Goal: Task Accomplishment & Management: Manage account settings

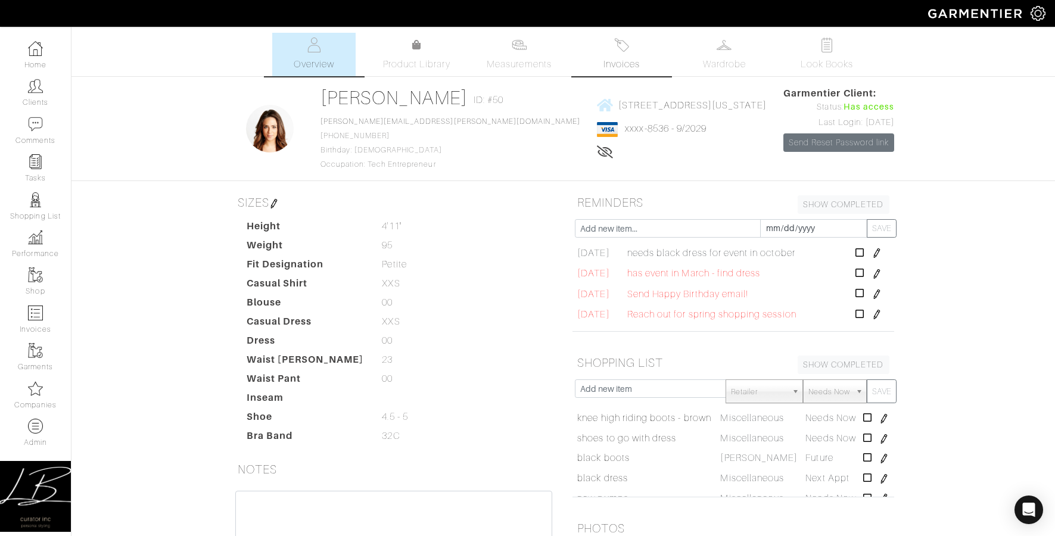
click at [623, 46] on img at bounding box center [621, 45] width 15 height 15
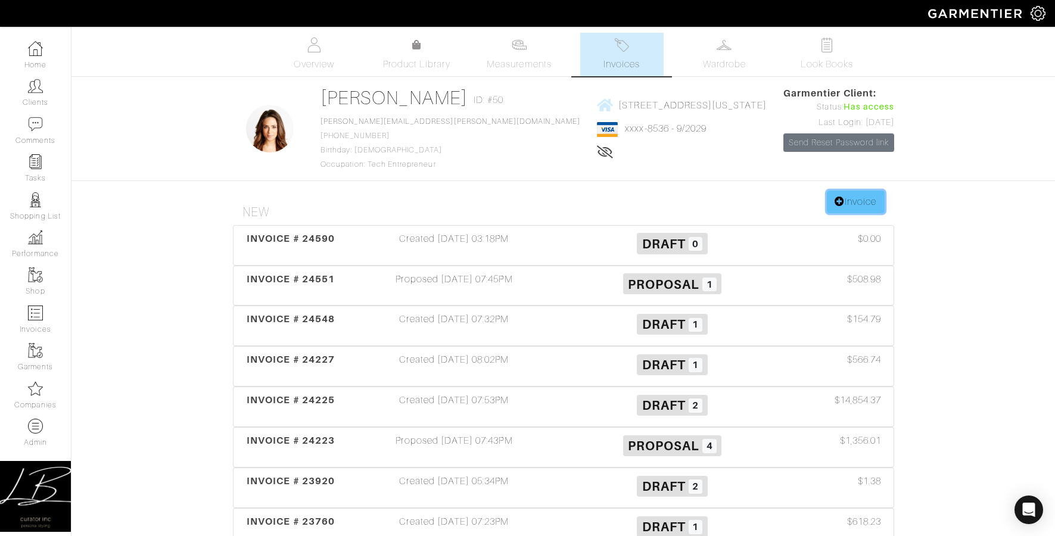
click at [853, 202] on link "Invoice" at bounding box center [855, 202] width 57 height 23
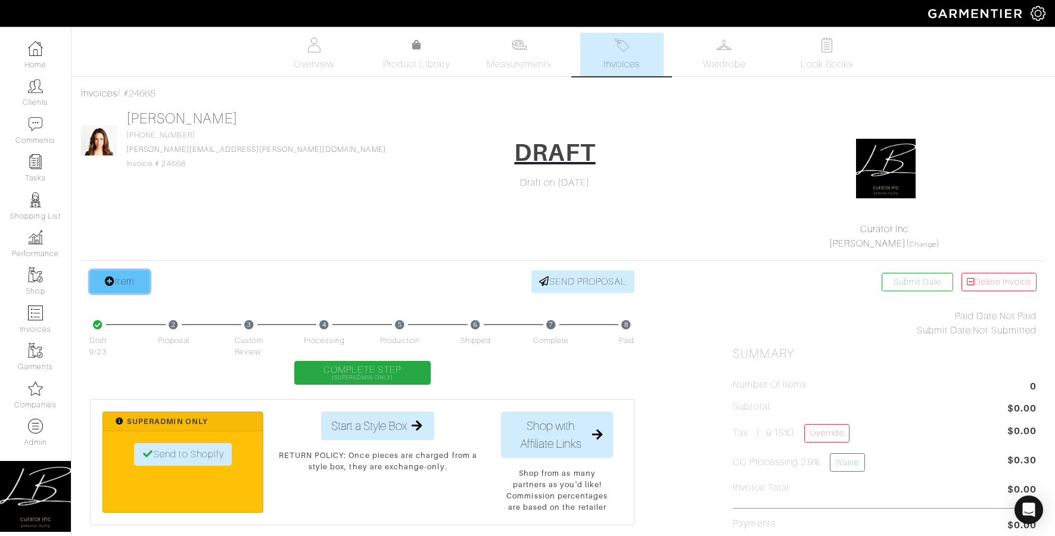
click at [136, 275] on link "Item" at bounding box center [120, 281] width 60 height 23
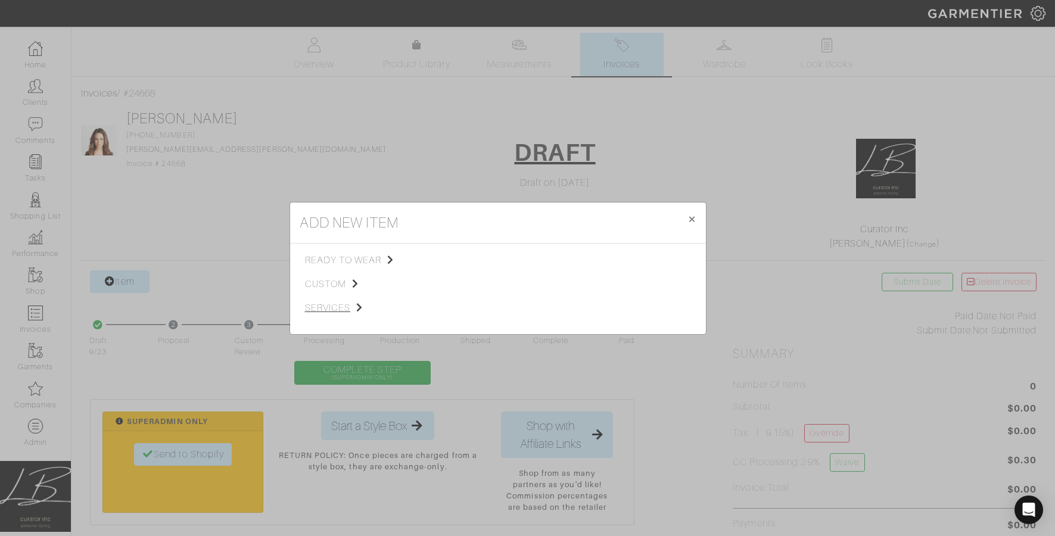
click at [318, 282] on span "custom" at bounding box center [365, 284] width 120 height 14
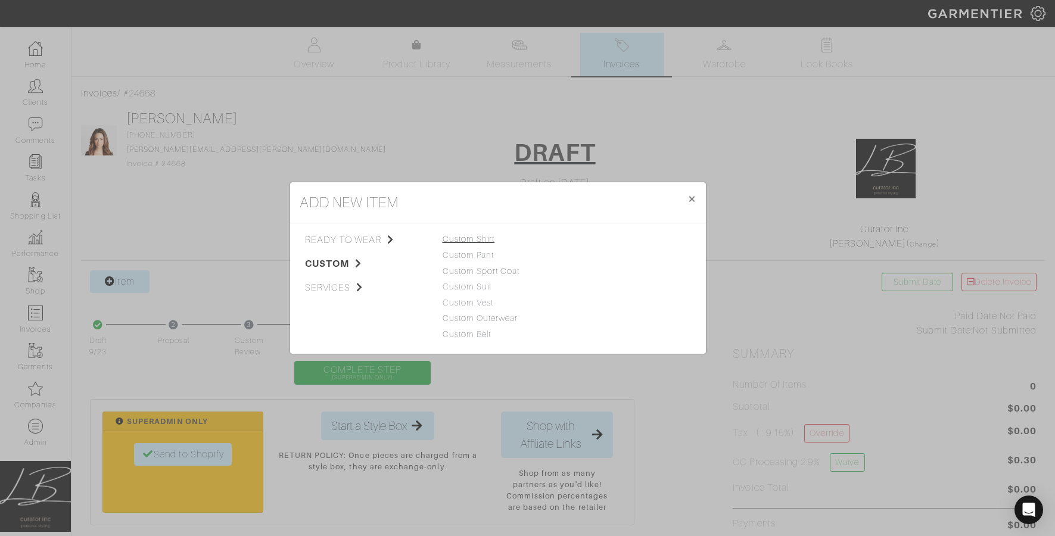
click at [471, 238] on link "Custom Shirt" at bounding box center [469, 239] width 52 height 10
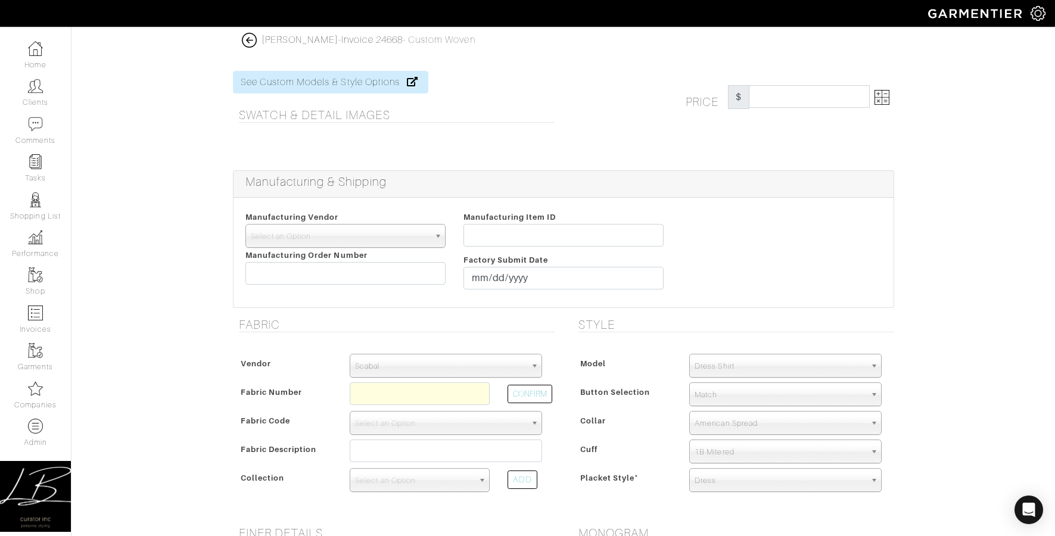
click at [408, 370] on span "Scabal" at bounding box center [440, 366] width 171 height 24
type input "house"
select select "75"
click at [401, 399] on input "text" at bounding box center [420, 393] width 140 height 23
type input "N6-48135114"
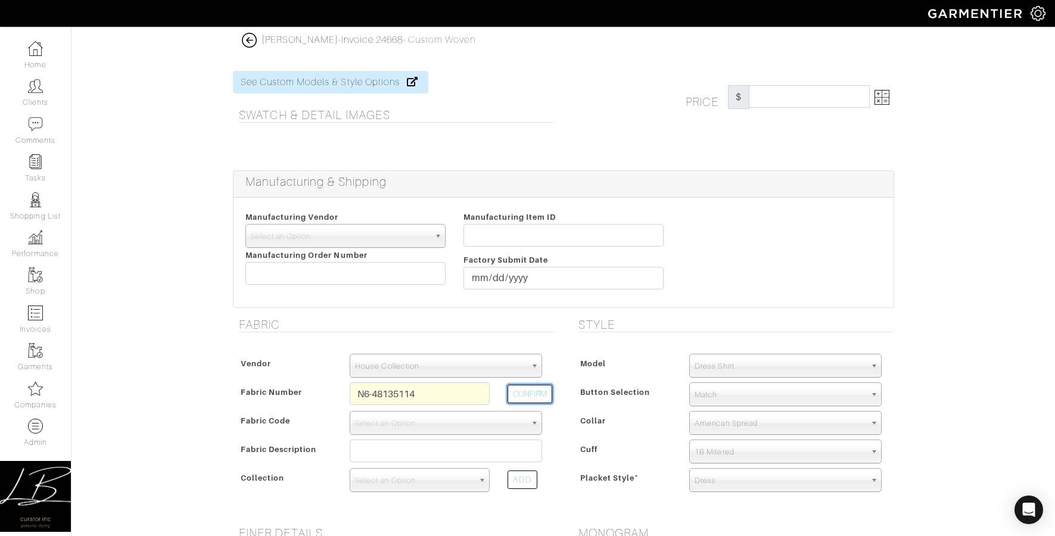
click at [521, 398] on button "CONFIRM" at bounding box center [530, 394] width 45 height 18
select select "8"
type input "Grey Blue Motif"
select select
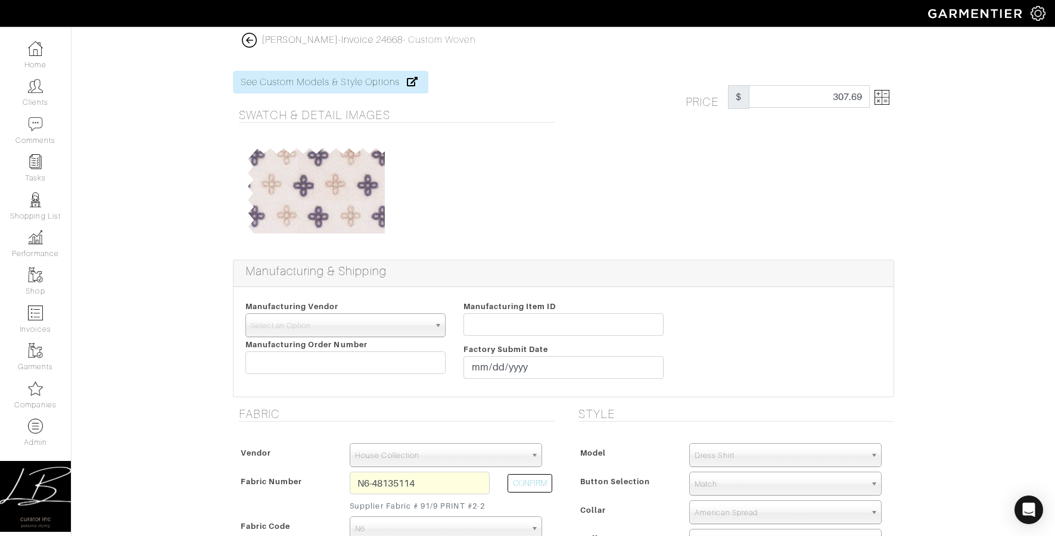
click at [875, 93] on img at bounding box center [882, 97] width 15 height 15
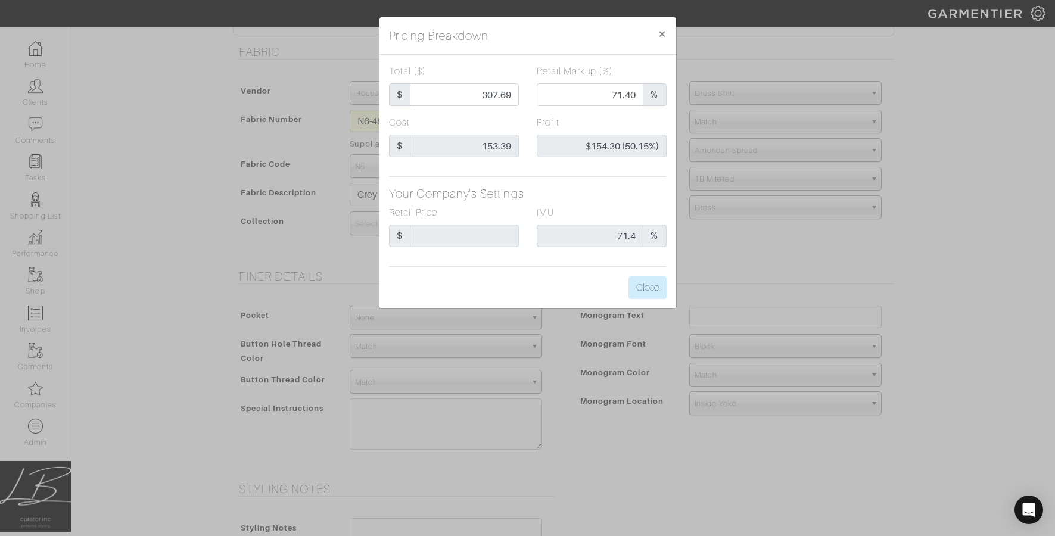
scroll to position [363, 0]
drag, startPoint x: 462, startPoint y: 97, endPoint x: 528, endPoint y: 95, distance: 66.1
click at [528, 95] on div "Total ($) $ 307.69 Retail Markup (%) 71.40 %" at bounding box center [527, 89] width 295 height 51
type input "2"
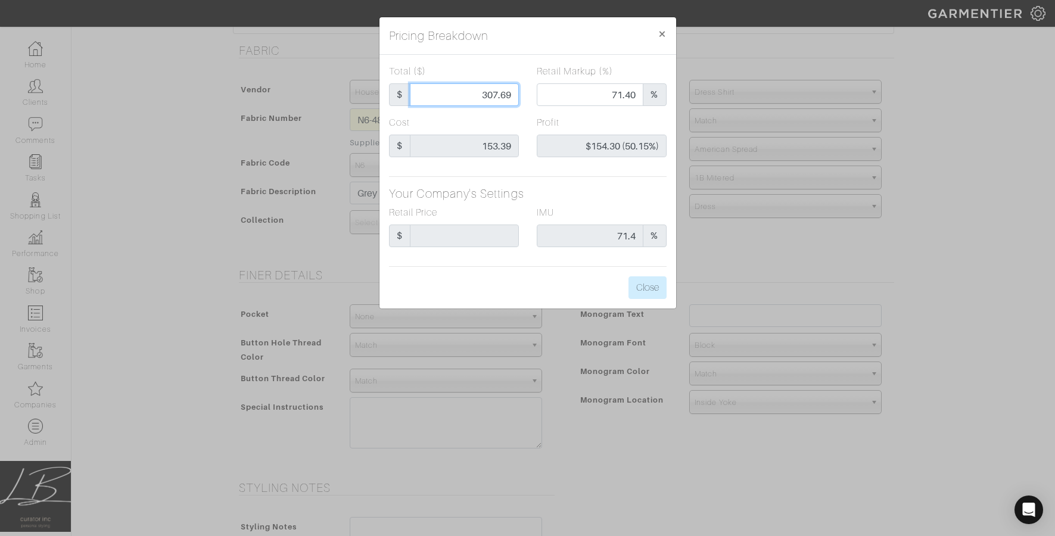
type input "0.00"
type input "-$151.39 (-7569.50%)"
type input "25"
type input "-$128.39 (-513.56%)"
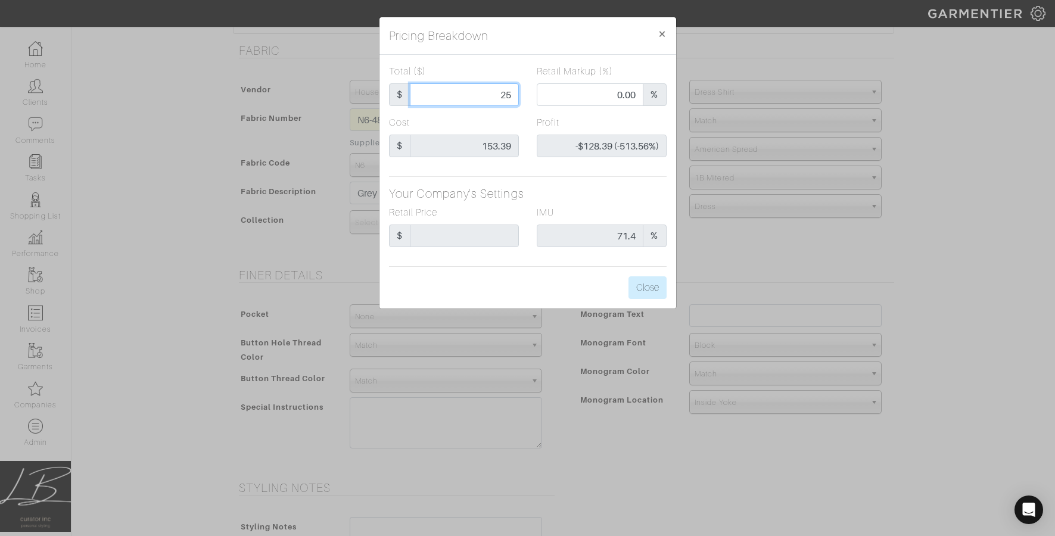
type input "250"
type input "64.80"
type input "$96.61 (38.64%)"
type input "250"
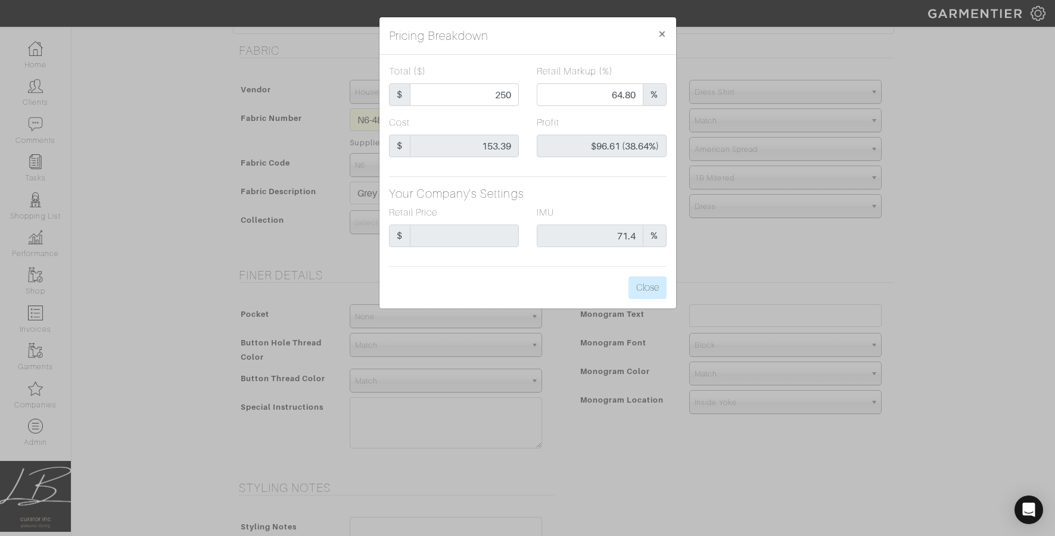
type input "250.00"
click at [531, 116] on div "Profit $96.61 (38.64%)" at bounding box center [602, 141] width 148 height 51
click at [667, 147] on div "Profit $96.61 (38.64%)" at bounding box center [602, 141] width 148 height 51
drag, startPoint x: 636, startPoint y: 127, endPoint x: 628, endPoint y: 128, distance: 8.4
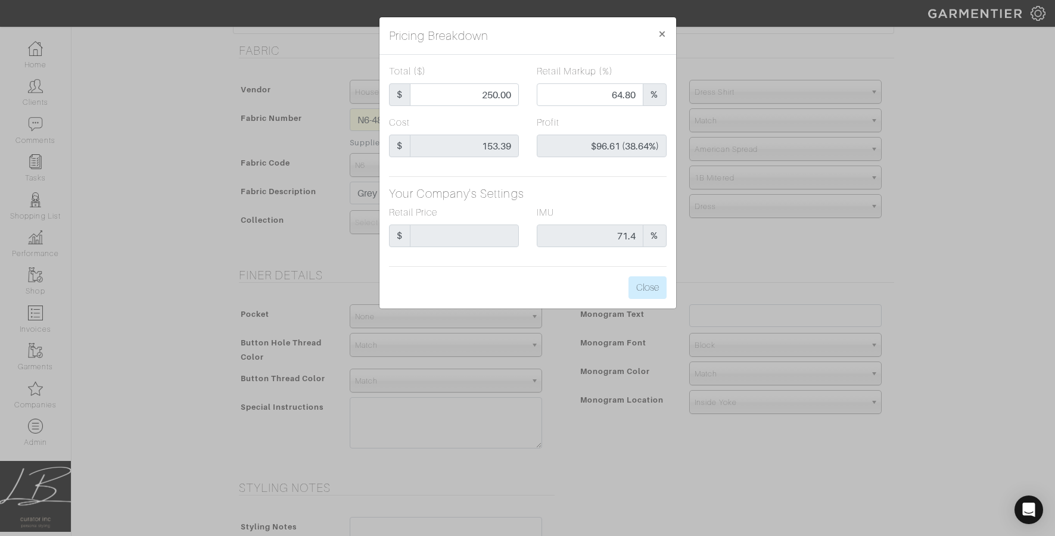
click at [636, 127] on div "Profit $96.61 (38.64%)" at bounding box center [602, 137] width 130 height 42
click at [697, 172] on div "Pricing Breakdown × Total ($) $ 250.00 Retail Markup (%) 64.80 % Cost $ 153.39 …" at bounding box center [527, 268] width 1055 height 536
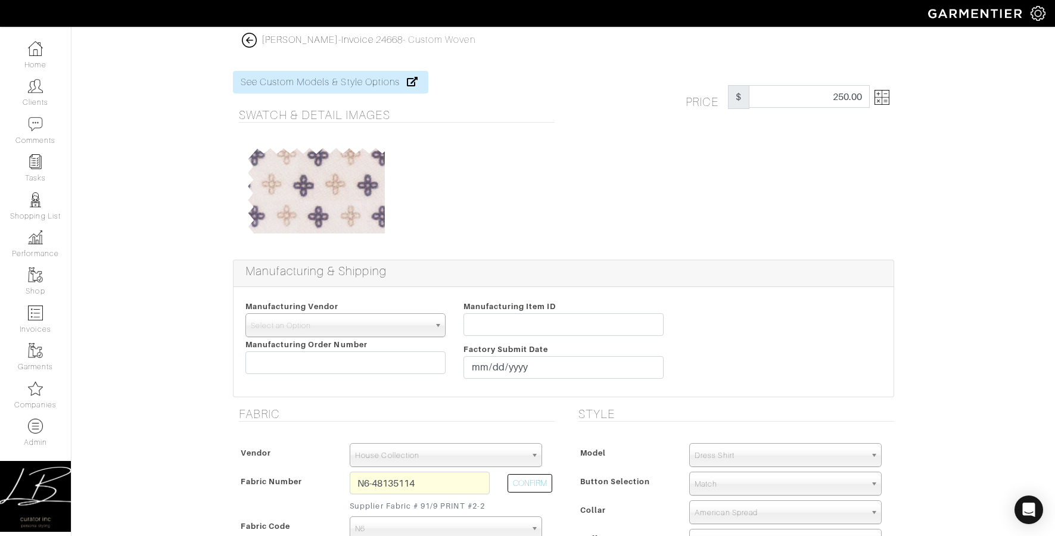
click at [877, 94] on img at bounding box center [882, 97] width 15 height 15
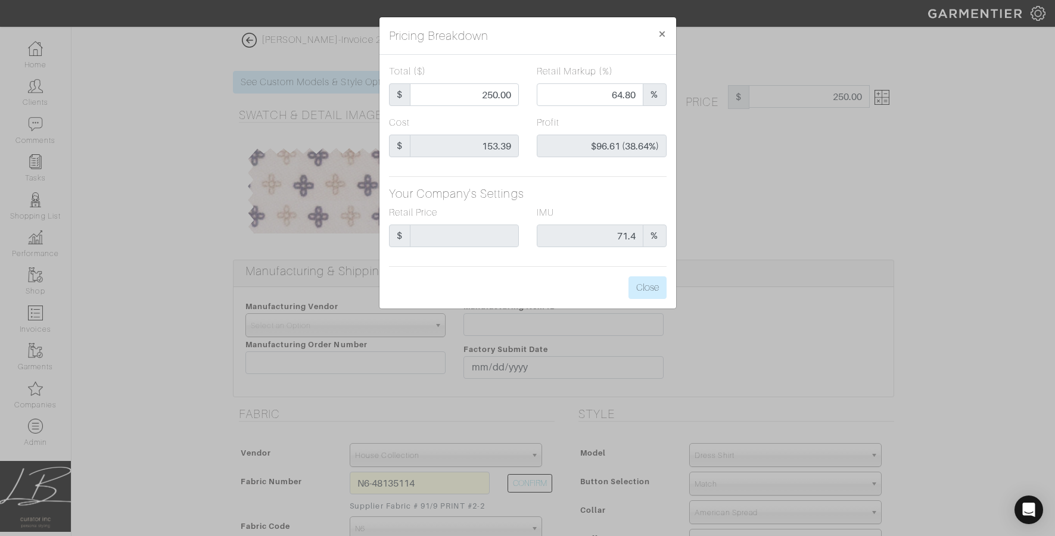
drag, startPoint x: 726, startPoint y: 203, endPoint x: 732, endPoint y: 228, distance: 25.1
click at [726, 203] on div "Pricing Breakdown × Total ($) $ 250.00 Retail Markup (%) 64.80 % Cost $ 153.39 …" at bounding box center [527, 268] width 1055 height 536
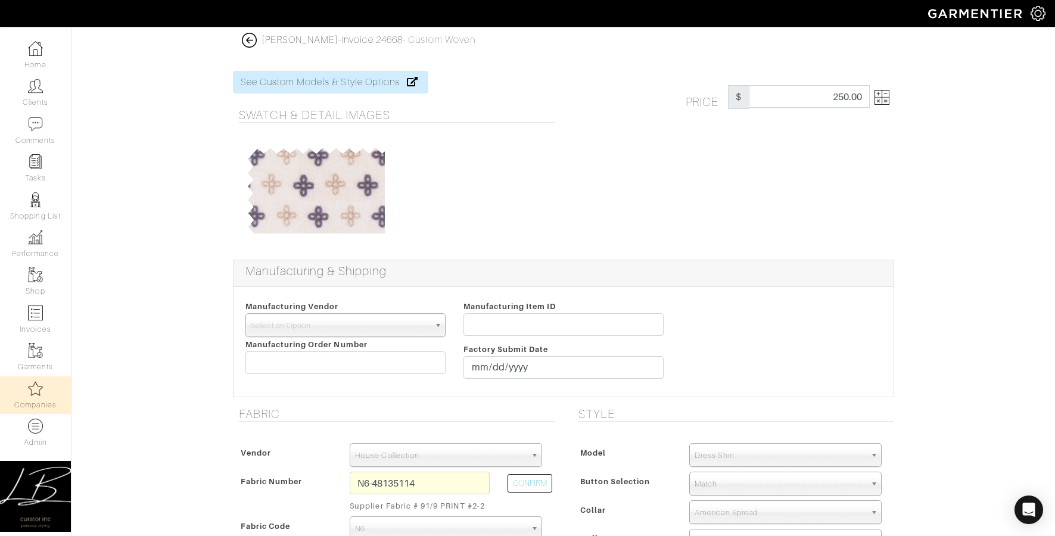
click at [30, 389] on img at bounding box center [35, 388] width 15 height 15
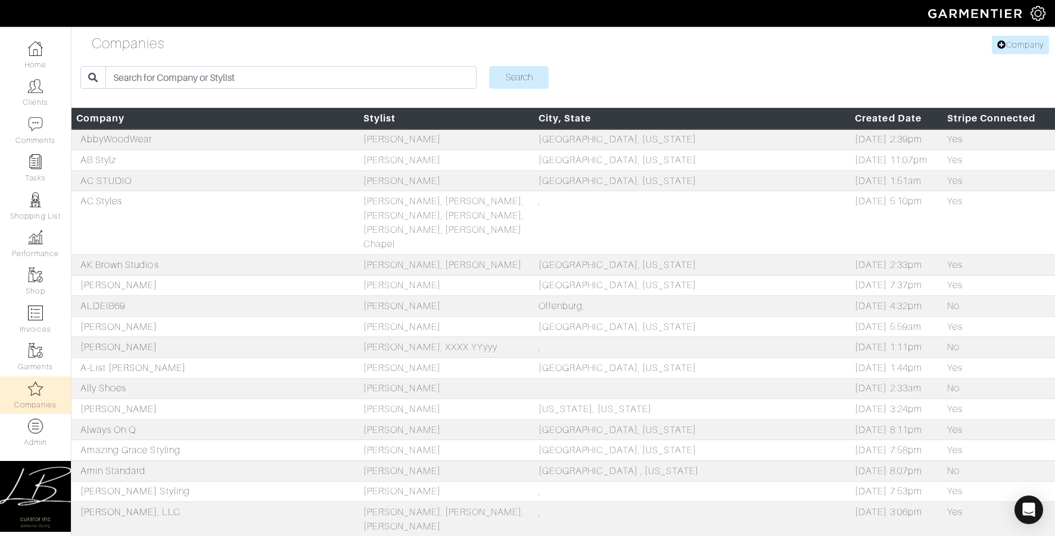
click at [1041, 14] on img at bounding box center [1038, 13] width 15 height 15
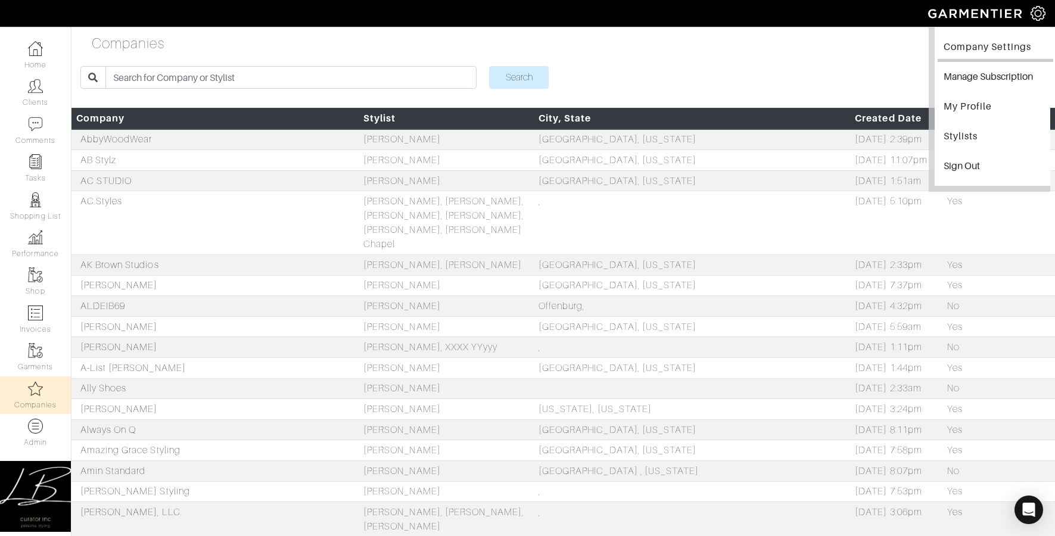
click at [1009, 46] on link "Company Settings" at bounding box center [996, 48] width 116 height 27
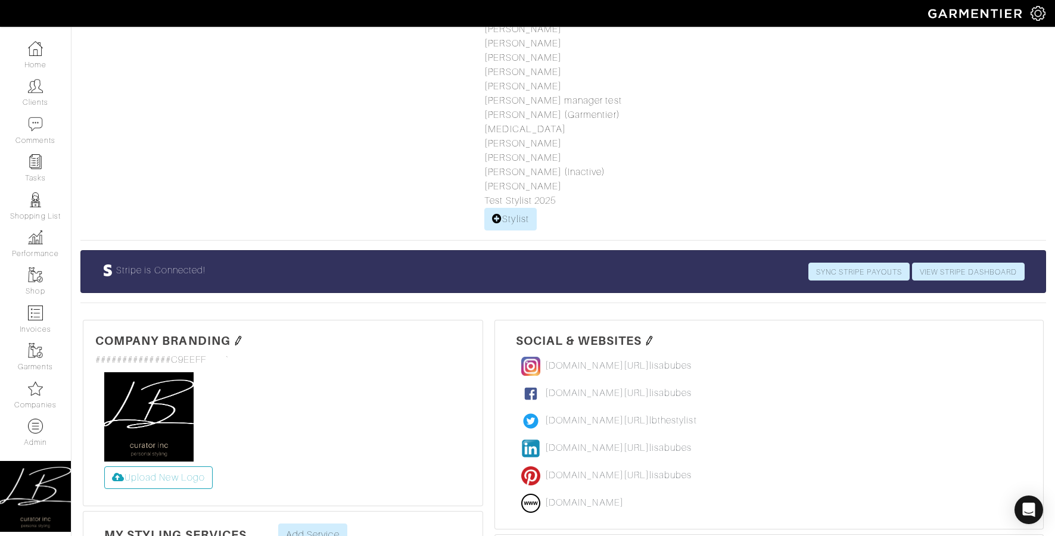
scroll to position [895, 0]
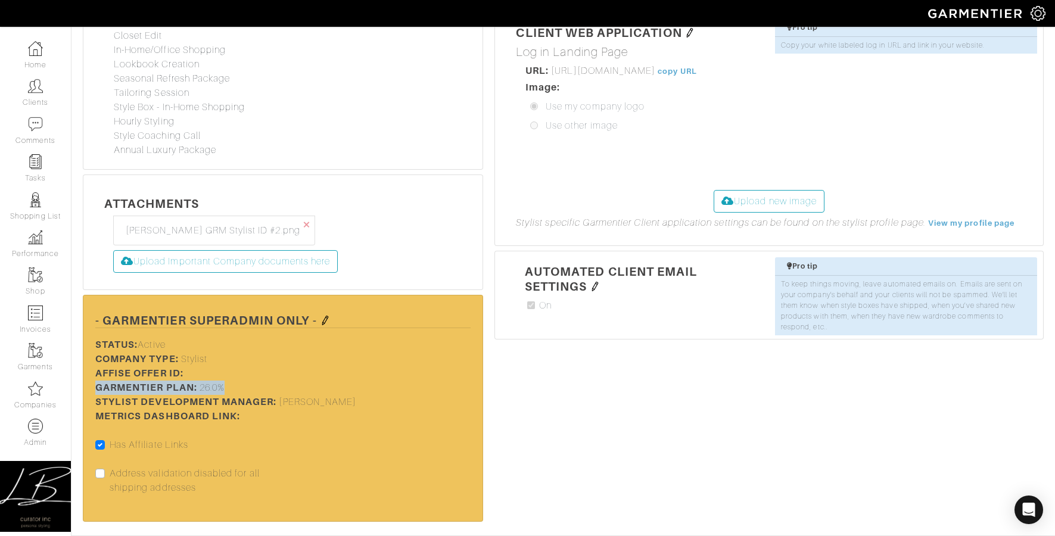
drag, startPoint x: 239, startPoint y: 343, endPoint x: 81, endPoint y: 342, distance: 158.5
drag, startPoint x: 245, startPoint y: 344, endPoint x: 200, endPoint y: 343, distance: 45.9
click at [200, 343] on div "Edit Points Stylist Rewards × Close Totals Stylist Points Lisa Bubes 5.0 Add Ne…" at bounding box center [282, 385] width 393 height 105
click at [634, 403] on div "Social & Websites www.instagram.com/ lisabubes lisabubes www.facebook.com/ lisa…" at bounding box center [763, 158] width 561 height 727
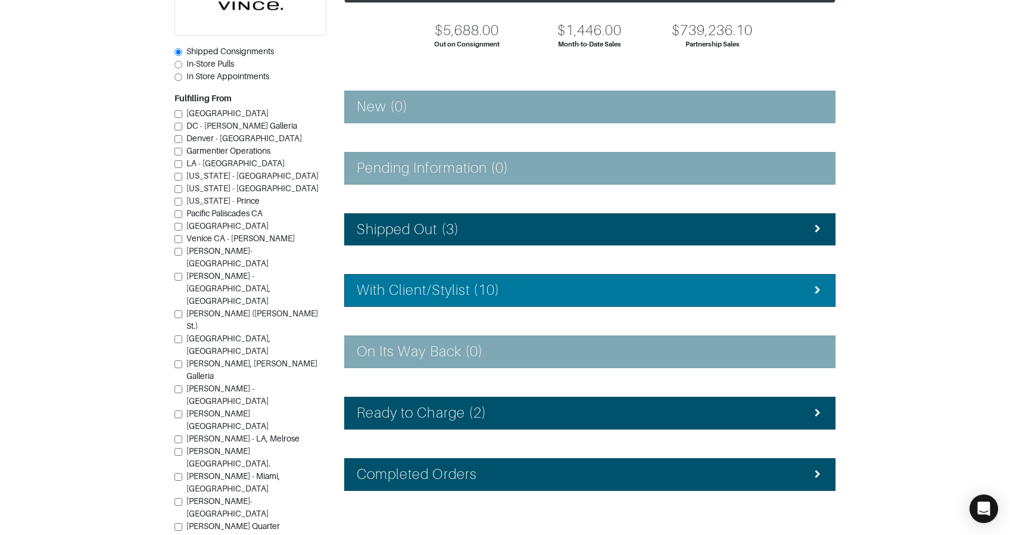
scroll to position [145, 0]
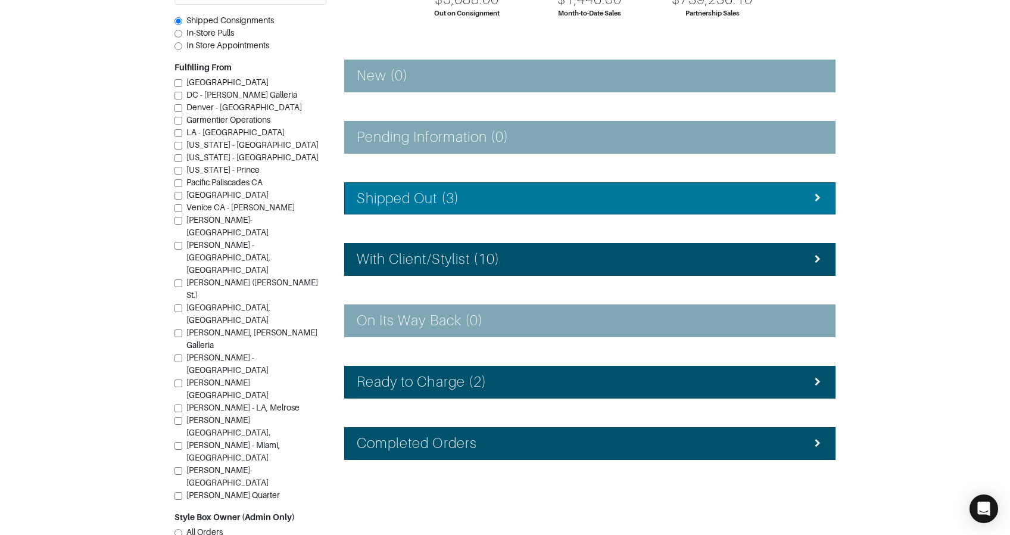
click at [440, 204] on h4 "Shipped Out (3)" at bounding box center [408, 198] width 102 height 17
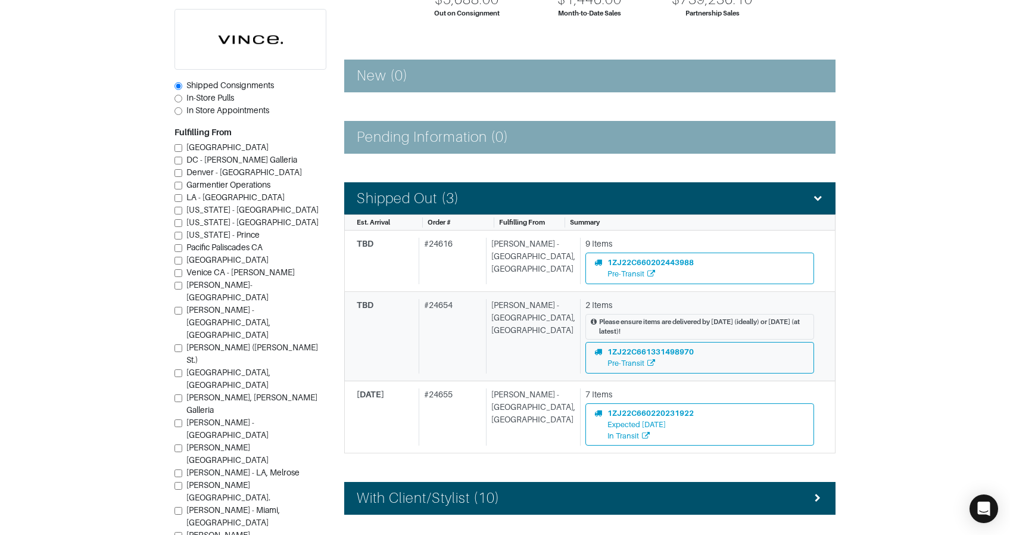
click at [481, 352] on div "# 24654" at bounding box center [450, 336] width 63 height 74
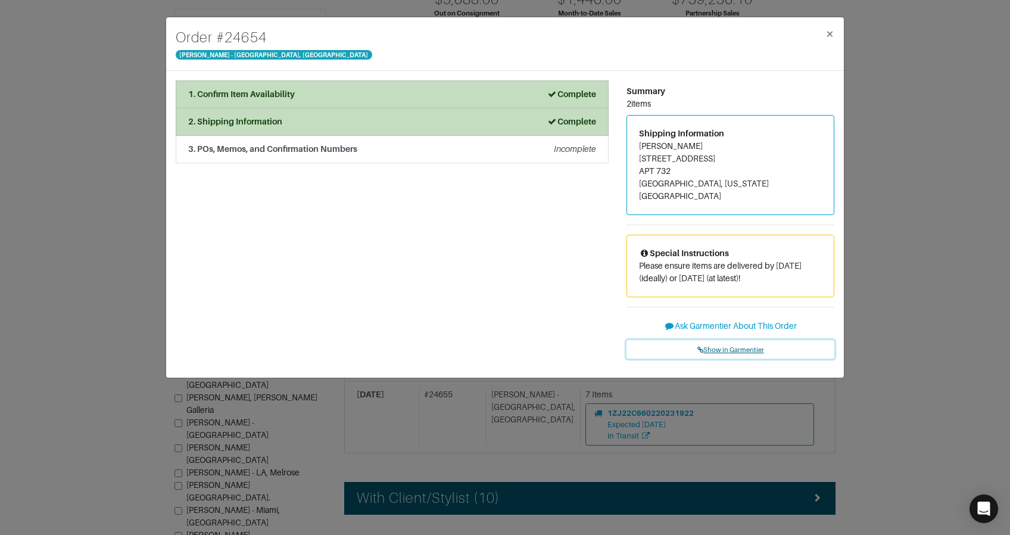
click at [733, 346] on span "Show in Garmentier" at bounding box center [731, 349] width 67 height 7
click at [112, 85] on div "Order # 24654 Vince - Chicago, Oak Street × 1. Confirm Item Availability Comple…" at bounding box center [505, 267] width 1010 height 535
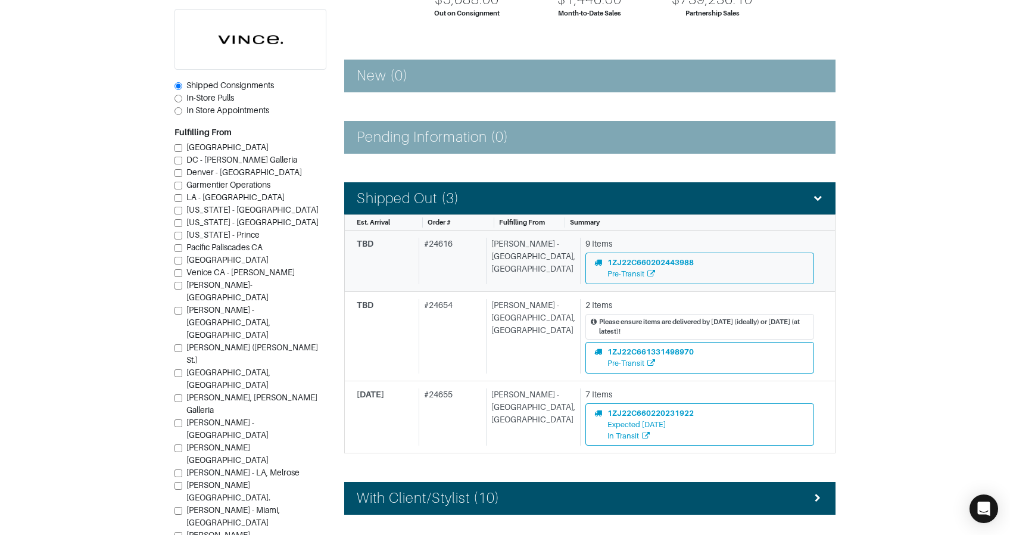
click at [390, 251] on div "TBD" at bounding box center [385, 261] width 57 height 46
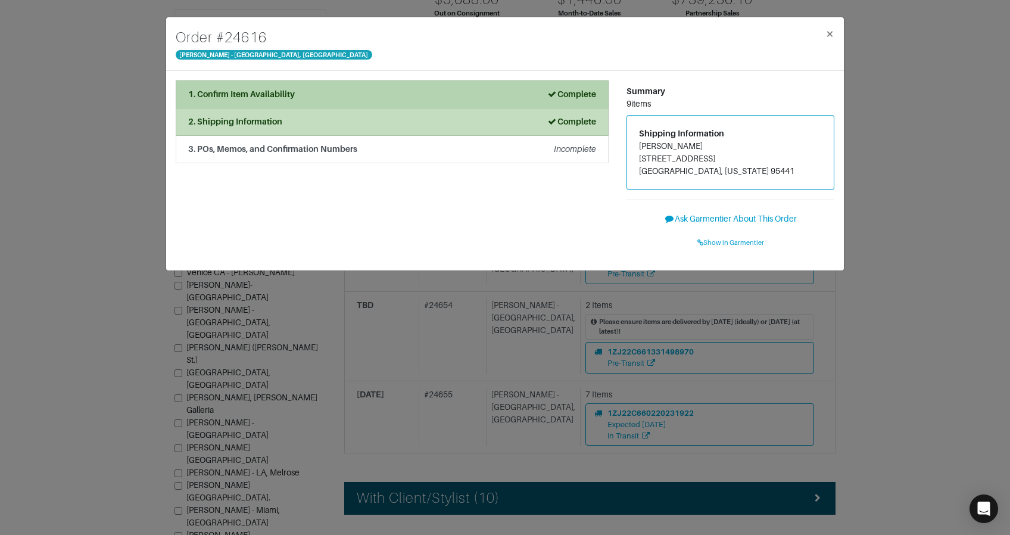
click at [310, 95] on div "1. Confirm Item Availability Complete" at bounding box center [392, 94] width 408 height 13
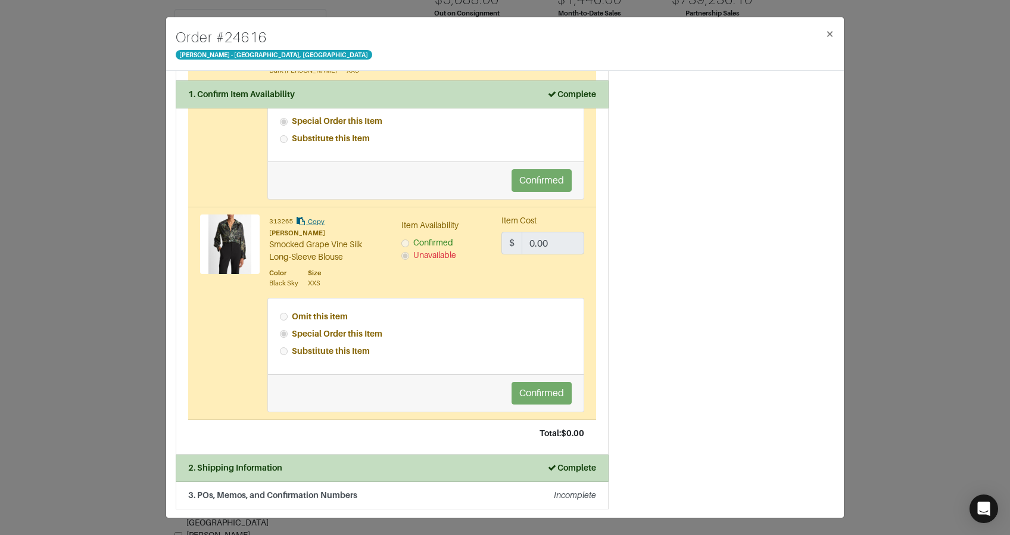
scroll to position [1128, 0]
click at [157, 222] on div "Order # 24616 Vince - Chicago, Oak Street × 1. Confirm Item Availability Comple…" at bounding box center [505, 267] width 1010 height 535
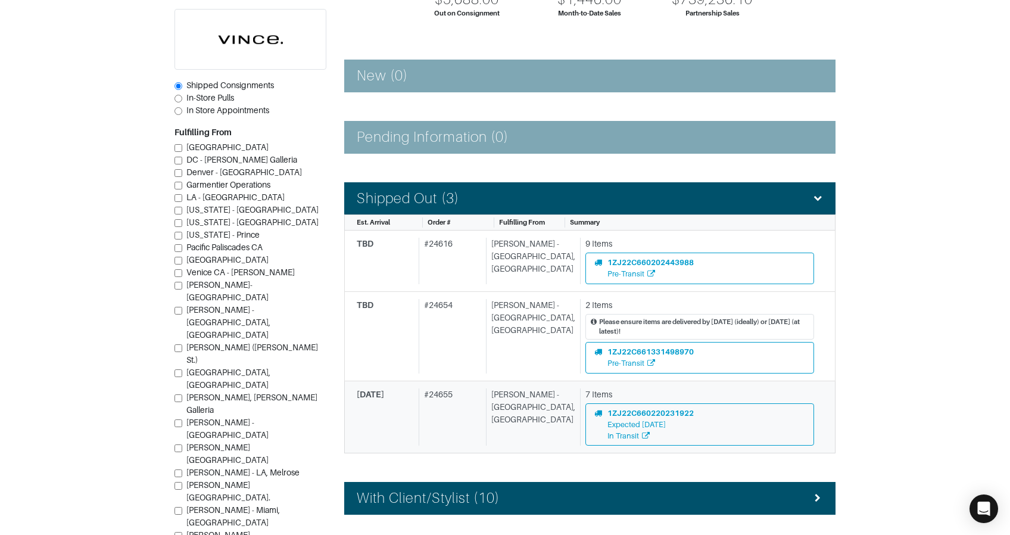
click at [525, 400] on div "[PERSON_NAME] - [GEOGRAPHIC_DATA], [GEOGRAPHIC_DATA]" at bounding box center [530, 417] width 89 height 58
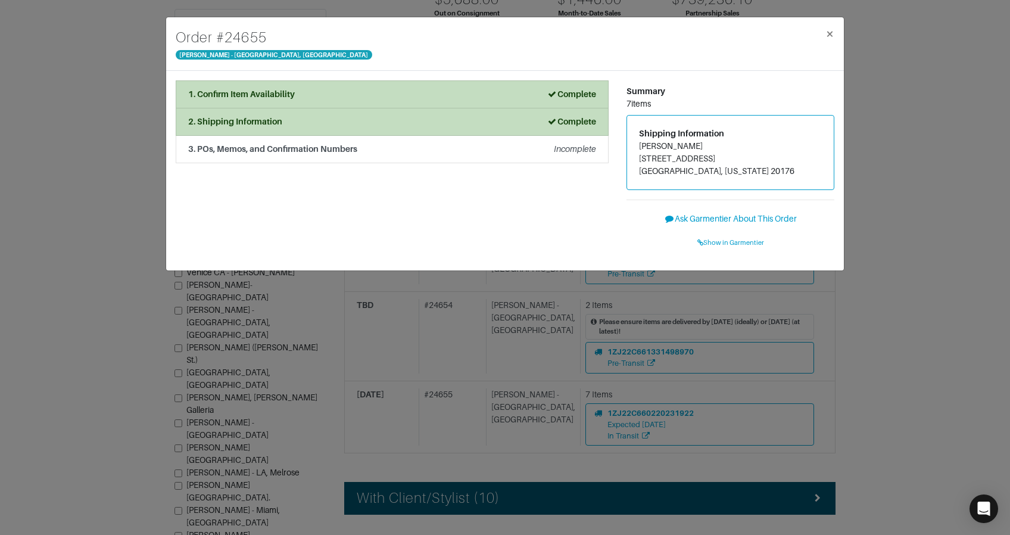
drag, startPoint x: 309, startPoint y: 99, endPoint x: 309, endPoint y: 111, distance: 12.5
click at [309, 99] on div "1. Confirm Item Availability Complete" at bounding box center [392, 94] width 408 height 13
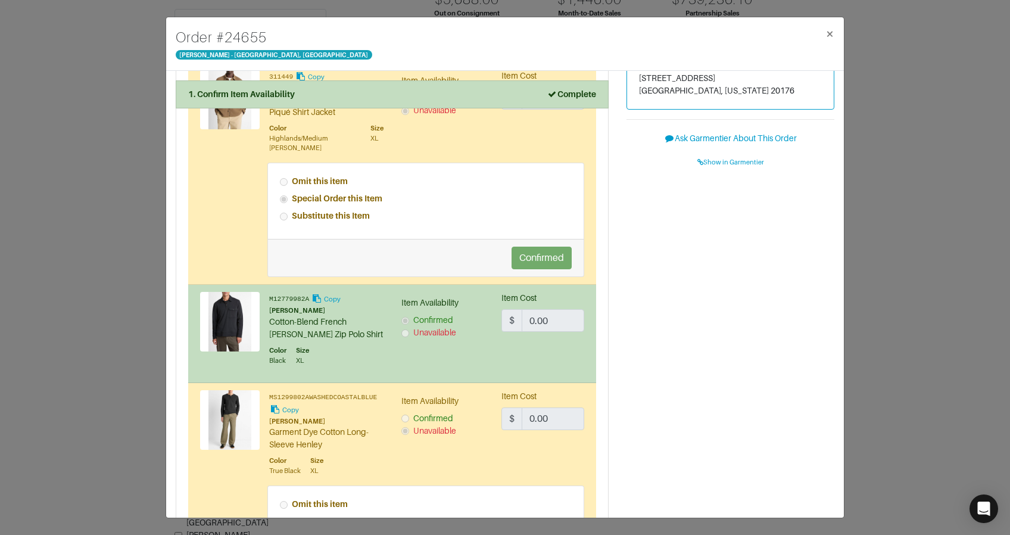
scroll to position [788, 0]
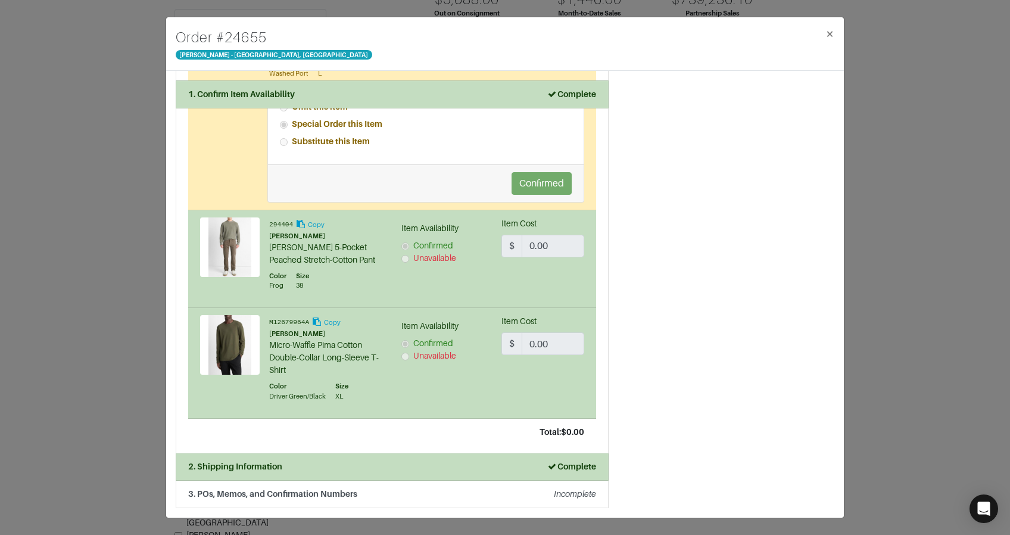
click at [159, 216] on div "Order # 24655 Vince - Chicago, Oak Street × 1. Confirm Item Availability Comple…" at bounding box center [505, 267] width 1010 height 535
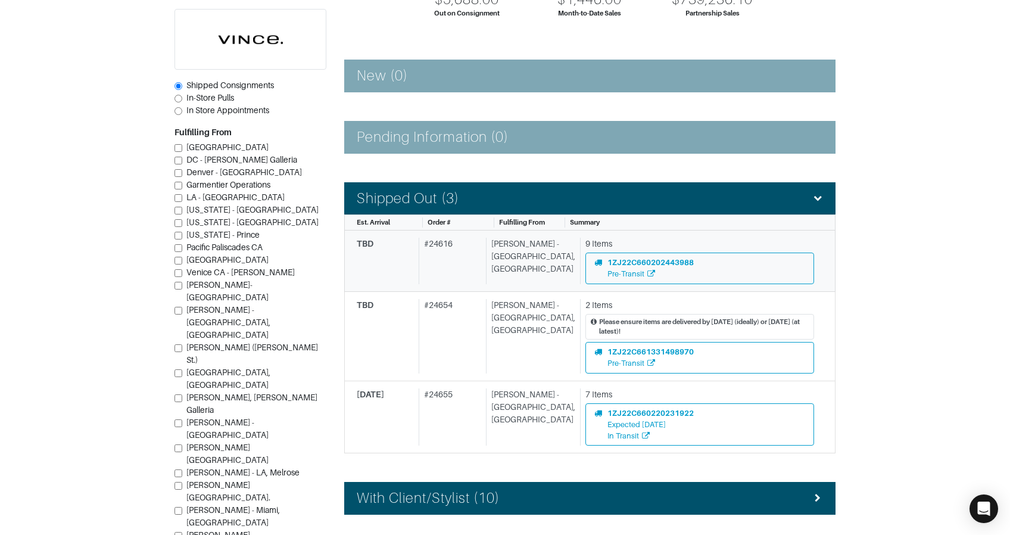
click at [441, 265] on div "# 24616" at bounding box center [450, 261] width 63 height 46
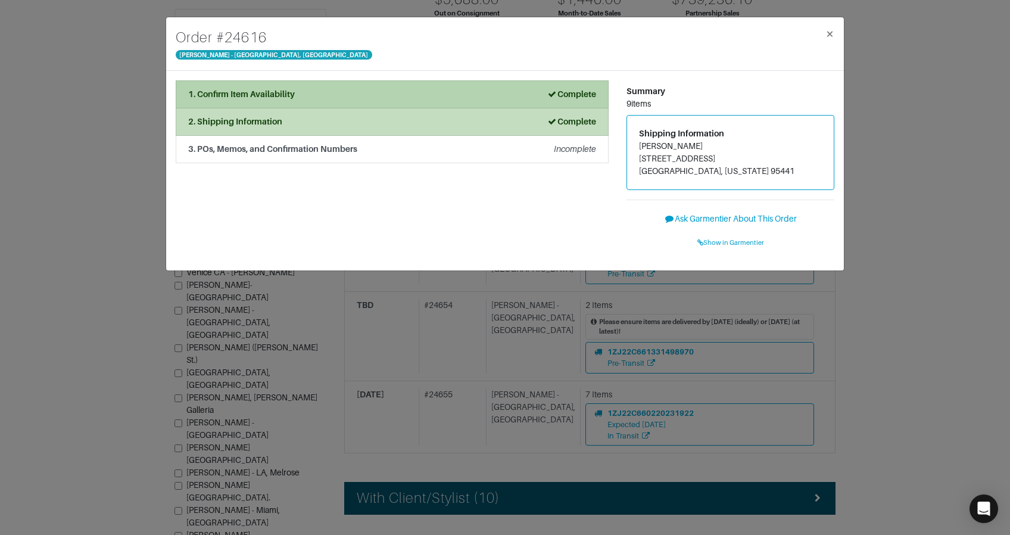
click at [348, 93] on div "1. Confirm Item Availability Complete" at bounding box center [392, 94] width 408 height 13
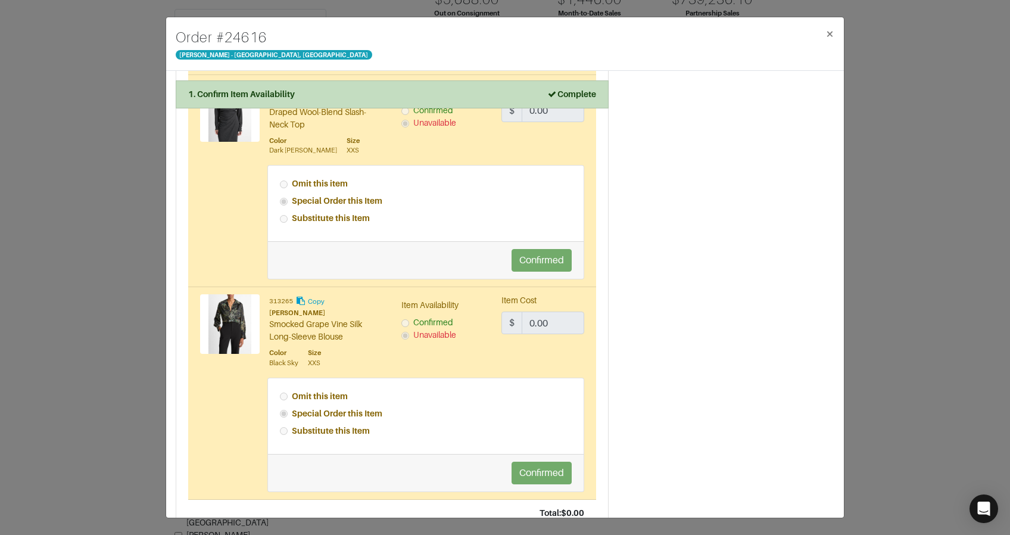
scroll to position [1128, 0]
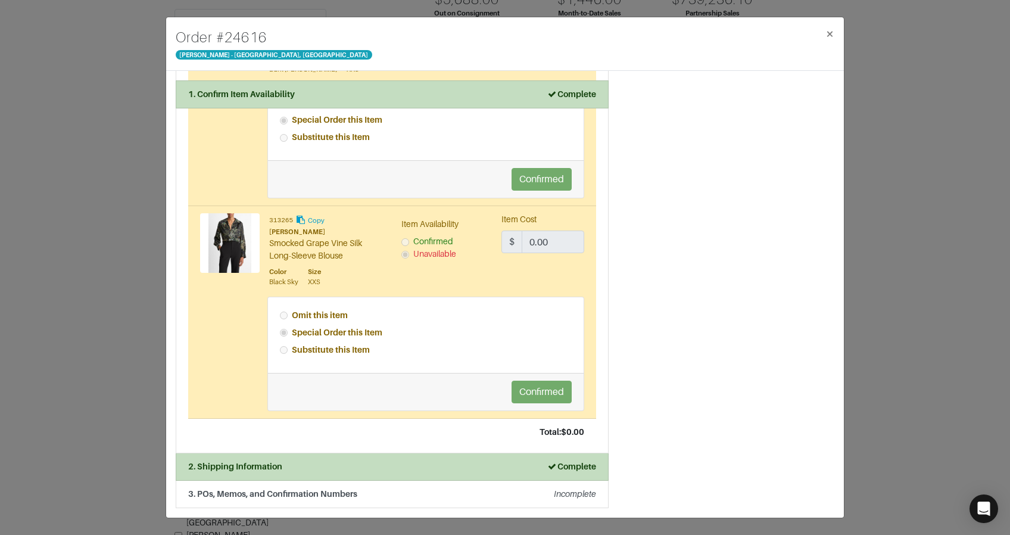
drag, startPoint x: 124, startPoint y: 220, endPoint x: 129, endPoint y: 217, distance: 6.4
click at [124, 220] on div "Order # 24616 Vince - Chicago, Oak Street × 1. Confirm Item Availability Comple…" at bounding box center [505, 267] width 1010 height 535
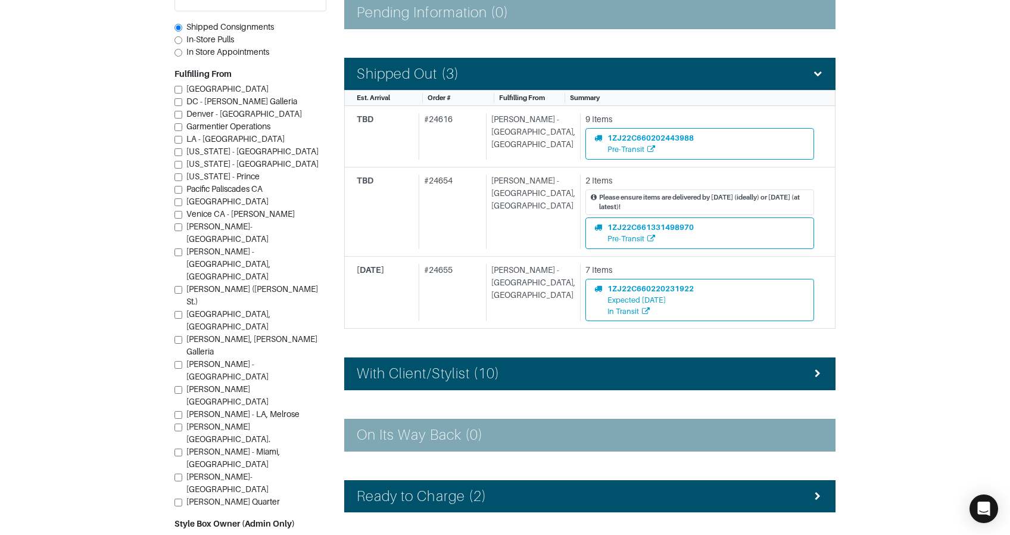
scroll to position [383, 0]
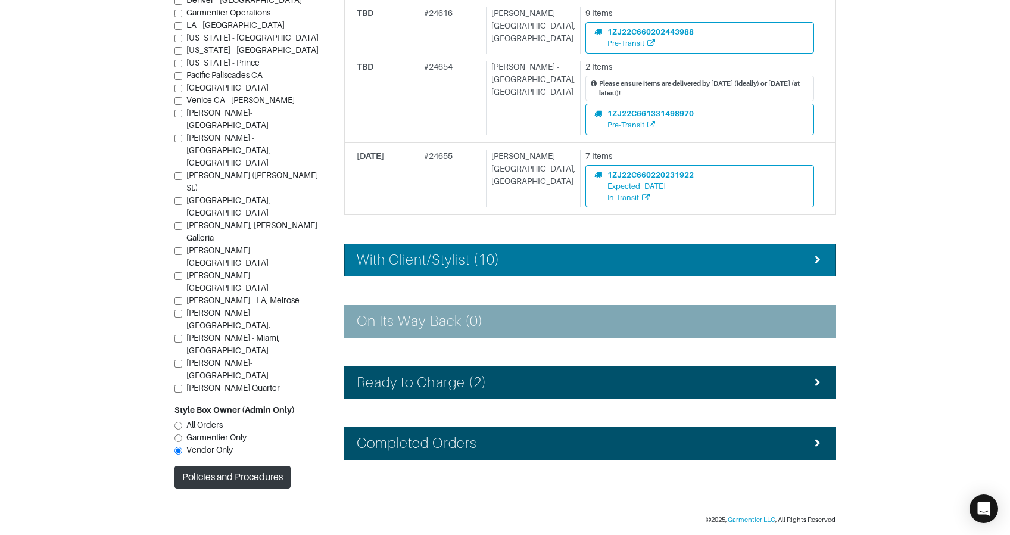
click at [497, 251] on h4 "With Client/Stylist (10)" at bounding box center [428, 259] width 143 height 17
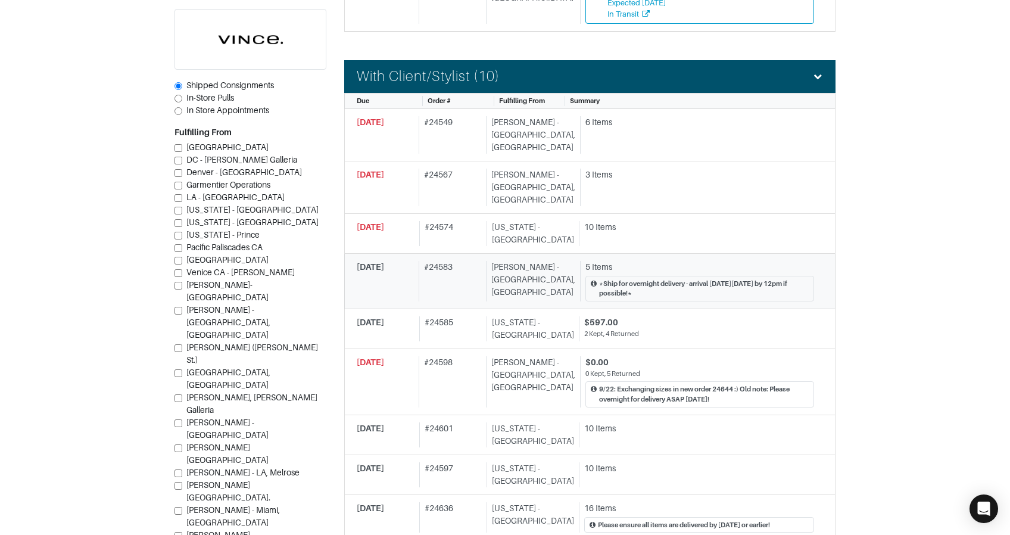
scroll to position [574, 0]
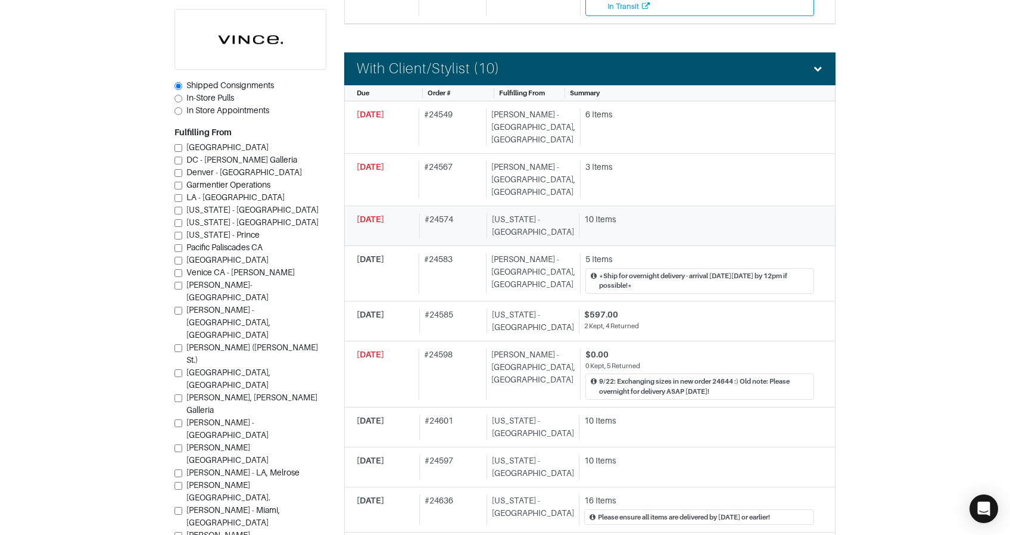
click at [599, 213] on div "10 Items" at bounding box center [699, 219] width 230 height 13
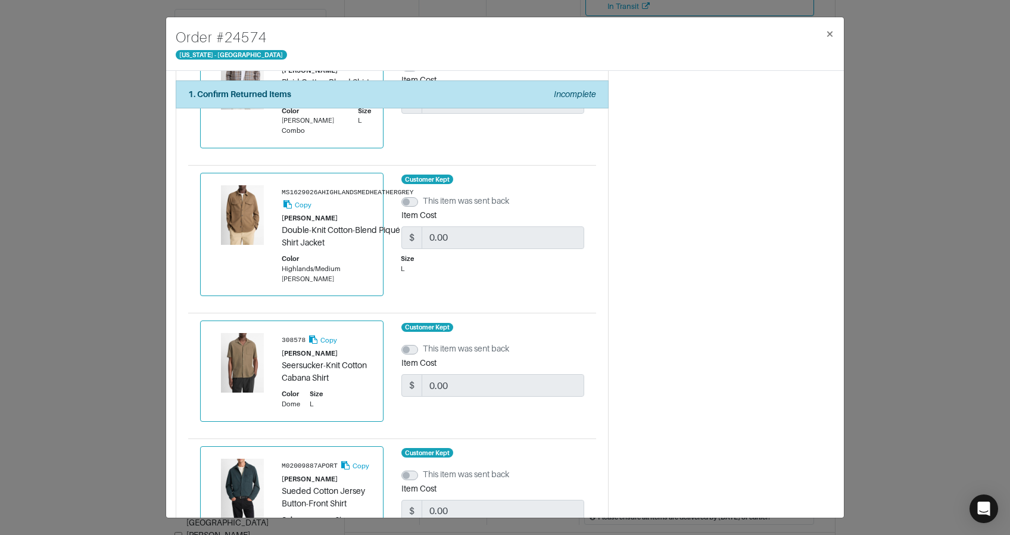
scroll to position [916, 0]
drag, startPoint x: 90, startPoint y: 203, endPoint x: 123, endPoint y: 181, distance: 39.7
click at [94, 201] on div "Order # 24574 New York - 5th Avenue × 1. Confirm Returned Items Incomplete Conf…" at bounding box center [505, 267] width 1010 height 535
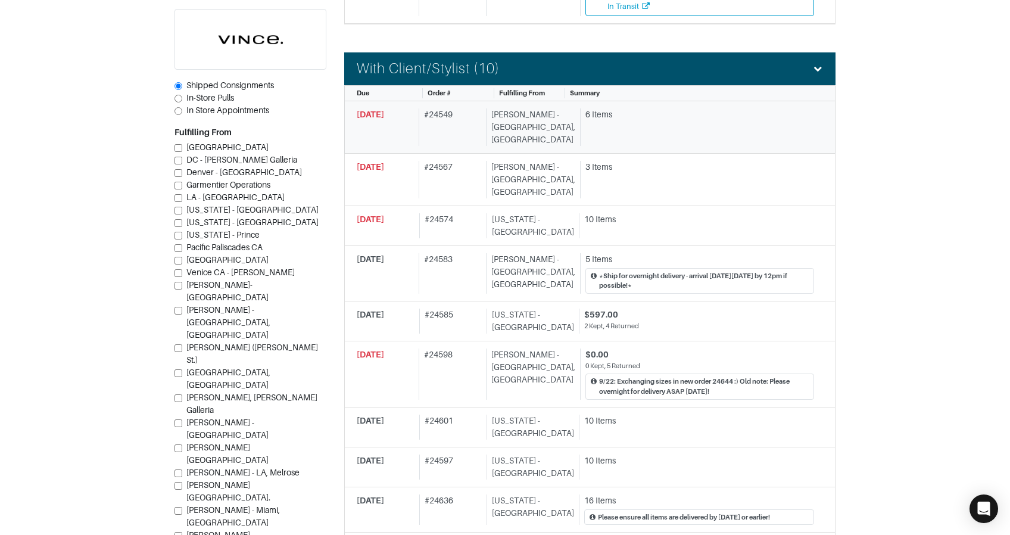
click at [458, 120] on div "# 24549" at bounding box center [450, 127] width 63 height 38
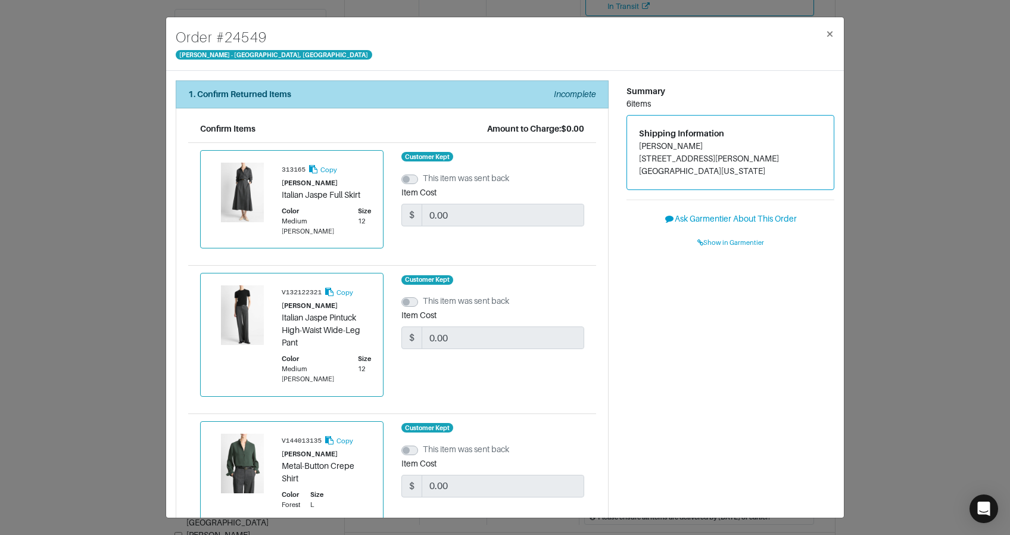
click at [415, 91] on div "1. Confirm Returned Items Incomplete" at bounding box center [392, 94] width 408 height 13
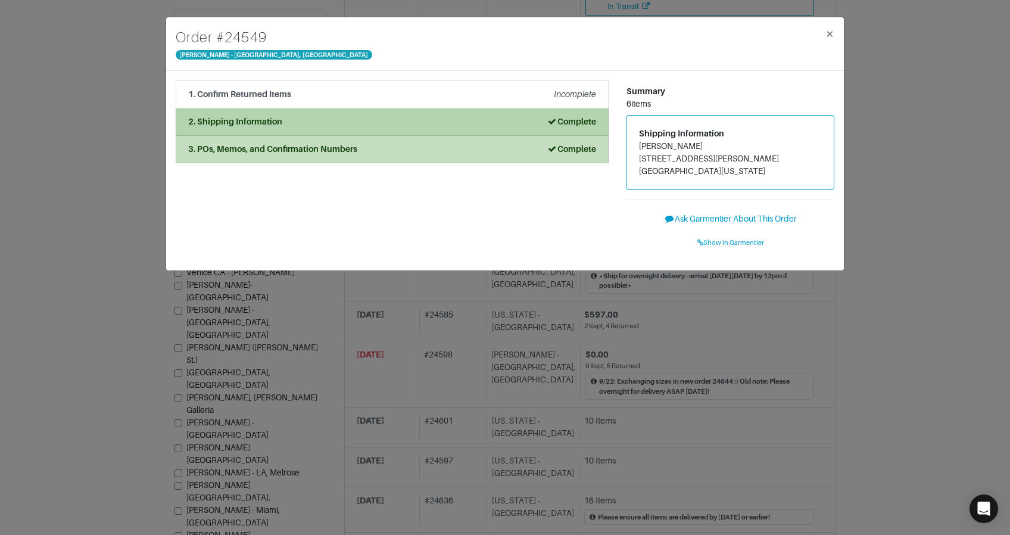
click at [405, 120] on div "2. Shipping Information Complete" at bounding box center [392, 122] width 408 height 13
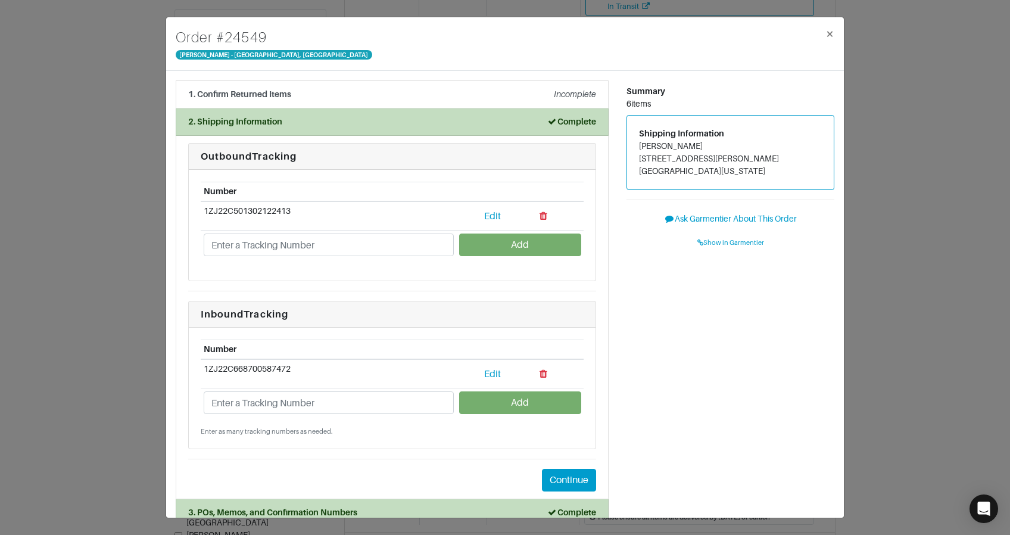
click at [160, 169] on div "Order # 24549 Vince - Chicago, Oak Street × 1. Confirm Returned Items Incomplet…" at bounding box center [505, 267] width 1010 height 535
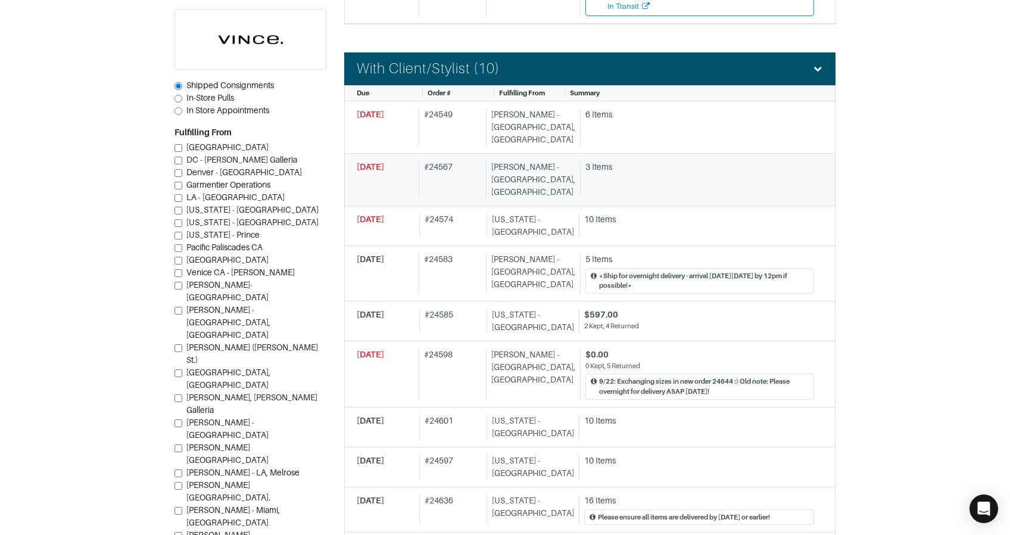
click at [481, 161] on div "# 24567" at bounding box center [450, 180] width 63 height 38
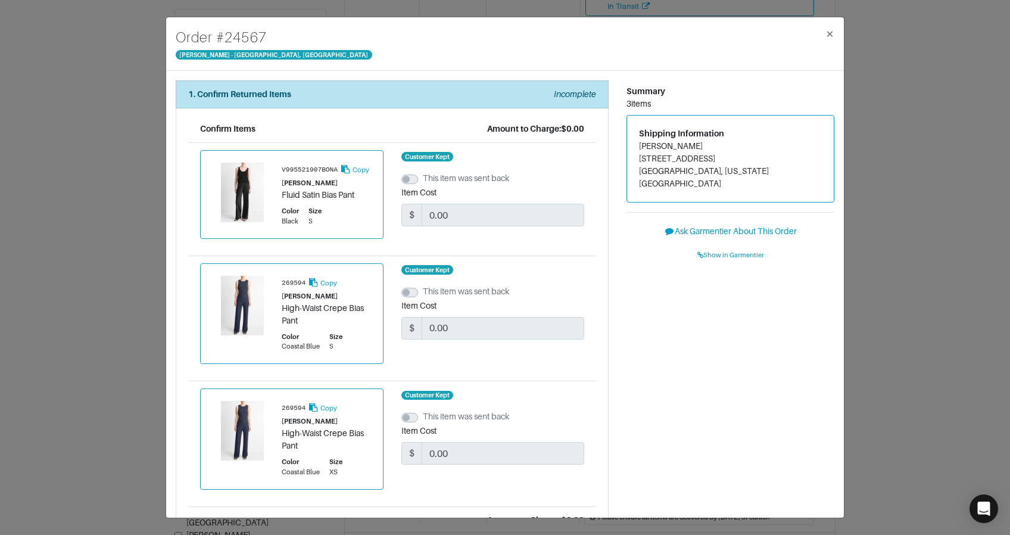
drag, startPoint x: 98, startPoint y: 161, endPoint x: 108, endPoint y: 160, distance: 10.2
click at [98, 161] on div "Order # 24567 Vince - Chicago, Oak Street × 1. Confirm Returned Items Incomplet…" at bounding box center [505, 267] width 1010 height 535
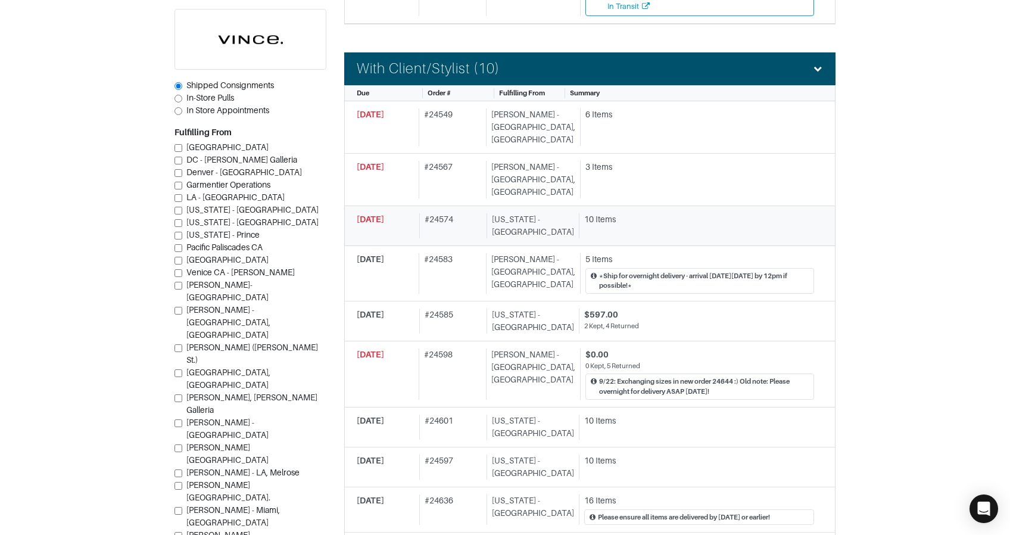
click at [471, 213] on div "# 24574" at bounding box center [450, 225] width 63 height 25
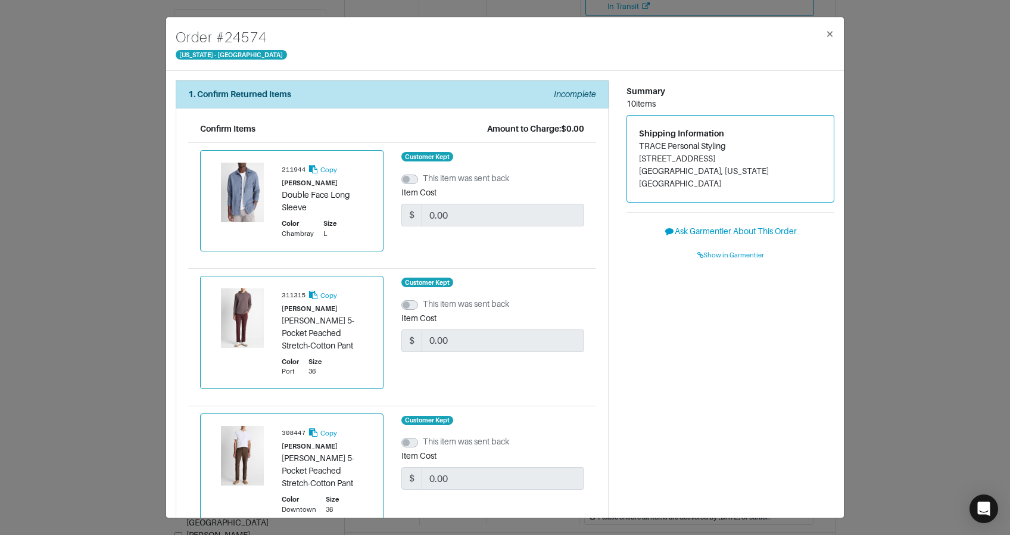
click at [103, 195] on div "Order # 24574 New York - 5th Avenue × 1. Confirm Returned Items Incomplete Conf…" at bounding box center [505, 267] width 1010 height 535
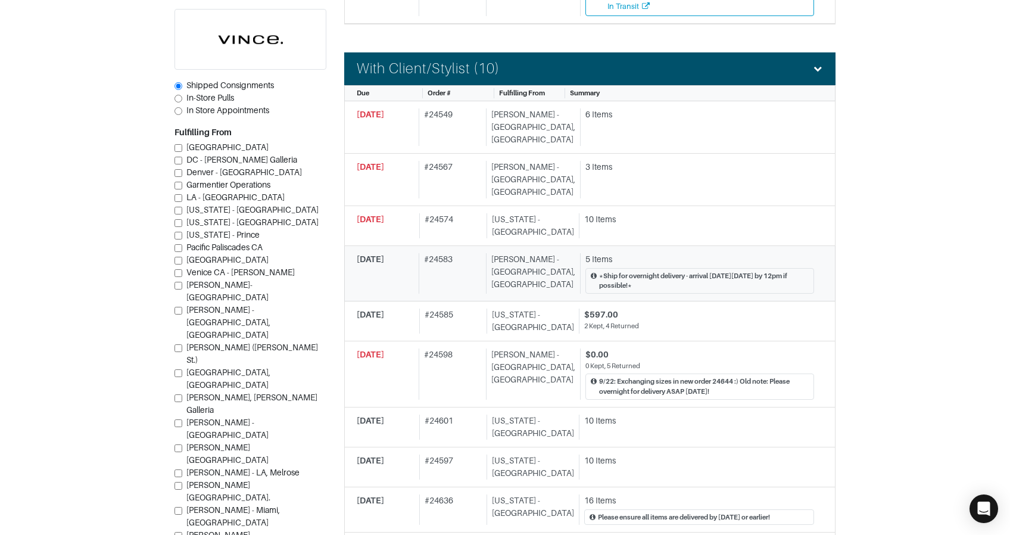
click at [473, 253] on div "# 24583" at bounding box center [450, 273] width 63 height 41
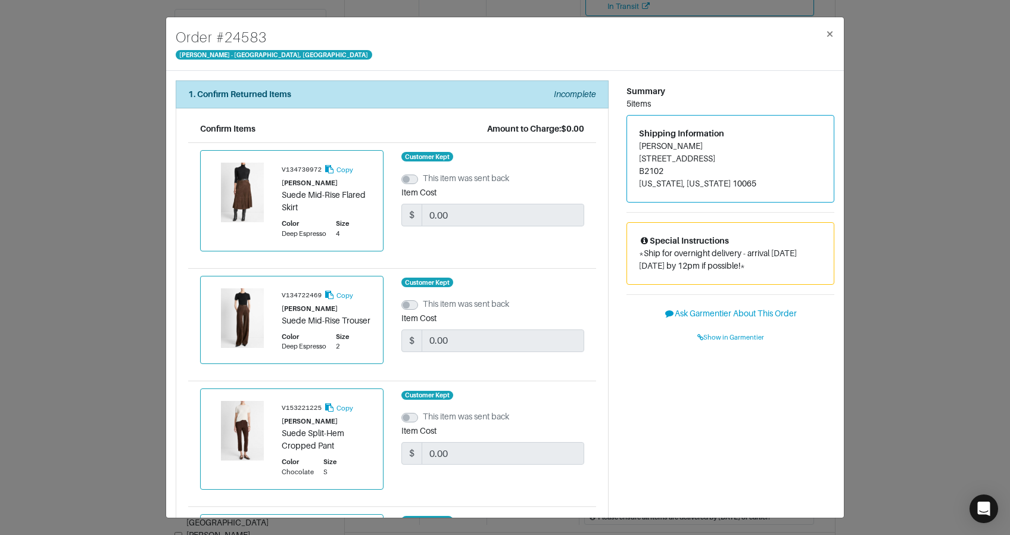
click at [95, 231] on div "Order # 24583 Vince - Chicago, Oak Street × 1. Confirm Returned Items Incomplet…" at bounding box center [505, 267] width 1010 height 535
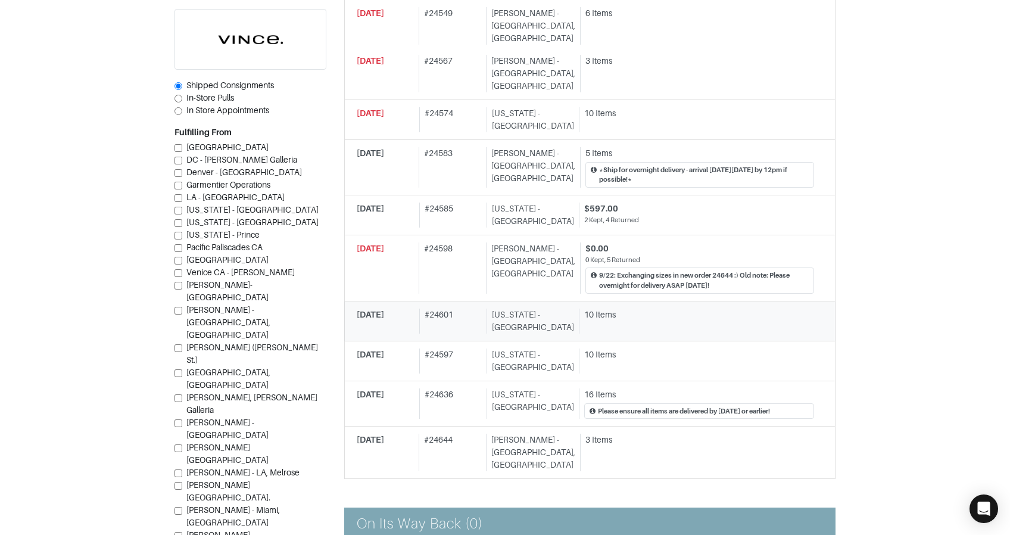
scroll to position [682, 0]
click at [490, 307] on div "09/24/2025 # 24601 New York - 5th Avenue 10 Items" at bounding box center [586, 319] width 458 height 25
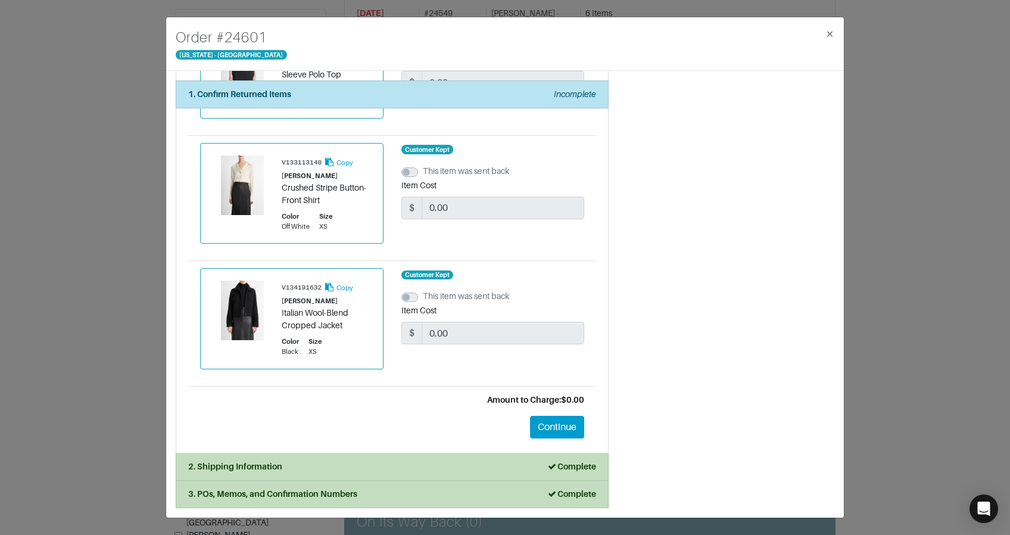
scroll to position [1086, 0]
click at [133, 229] on div "Order # 24601 New York - 5th Avenue × 1. Confirm Returned Items Incomplete Conf…" at bounding box center [505, 267] width 1010 height 535
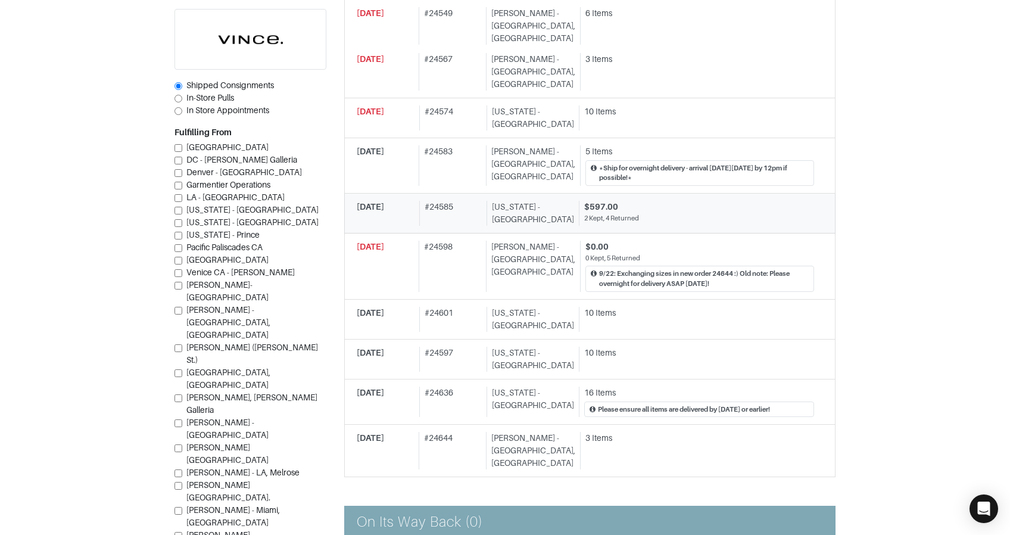
click at [455, 201] on div "# 24585" at bounding box center [450, 213] width 63 height 25
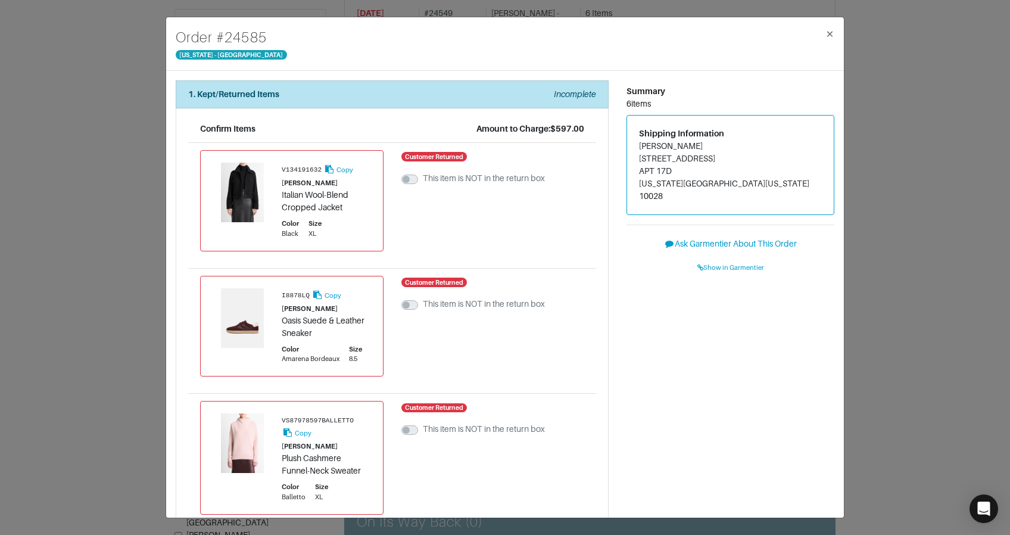
click at [42, 222] on div "Order # 24585 New York - 5th Avenue × 1. Kept/Returned Items Incomplete Confirm…" at bounding box center [505, 267] width 1010 height 535
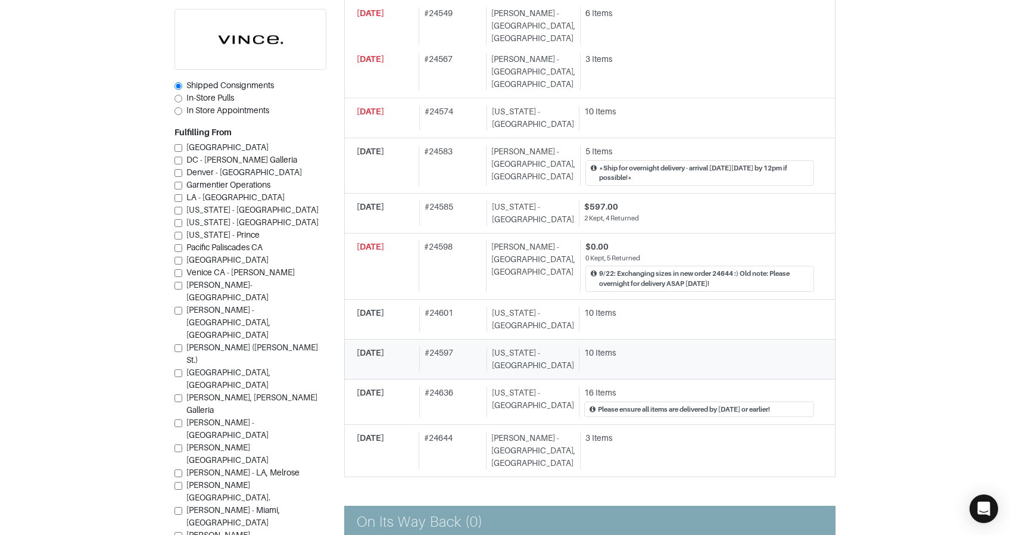
click at [562, 347] on div "09/28/2025 # 24597 New York - 5th Avenue 10 Items" at bounding box center [586, 359] width 458 height 25
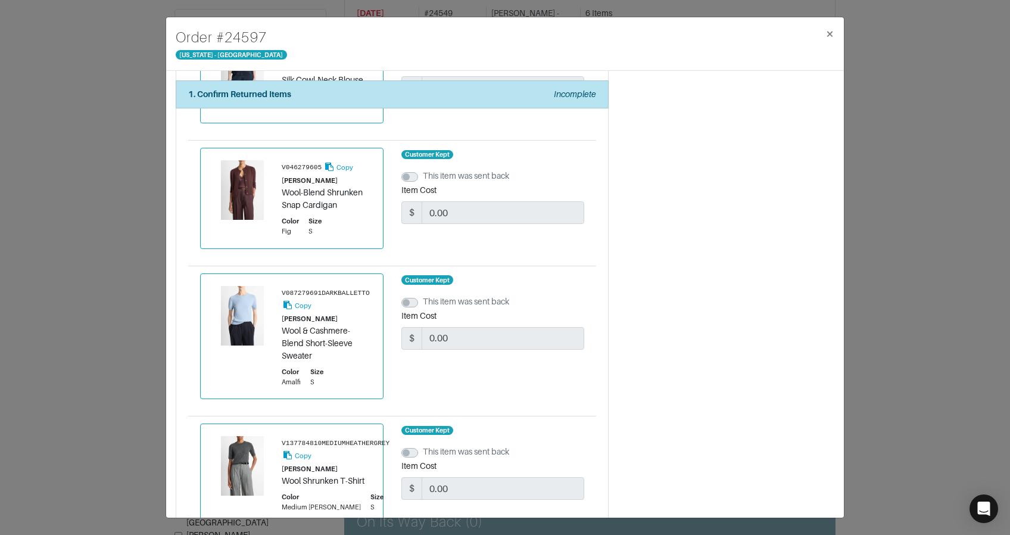
scroll to position [1086, 0]
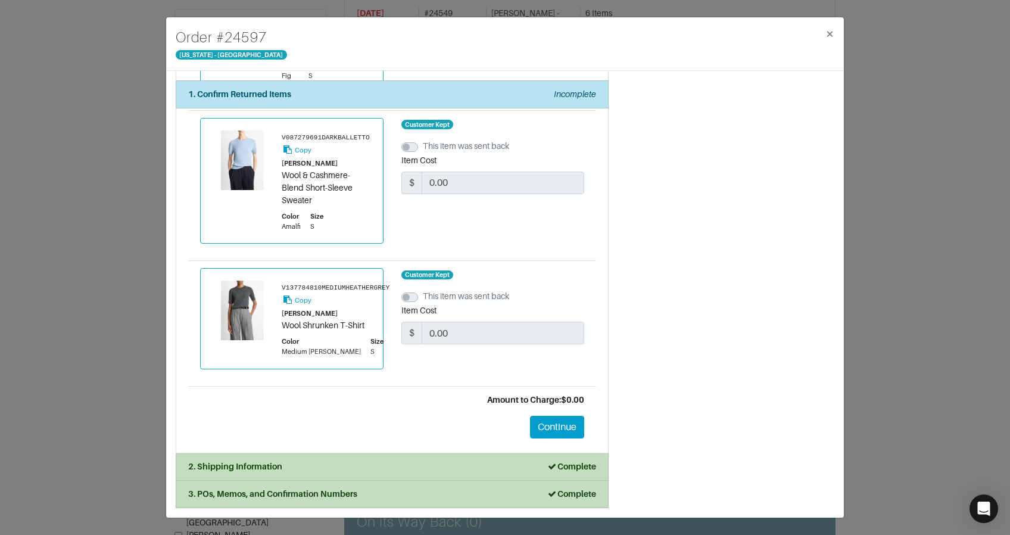
click at [144, 317] on div "Order # 24597 New York - 5th Avenue × 1. Confirm Returned Items Incomplete Conf…" at bounding box center [505, 267] width 1010 height 535
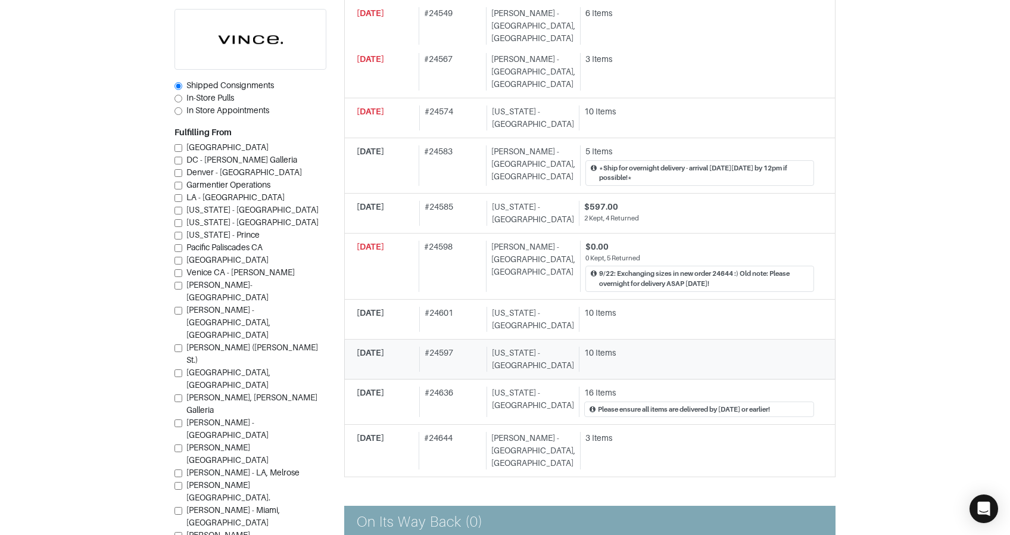
click at [558, 347] on div "[US_STATE] - [GEOGRAPHIC_DATA]" at bounding box center [531, 359] width 88 height 25
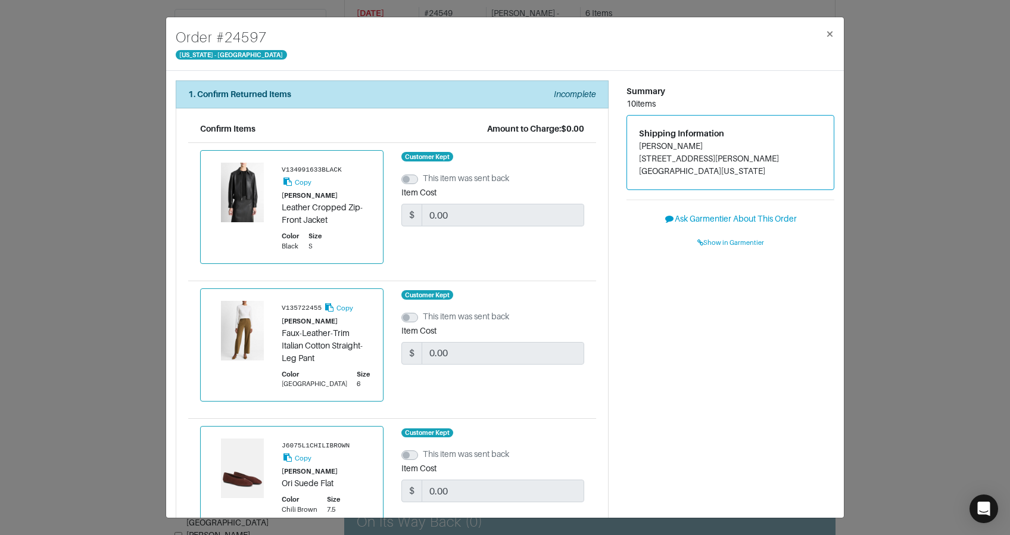
click at [14, 288] on div "Order # 24597 New York - 5th Avenue × 1. Confirm Returned Items Incomplete Conf…" at bounding box center [505, 267] width 1010 height 535
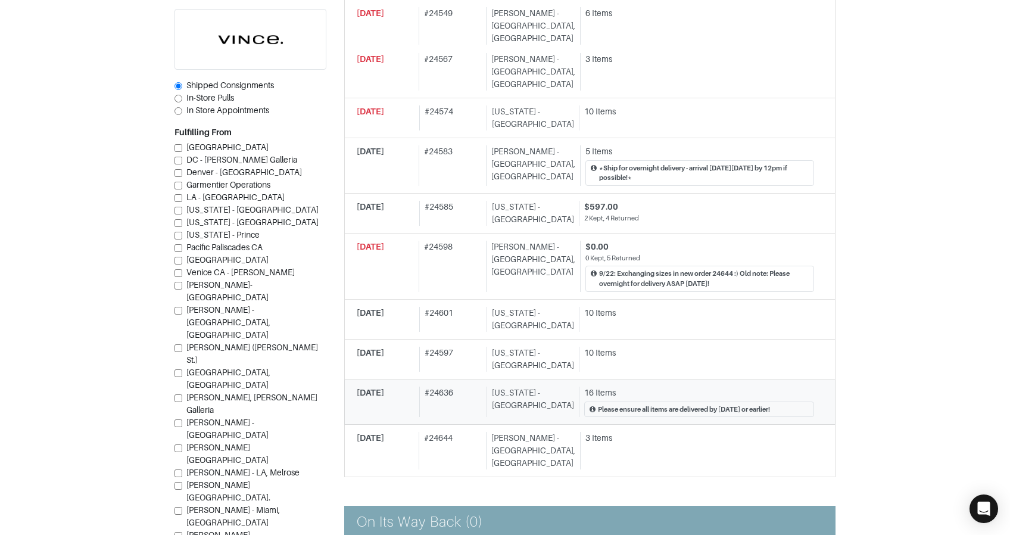
click at [496, 387] on div "[US_STATE] - [GEOGRAPHIC_DATA]" at bounding box center [531, 402] width 88 height 31
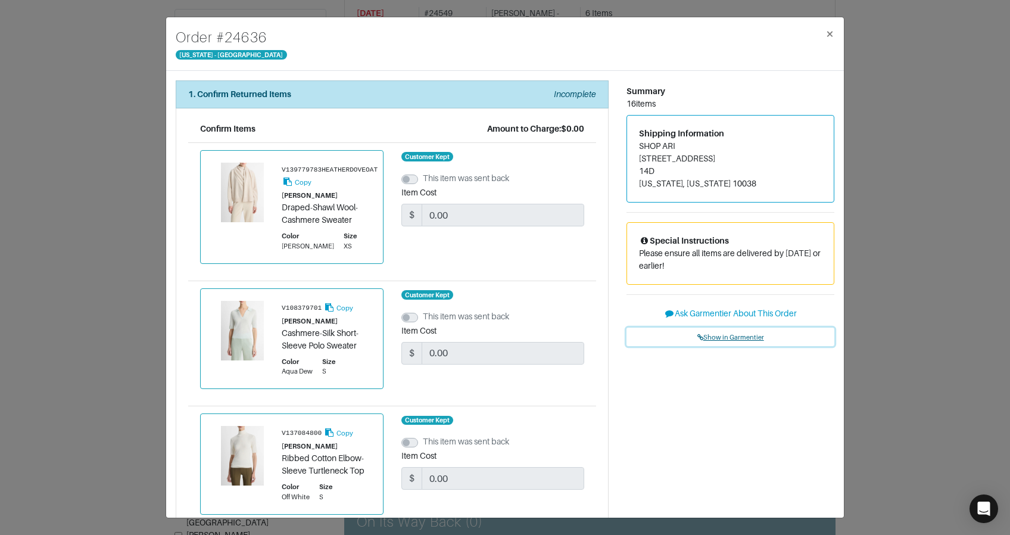
click at [732, 337] on span "Show in Garmentier" at bounding box center [731, 337] width 67 height 7
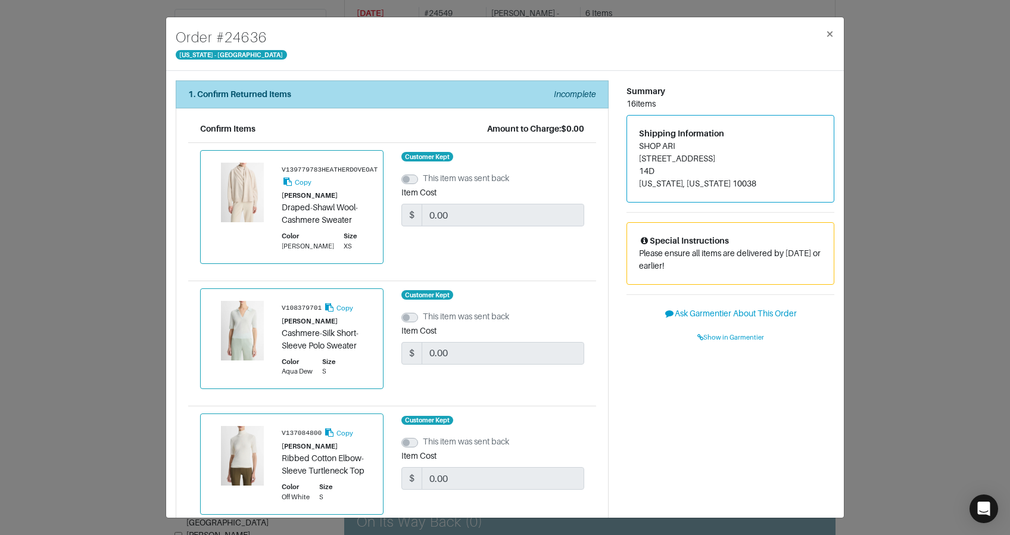
click at [367, 90] on div "1. Confirm Returned Items Incomplete" at bounding box center [392, 94] width 408 height 13
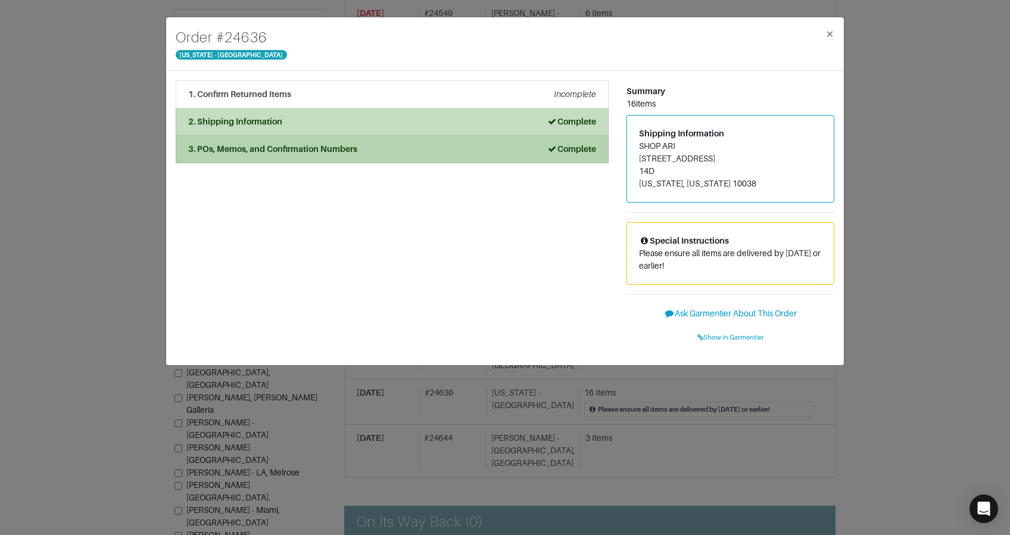
click at [372, 147] on div "3. POs, Memos, and Confirmation Numbers Complete" at bounding box center [392, 149] width 408 height 13
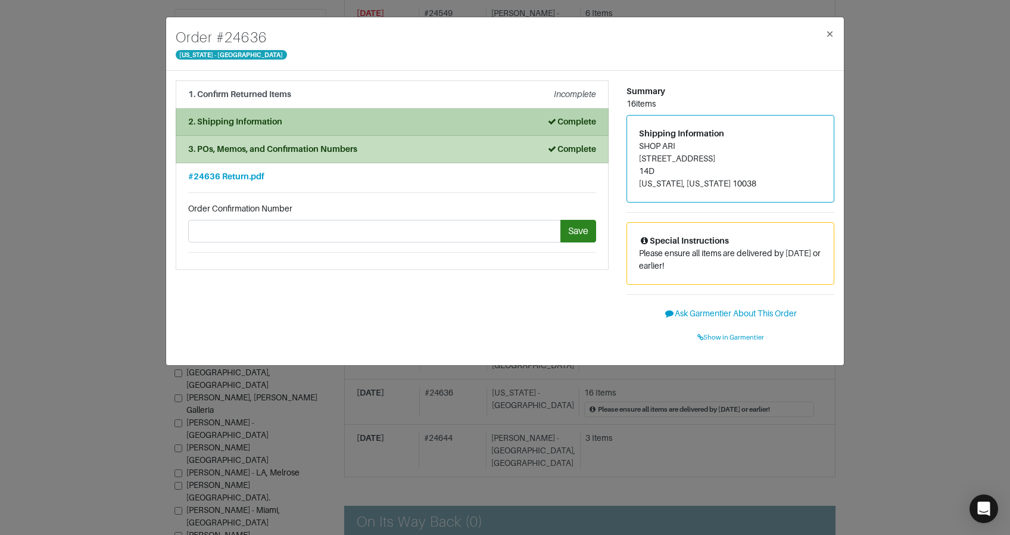
click at [307, 122] on div "2. Shipping Information Complete" at bounding box center [392, 122] width 408 height 13
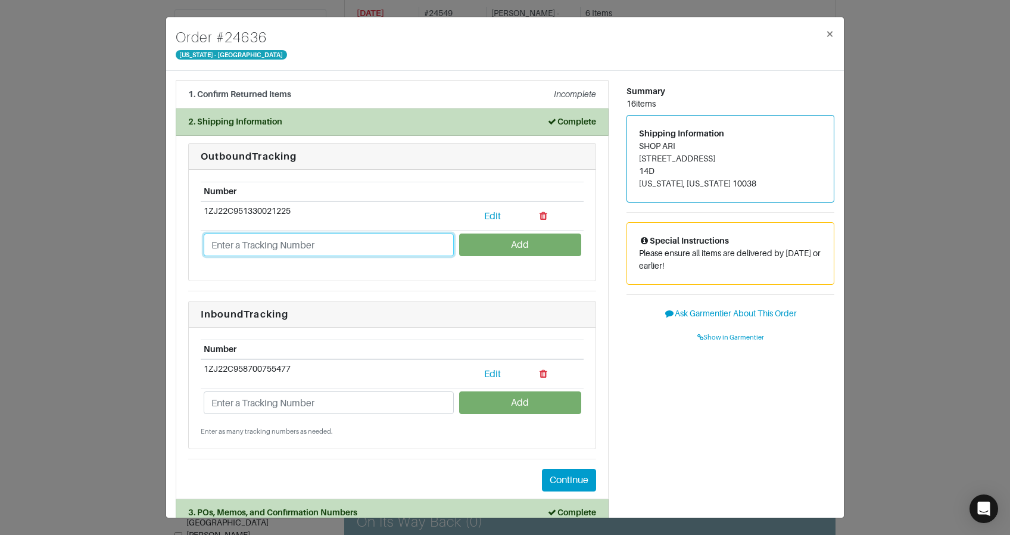
click at [311, 239] on input "text" at bounding box center [329, 245] width 250 height 23
paste input "1ZJ22C501302392793"
type input "1ZJ22C501302392793"
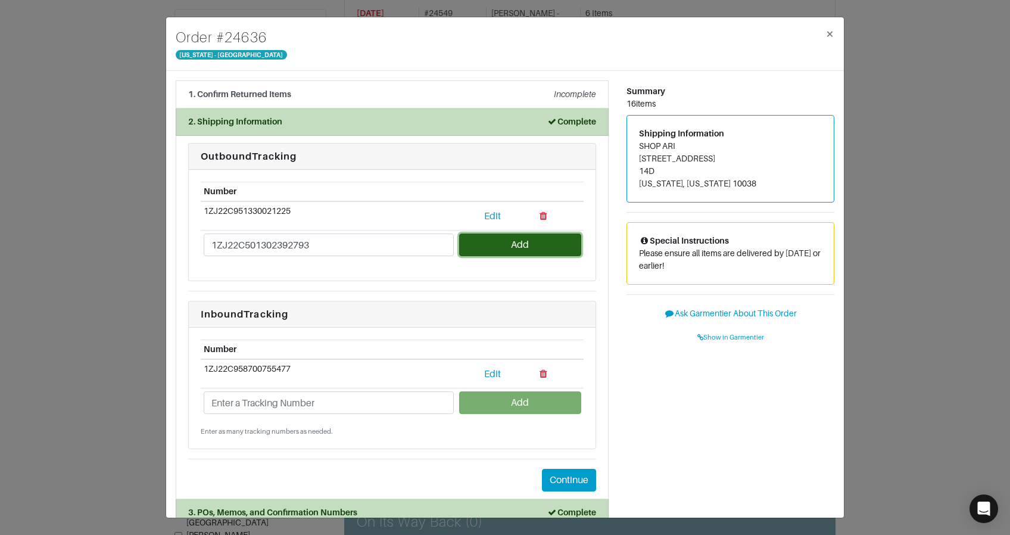
click at [483, 237] on button "Add" at bounding box center [520, 245] width 122 height 23
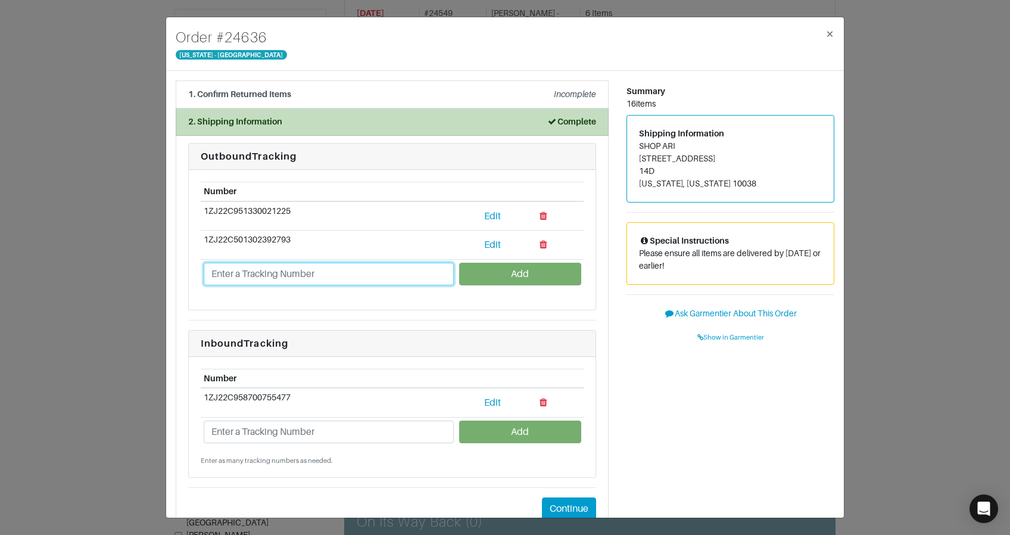
click at [284, 270] on input "text" at bounding box center [329, 274] width 250 height 23
paste input "1zj22c501302167803"
type input "1zj22c501302167803"
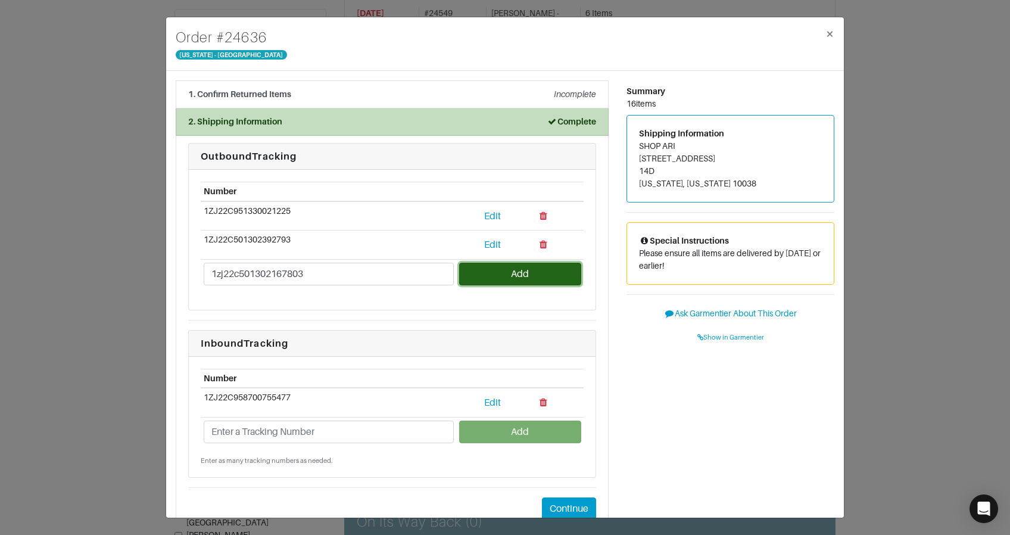
click at [530, 272] on button "Add" at bounding box center [520, 274] width 122 height 23
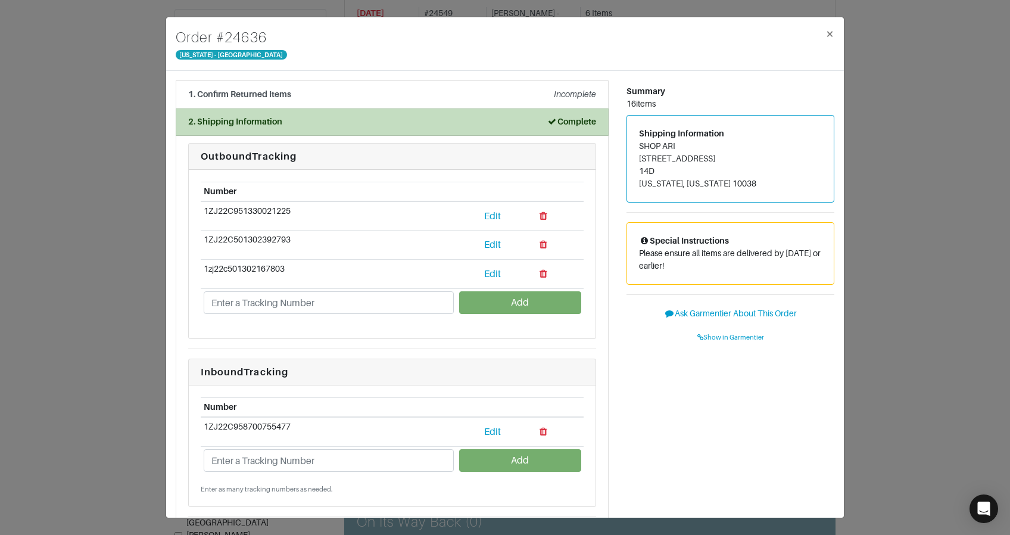
click at [138, 59] on div "Order # 24636 New York - 5th Avenue × 1. Confirm Returned Items Incomplete Conf…" at bounding box center [505, 267] width 1010 height 535
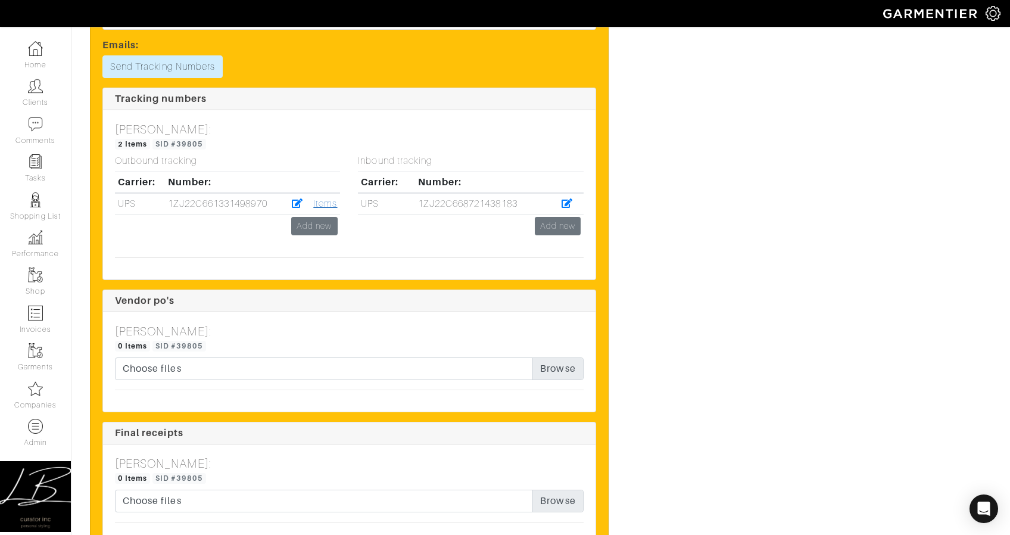
scroll to position [1856, 0]
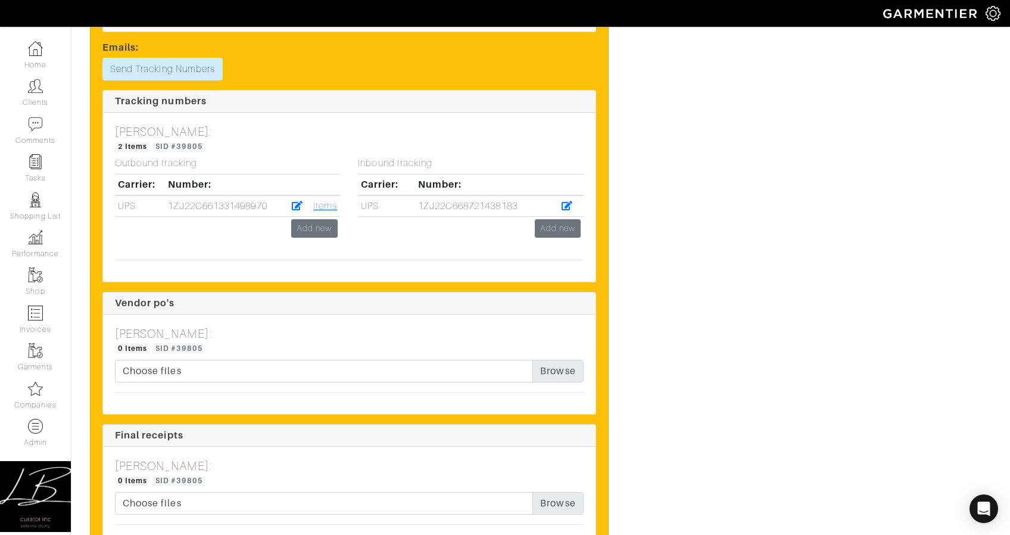
click at [319, 203] on link "Items" at bounding box center [325, 206] width 24 height 11
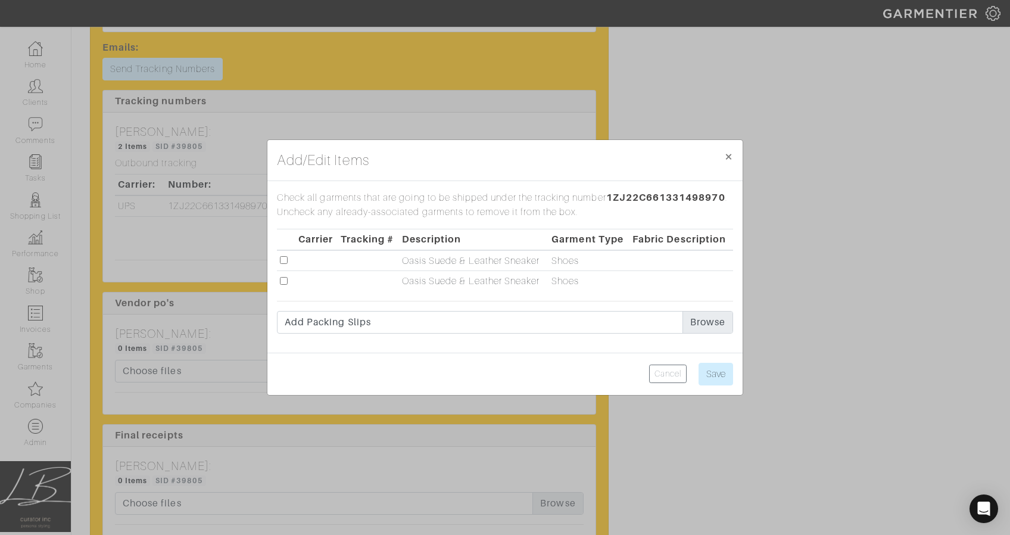
click at [285, 260] on input "checkbox" at bounding box center [284, 260] width 8 height 8
checkbox input "true"
click at [284, 281] on input "checkbox" at bounding box center [284, 281] width 8 height 8
checkbox input "true"
click at [729, 366] on input "Save" at bounding box center [716, 374] width 35 height 23
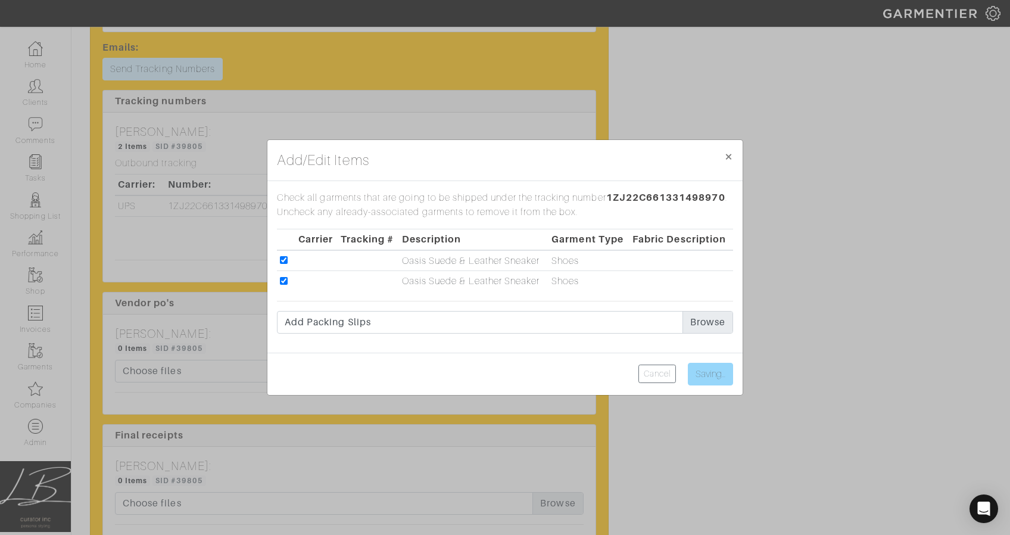
type input "Save"
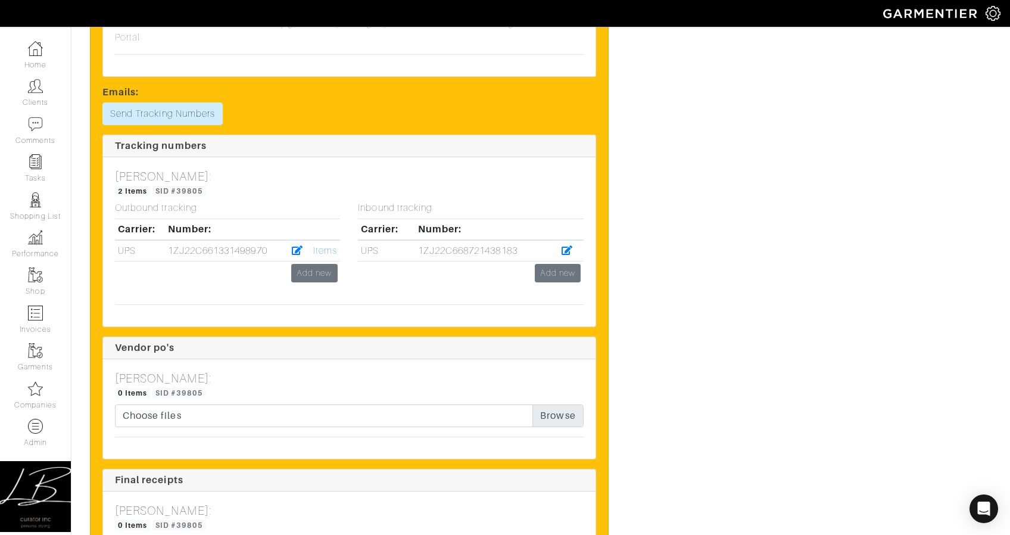
scroll to position [1816, 0]
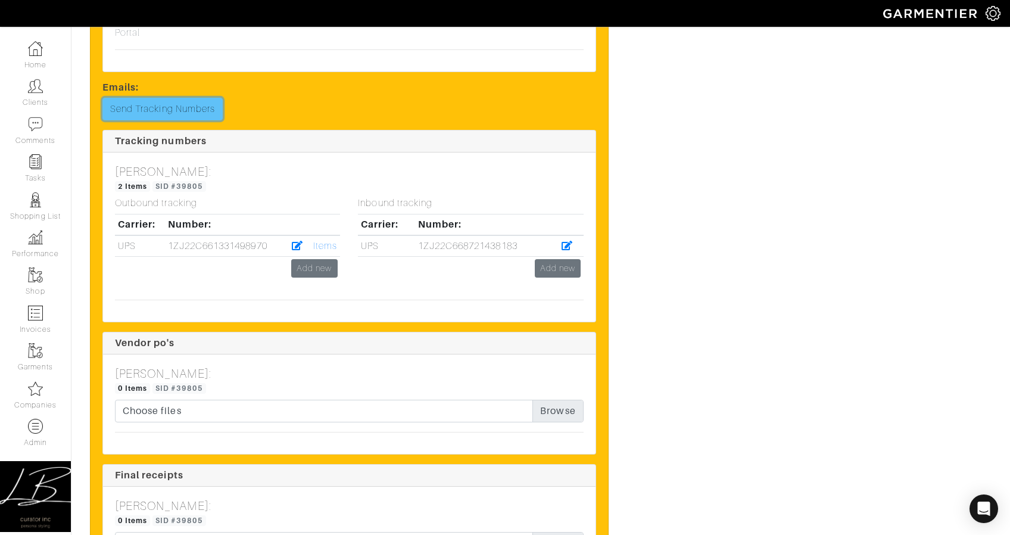
click at [206, 108] on link "Send Tracking Numbers" at bounding box center [162, 109] width 120 height 23
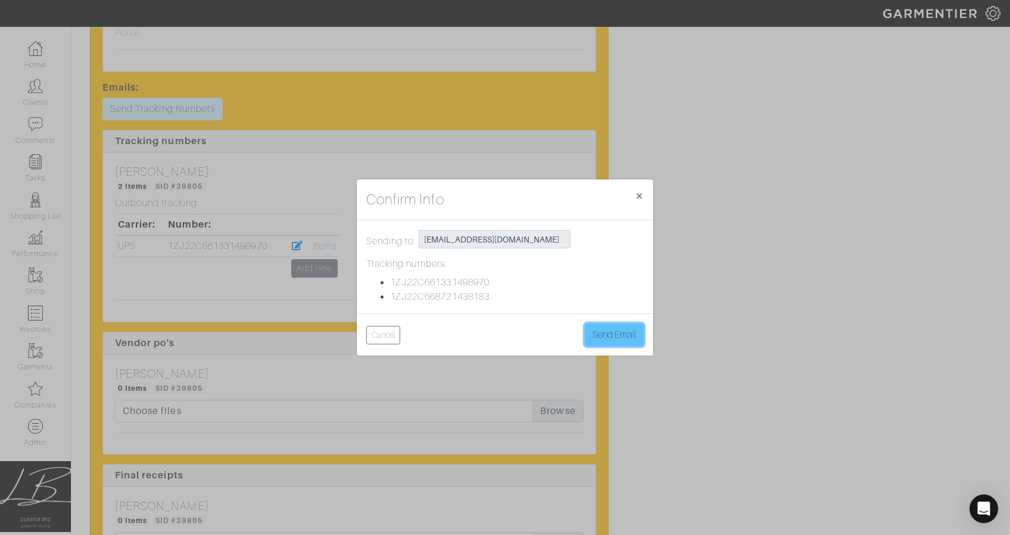
click at [618, 332] on button "Send Email" at bounding box center [614, 335] width 59 height 23
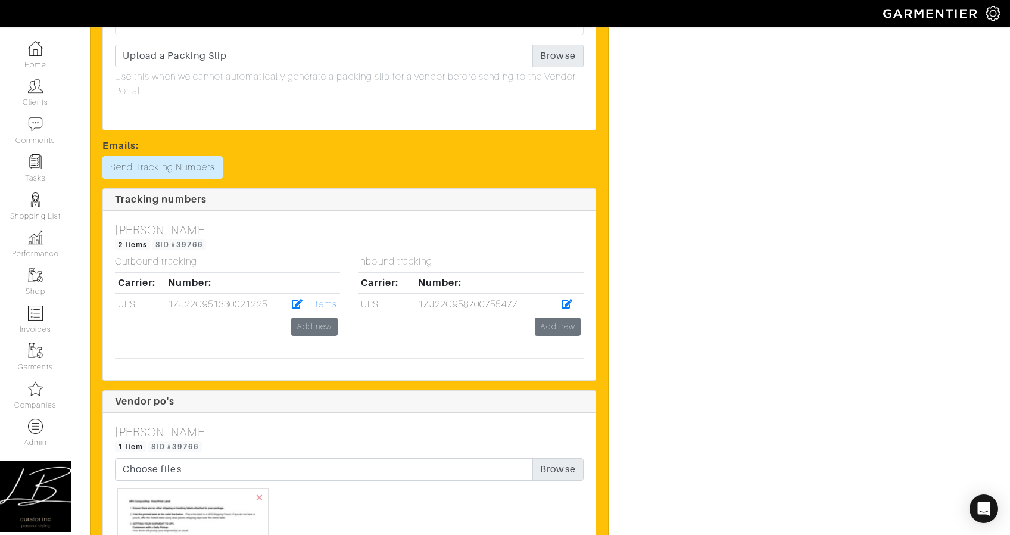
scroll to position [4322, 0]
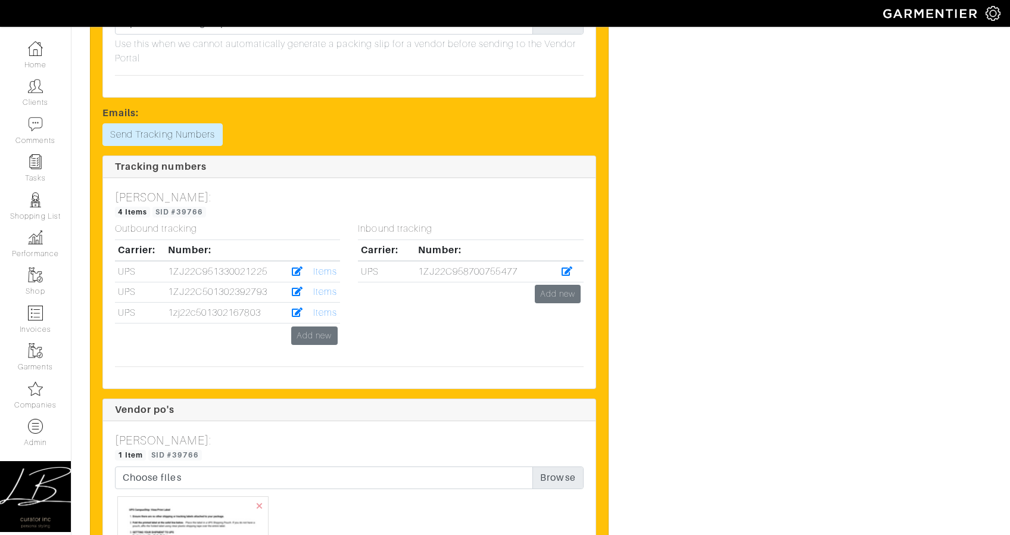
scroll to position [4393, 0]
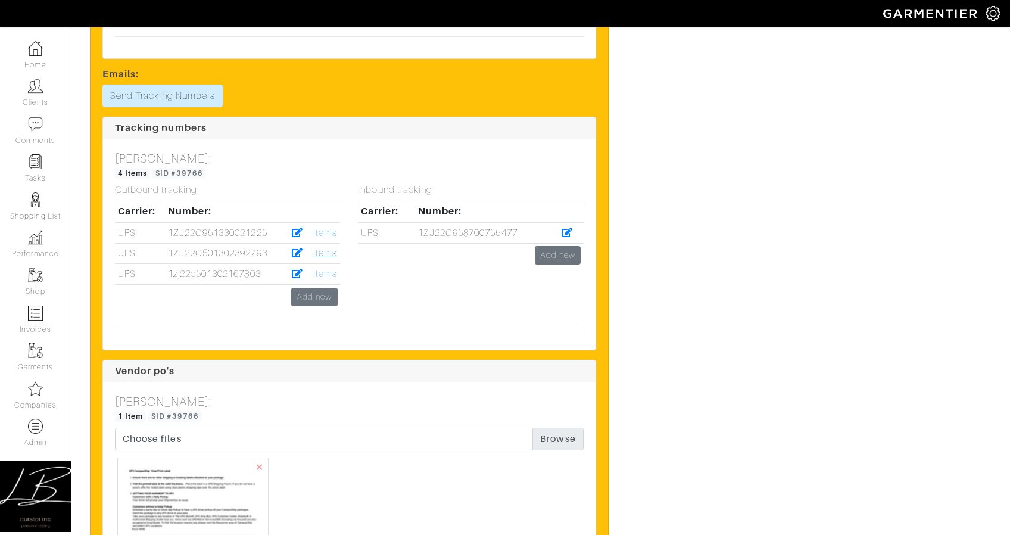
click at [332, 253] on link "Items" at bounding box center [325, 253] width 24 height 11
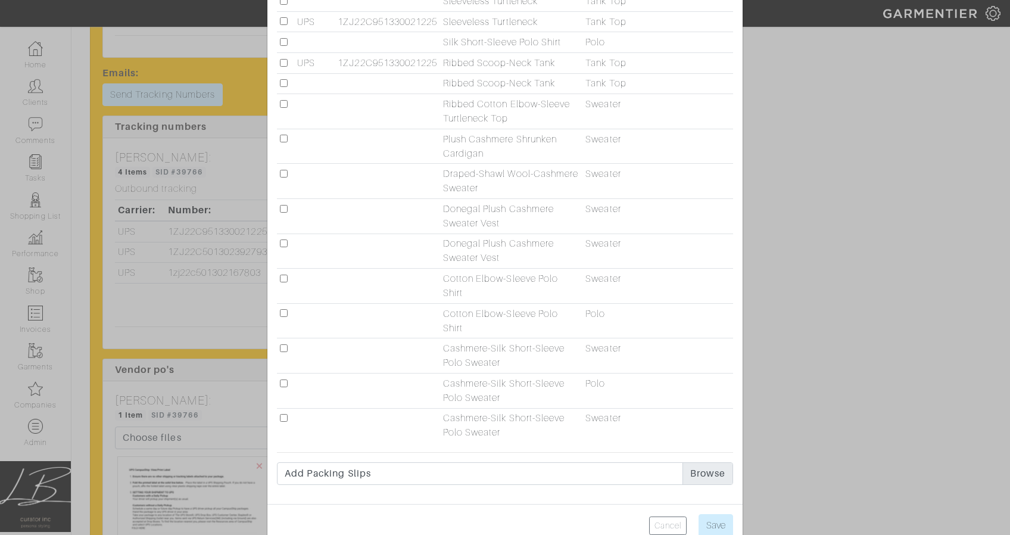
scroll to position [4395, 0]
click at [286, 348] on input "checkbox" at bounding box center [284, 348] width 8 height 8
checkbox input "true"
click at [724, 519] on input "Save" at bounding box center [716, 525] width 35 height 23
type input "Save"
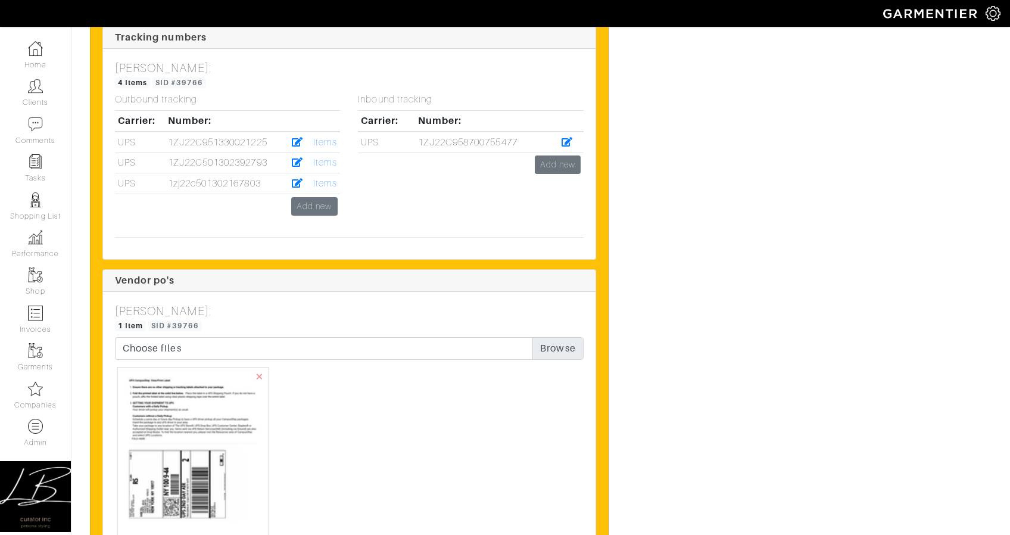
scroll to position [4484, 0]
click at [315, 178] on link "Items" at bounding box center [325, 183] width 24 height 11
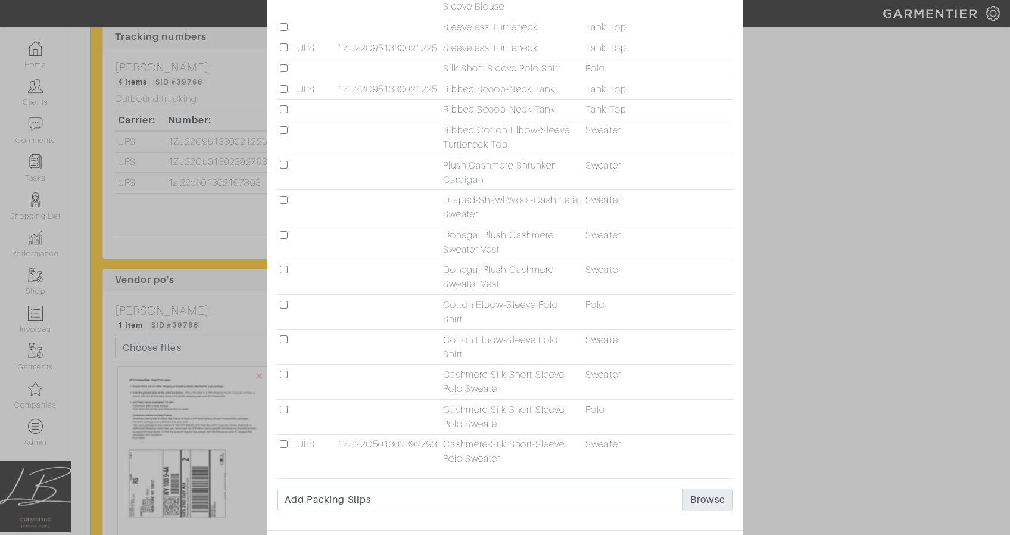
scroll to position [164, 0]
click at [285, 125] on input "checkbox" at bounding box center [284, 126] width 8 height 8
checkbox input "true"
click at [284, 161] on input "checkbox" at bounding box center [284, 161] width 8 height 8
checkbox input "true"
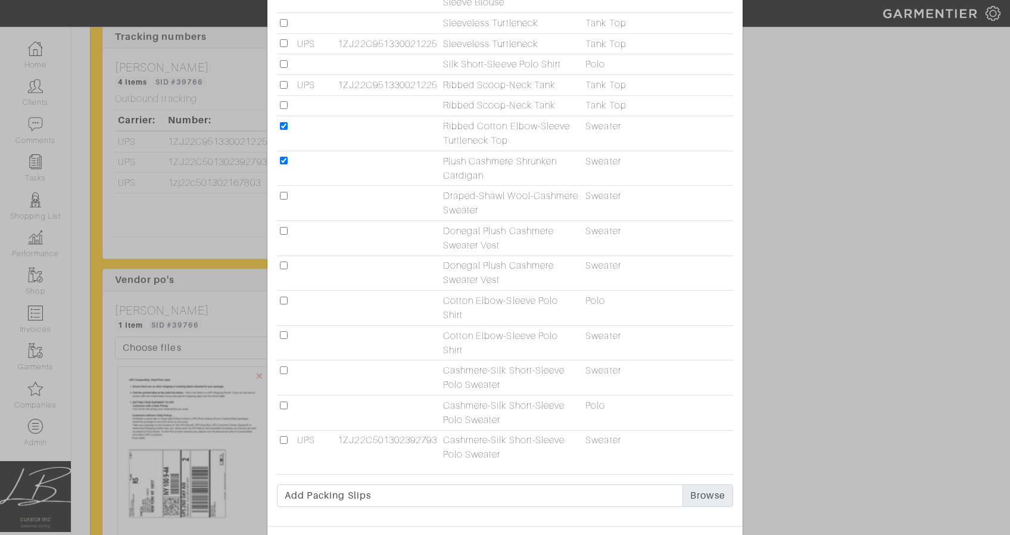
click at [281, 194] on input "checkbox" at bounding box center [284, 196] width 8 height 8
checkbox input "true"
click at [285, 298] on input "checkbox" at bounding box center [284, 301] width 8 height 8
checkbox input "true"
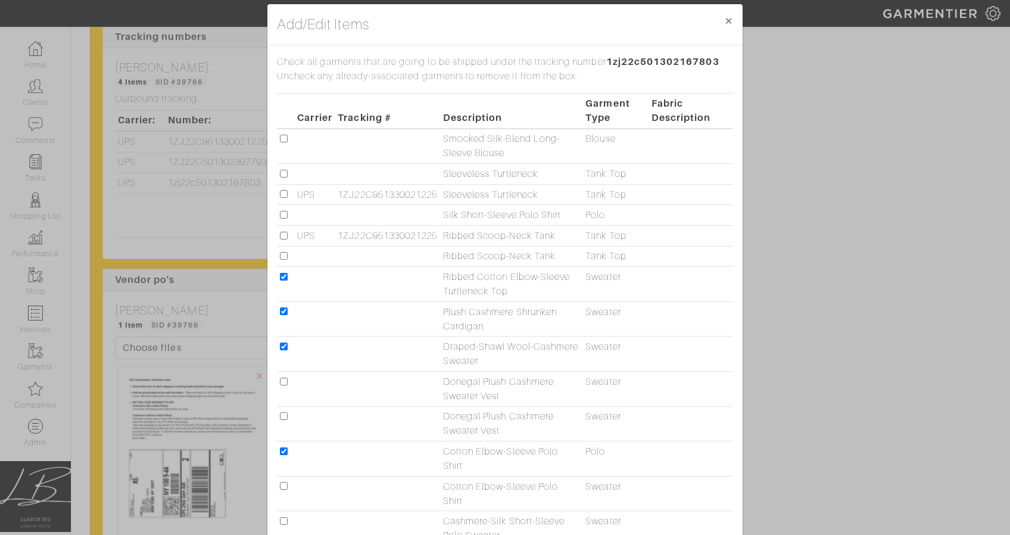
scroll to position [14, 0]
click at [284, 136] on input "checkbox" at bounding box center [284, 137] width 8 height 8
checkbox input "true"
click at [285, 171] on input "checkbox" at bounding box center [284, 173] width 8 height 8
checkbox input "true"
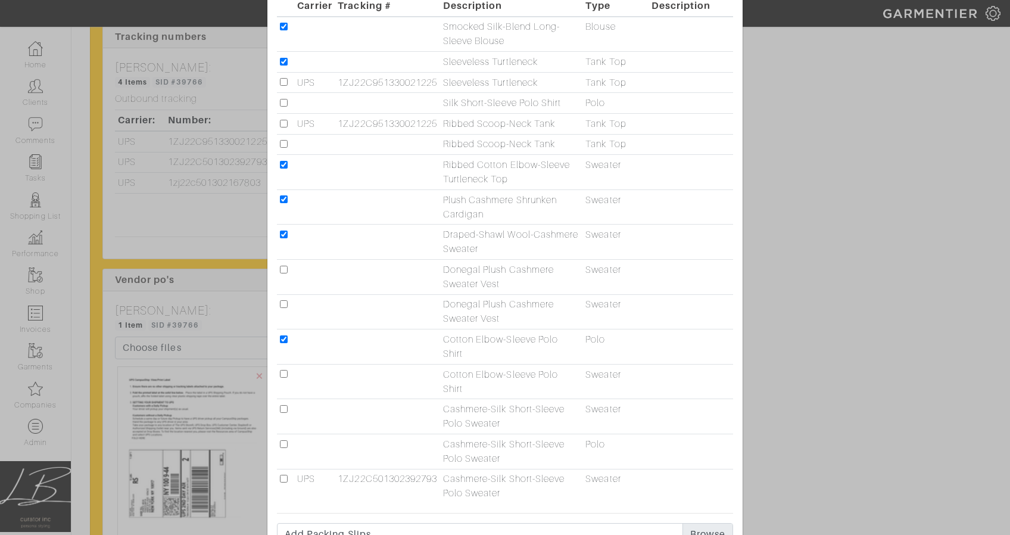
scroll to position [126, 0]
click at [283, 267] on input "checkbox" at bounding box center [284, 269] width 8 height 8
checkbox input "true"
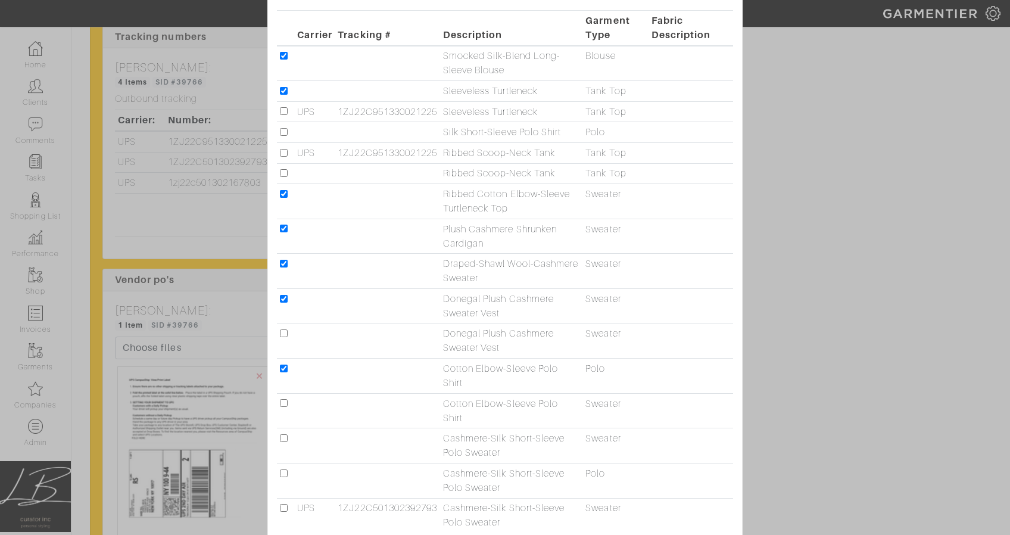
scroll to position [95, 0]
click at [281, 175] on input "checkbox" at bounding box center [284, 174] width 8 height 8
checkbox input "true"
click at [282, 332] on input "checkbox" at bounding box center [284, 335] width 8 height 8
checkbox input "true"
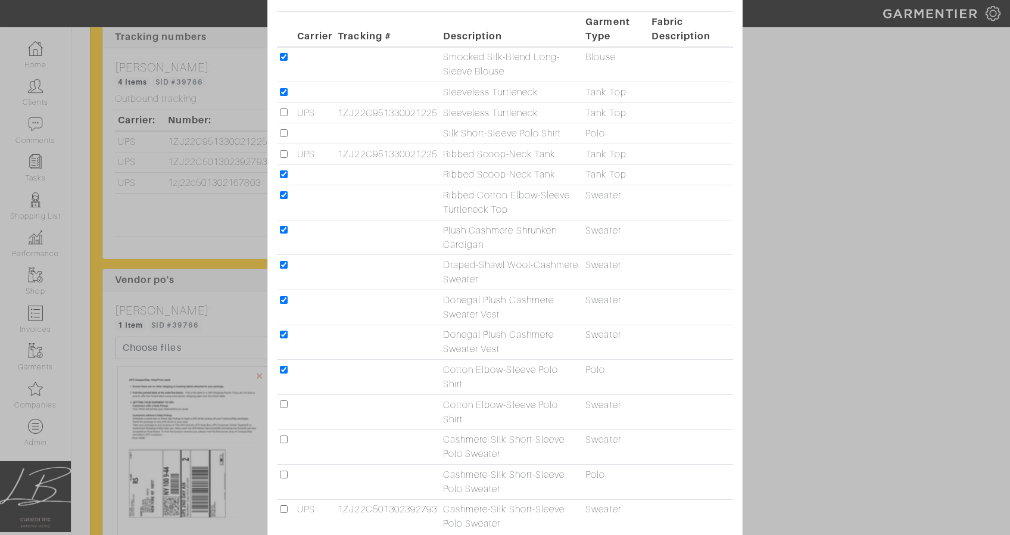
click at [286, 403] on input "checkbox" at bounding box center [284, 404] width 8 height 8
checkbox input "true"
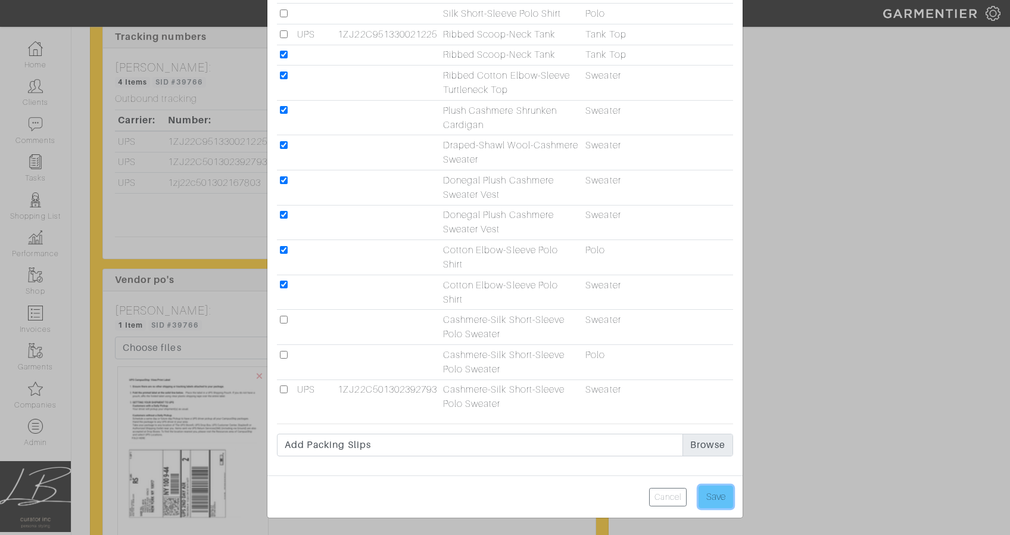
click at [712, 496] on input "Save" at bounding box center [716, 497] width 35 height 23
type input "Save"
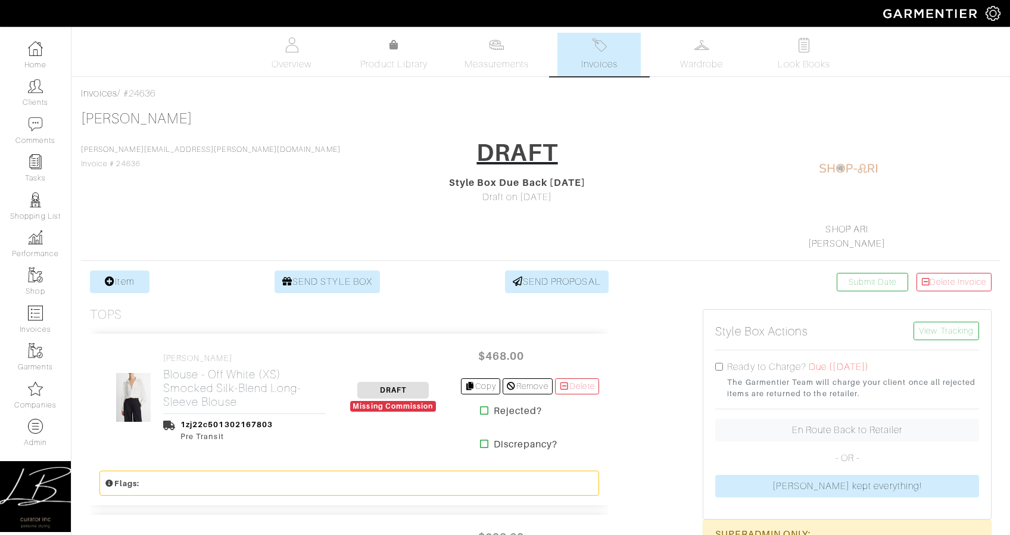
scroll to position [1, 0]
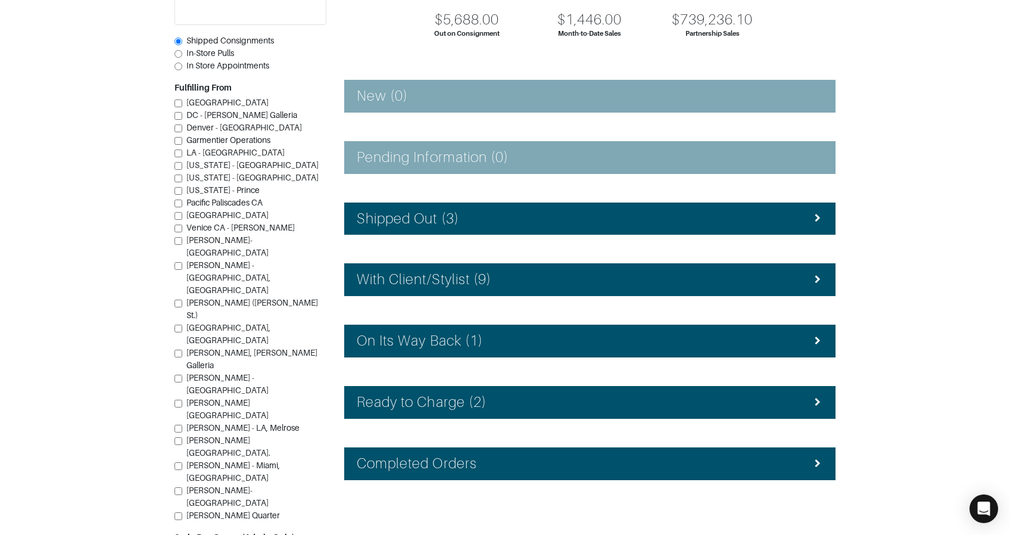
scroll to position [145, 0]
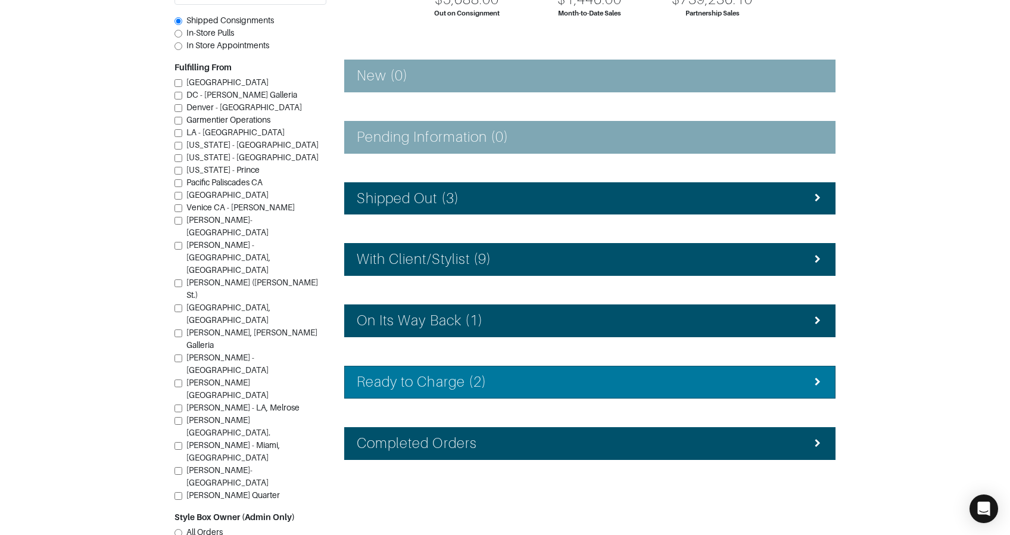
click at [519, 396] on li "Ready to Charge (2)" at bounding box center [590, 382] width 492 height 33
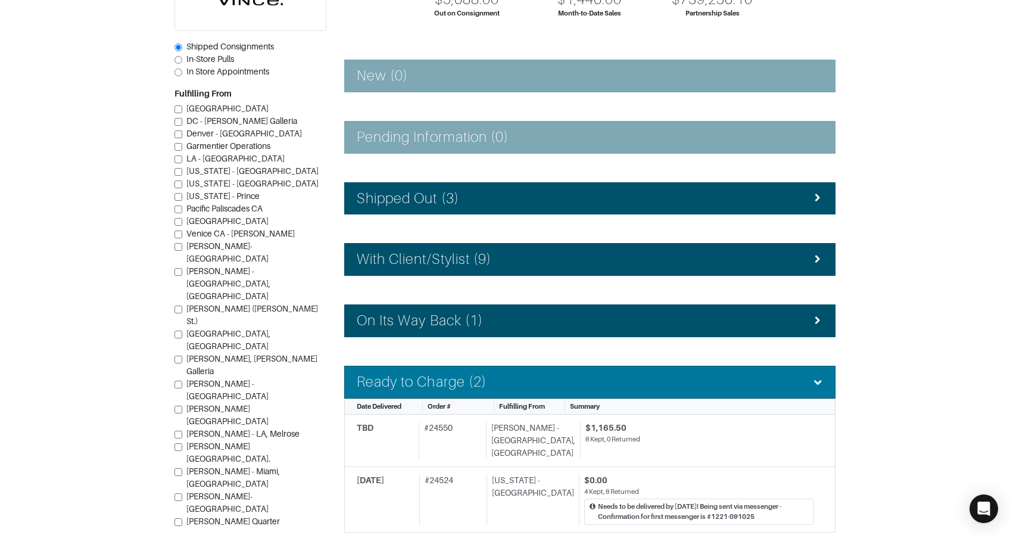
click at [520, 391] on li "Ready to Charge (2)" at bounding box center [590, 382] width 492 height 33
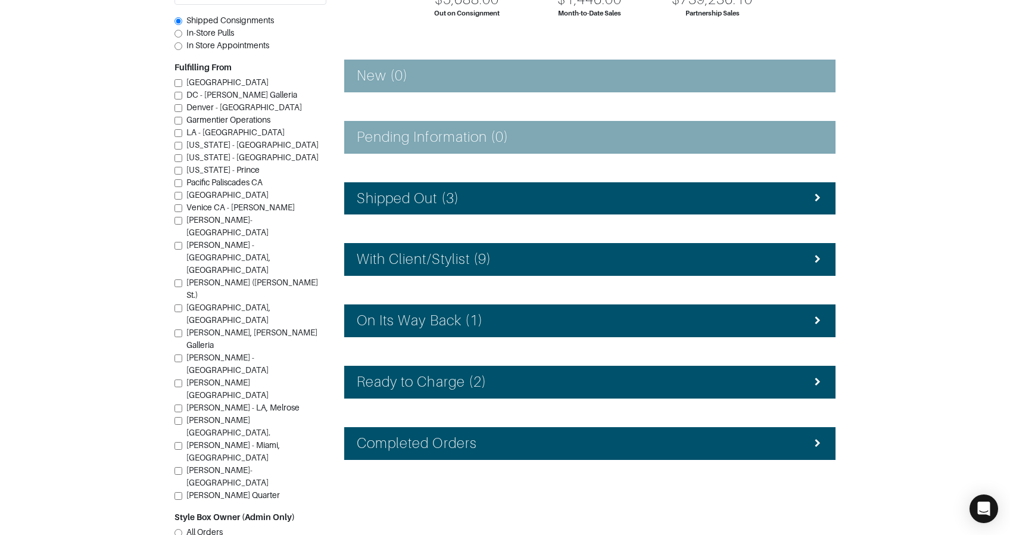
click at [210, 50] on span "In Store Appointments" at bounding box center [227, 46] width 83 height 10
click at [182, 50] on input "In Store Appointments" at bounding box center [179, 46] width 8 height 8
radio input "true"
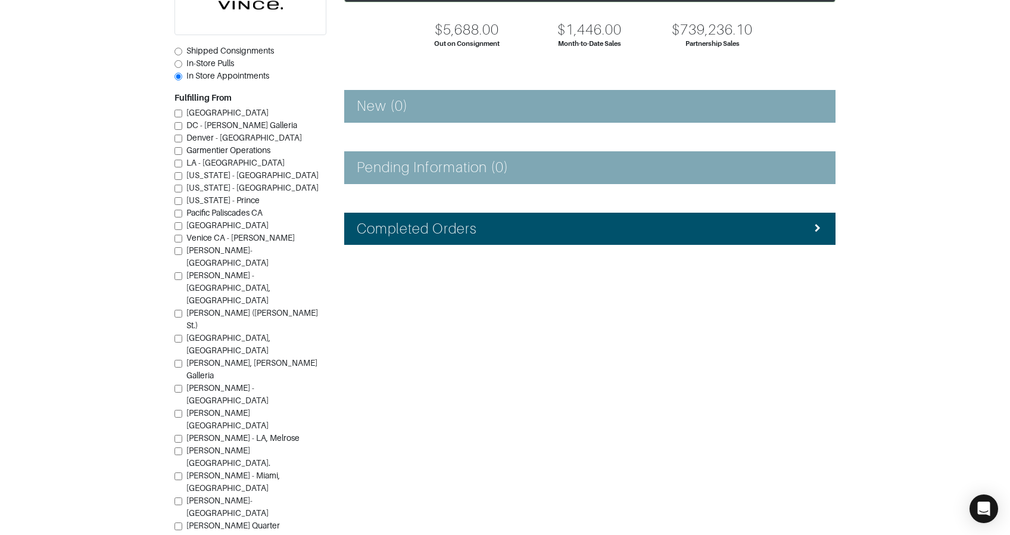
drag, startPoint x: 217, startPoint y: 62, endPoint x: 223, endPoint y: 61, distance: 6.0
click at [217, 62] on span "In-Store Pulls" at bounding box center [210, 63] width 48 height 10
click at [182, 62] on input "In-Store Pulls" at bounding box center [179, 64] width 8 height 8
radio input "true"
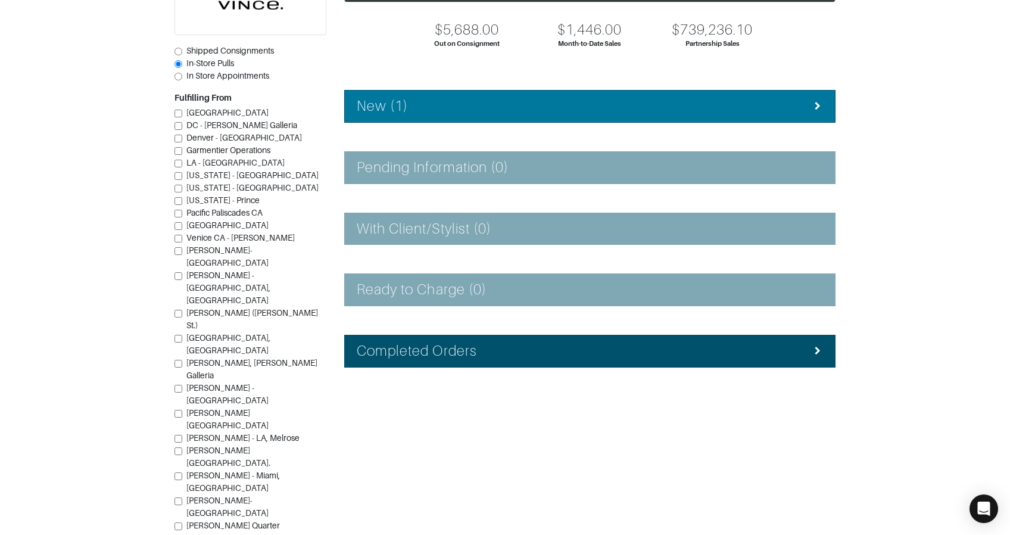
click at [447, 98] on div "New (1)" at bounding box center [590, 106] width 466 height 17
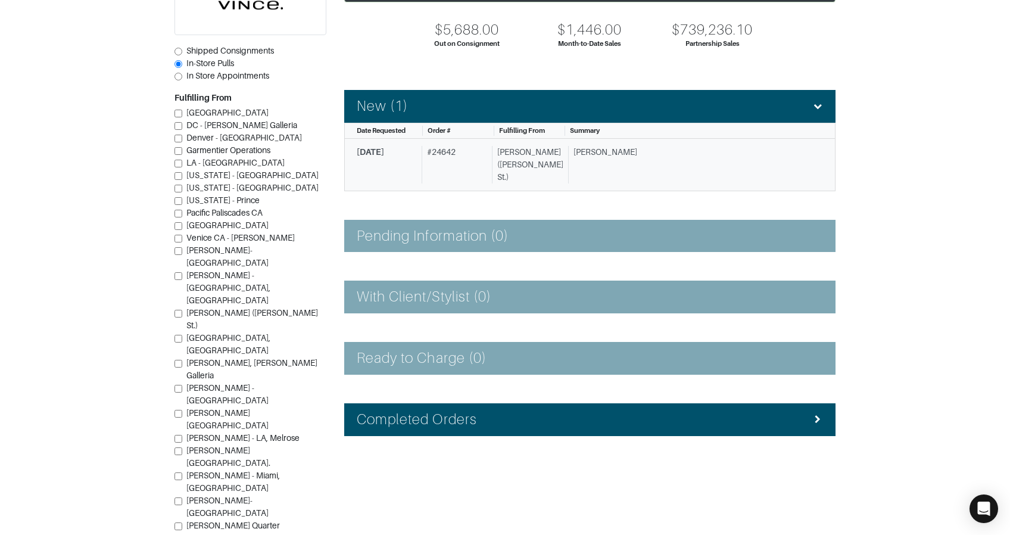
click at [528, 163] on div "[PERSON_NAME] ([PERSON_NAME] St.)" at bounding box center [527, 165] width 71 height 38
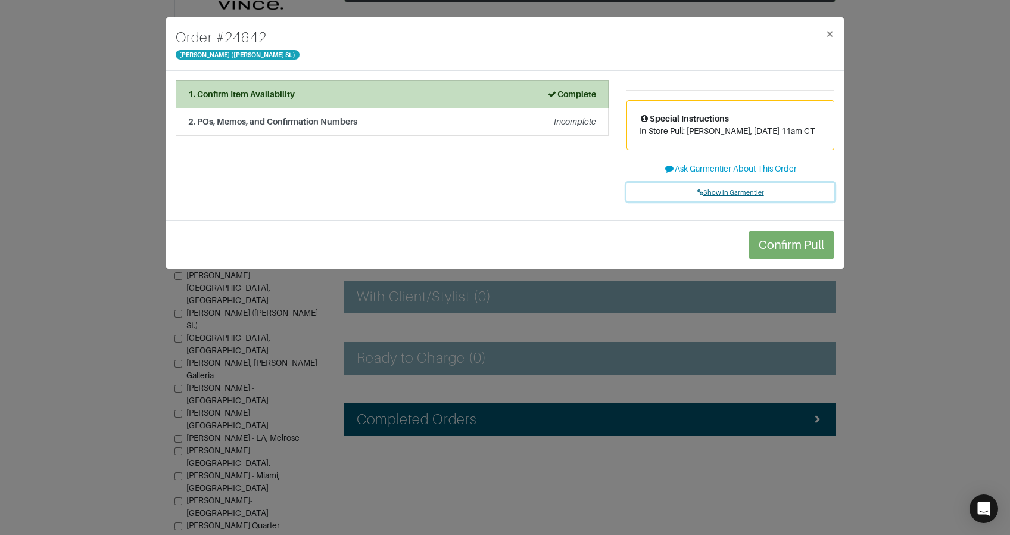
click at [721, 191] on span "Show in Garmentier" at bounding box center [731, 192] width 67 height 7
click at [89, 34] on div "Order # 24642 [PERSON_NAME] ([PERSON_NAME] St.) × 1. Confirm Item Availability …" at bounding box center [505, 267] width 1010 height 535
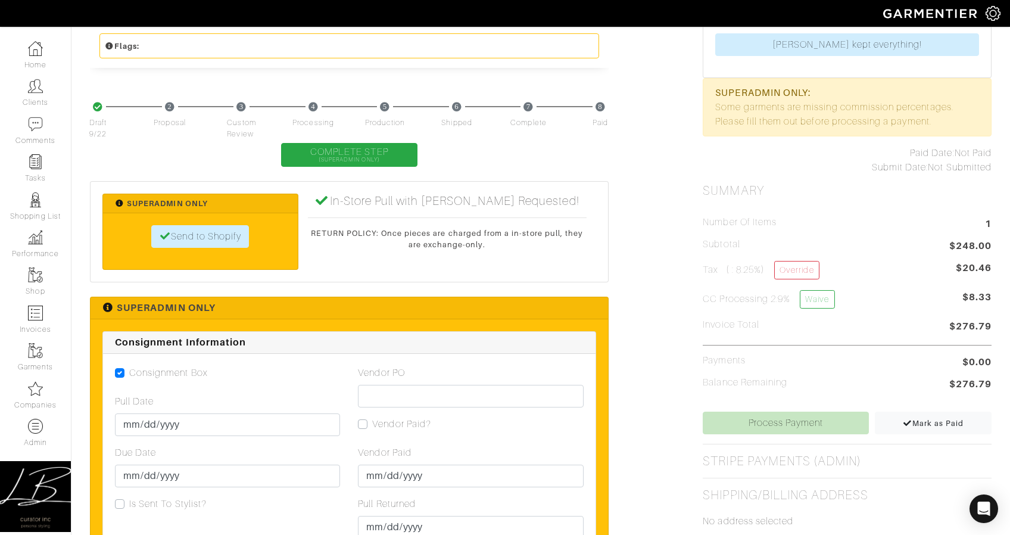
scroll to position [701, 0]
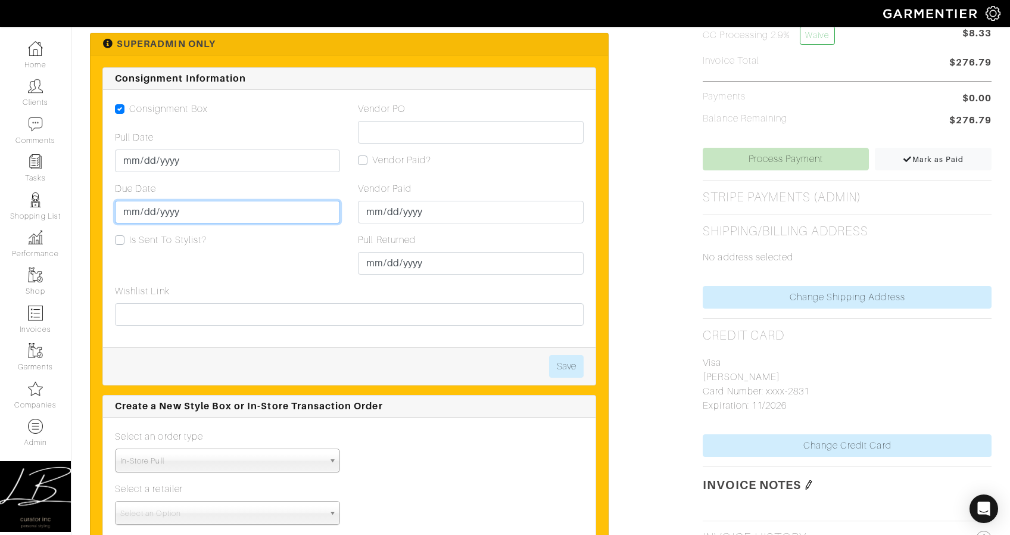
click at [138, 216] on input "2025-09-26" at bounding box center [227, 212] width 225 height 23
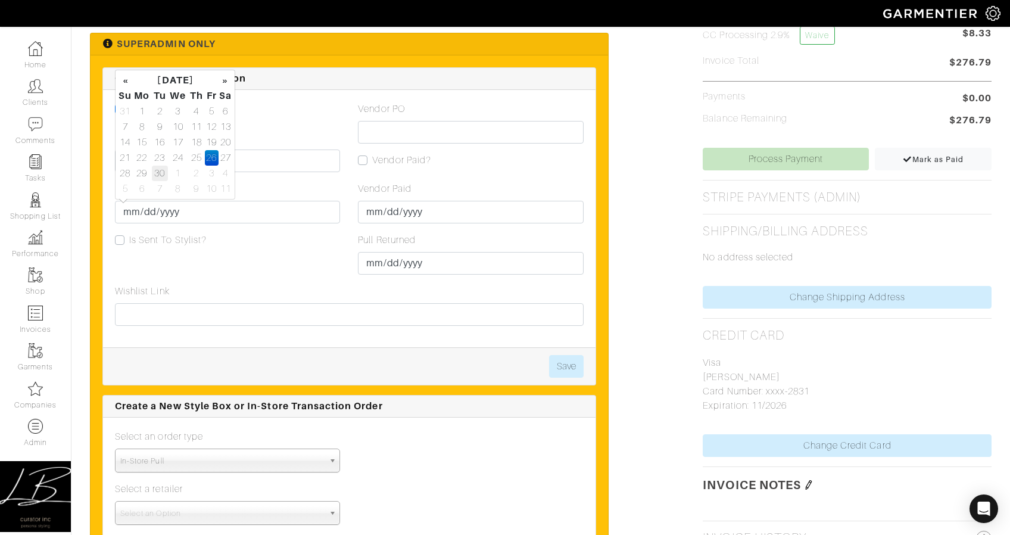
click at [155, 171] on td "30" at bounding box center [160, 173] width 16 height 15
type input "[DATE]"
click at [558, 360] on button "Save" at bounding box center [566, 366] width 35 height 23
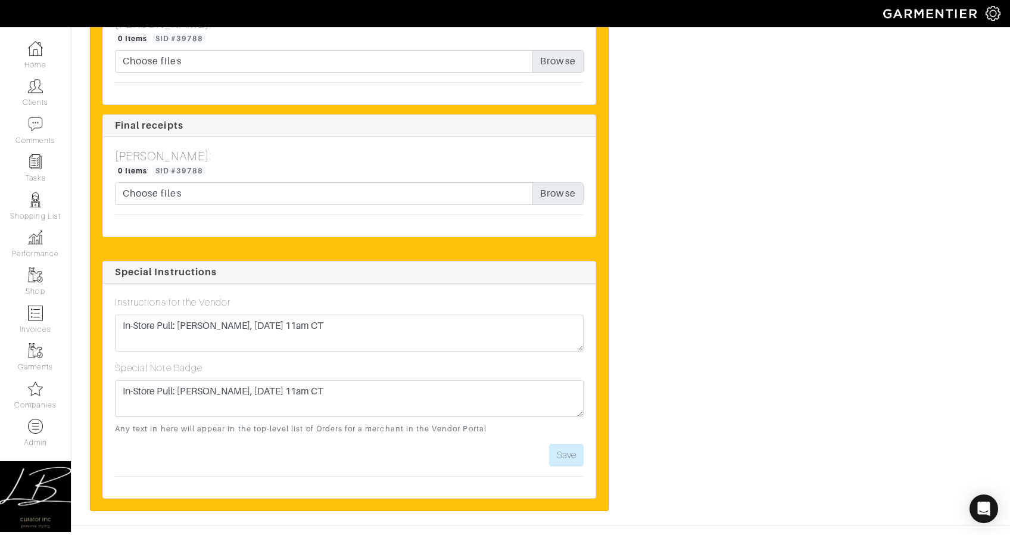
scroll to position [2141, 0]
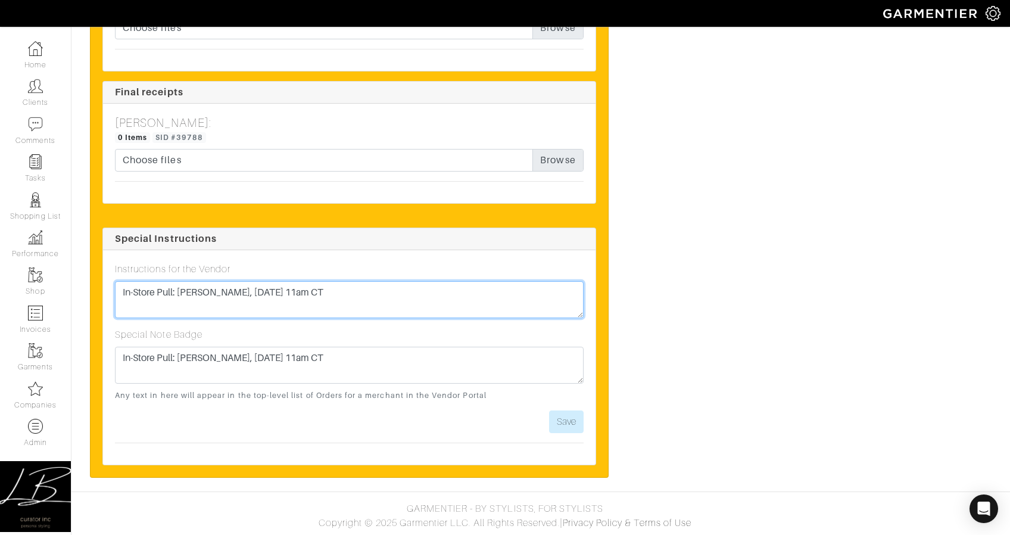
drag, startPoint x: 242, startPoint y: 290, endPoint x: 223, endPoint y: 289, distance: 19.7
click at [222, 290] on textarea "In-Store Pull: Ashley L., Tues 9/23 @ 11am CT" at bounding box center [349, 299] width 469 height 37
click at [257, 293] on textarea "In-Store Pull: Ashley L., Sun 9/23 @ 11am CT" at bounding box center [349, 299] width 469 height 37
type textarea "In-Store Pull: [PERSON_NAME], [DATE] 2pm CT"
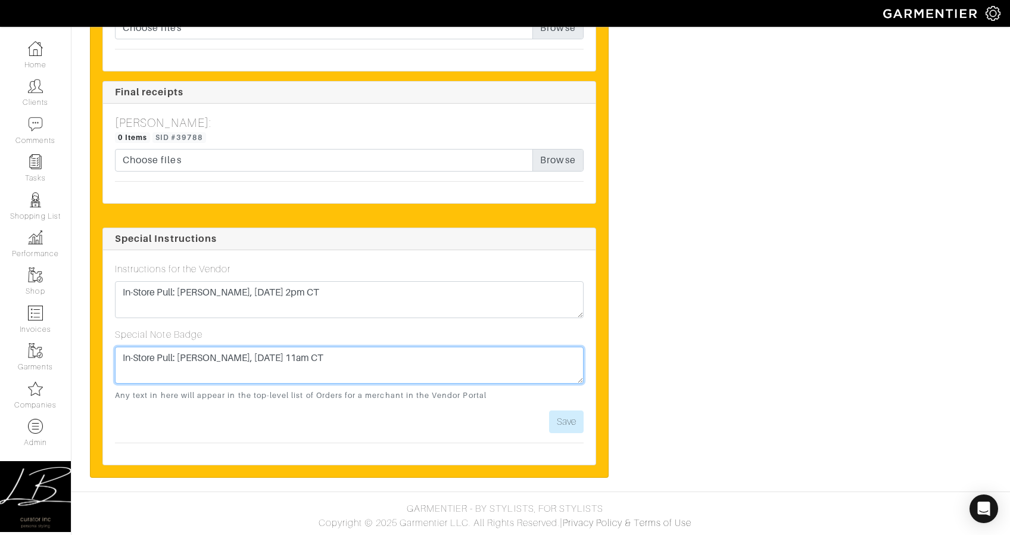
paste textarea "Sun 9/28 @ 2p"
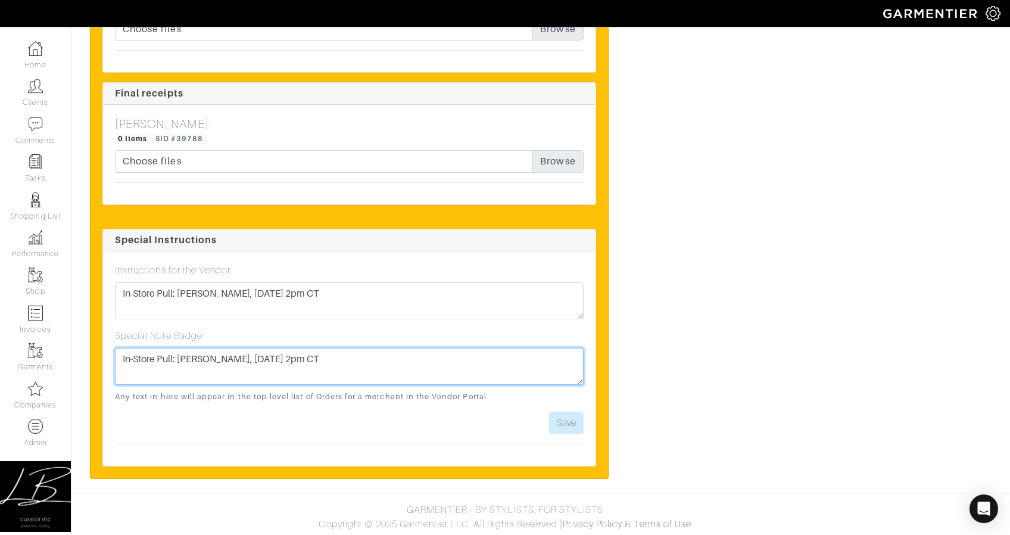
type textarea "In-Store Pull: Ashley L., Sun 9/28 @ 2pm CT"
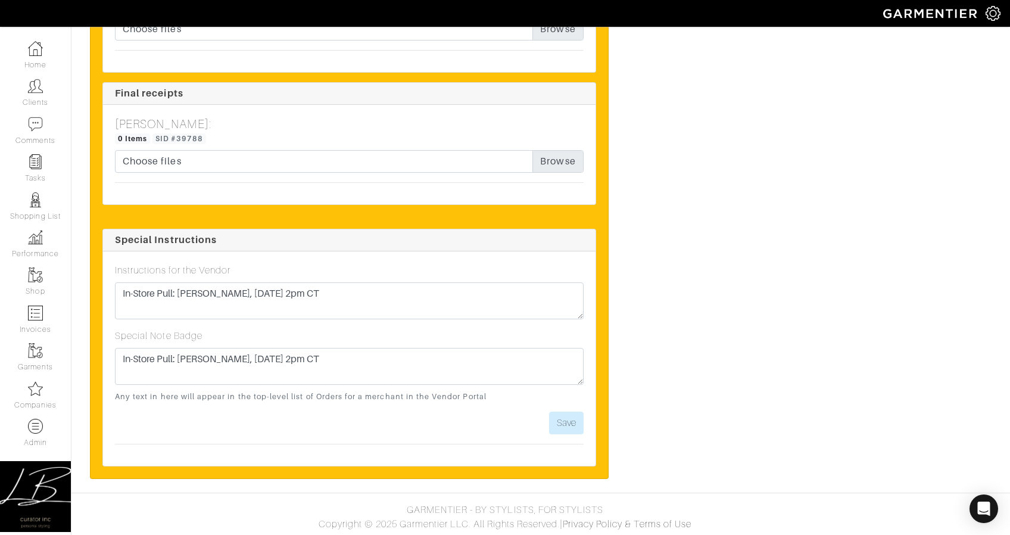
click at [574, 408] on form "Instructions for the Vendor In-Store Pull: Ashley L., Sun 9/28 @ 2pm CT Special…" at bounding box center [349, 348] width 469 height 171
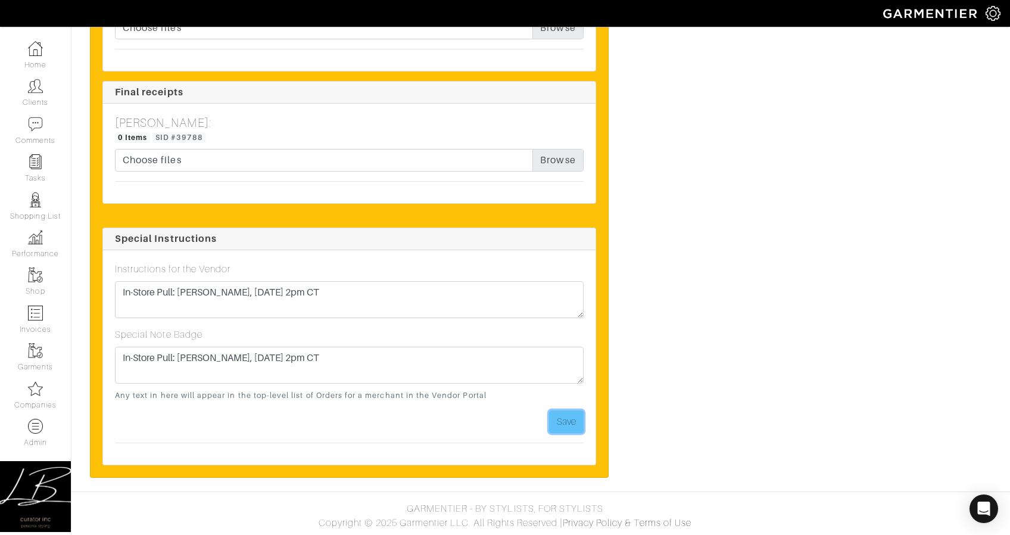
click at [571, 418] on button "Save" at bounding box center [566, 421] width 35 height 23
drag, startPoint x: 571, startPoint y: 418, endPoint x: 568, endPoint y: 412, distance: 6.7
click at [571, 418] on button "Save" at bounding box center [566, 421] width 35 height 23
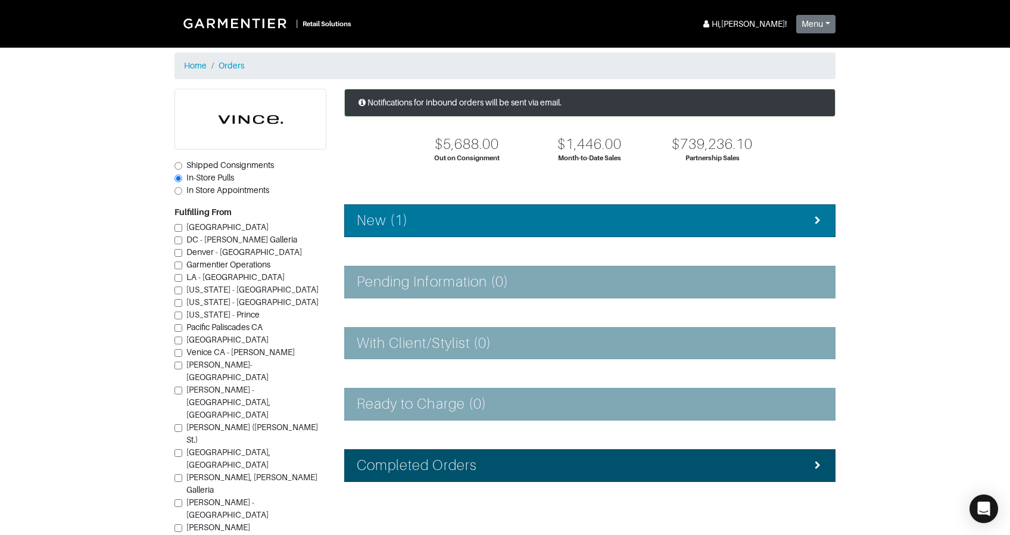
click at [536, 214] on div "New (1)" at bounding box center [590, 220] width 466 height 17
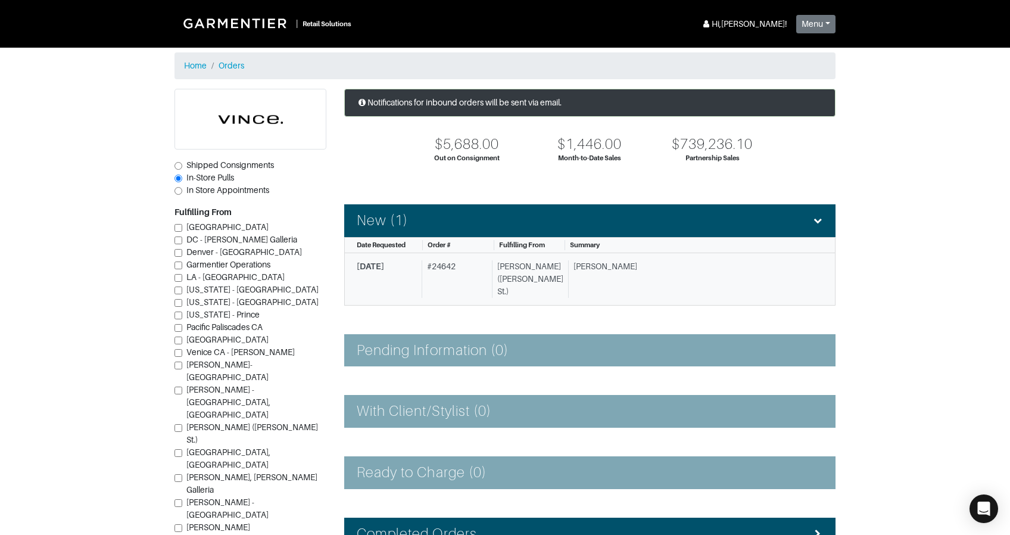
click at [533, 273] on div "[PERSON_NAME] ([PERSON_NAME] St.)" at bounding box center [527, 279] width 71 height 38
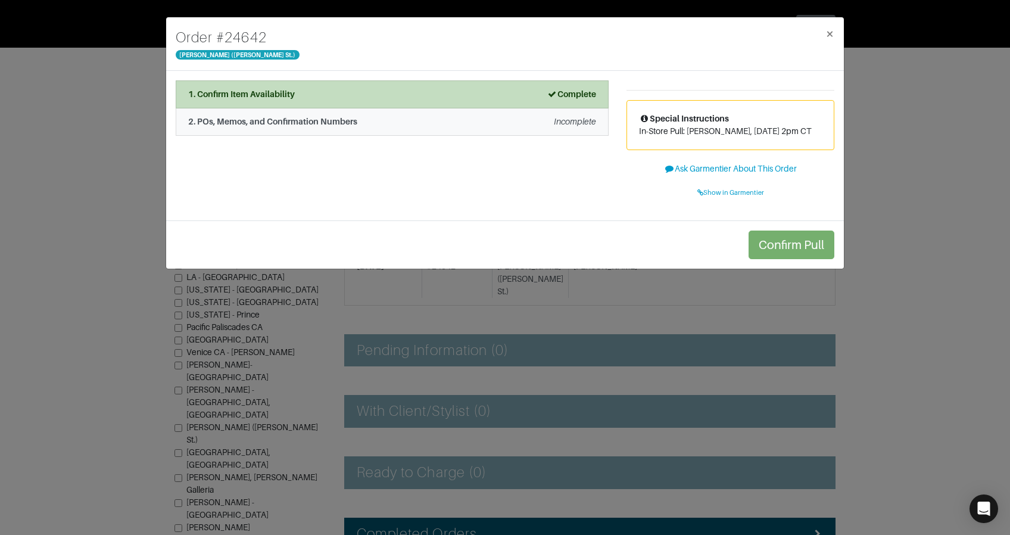
click at [399, 116] on div "2. POs, Memos, and Confirmation Numbers Incomplete" at bounding box center [392, 122] width 408 height 13
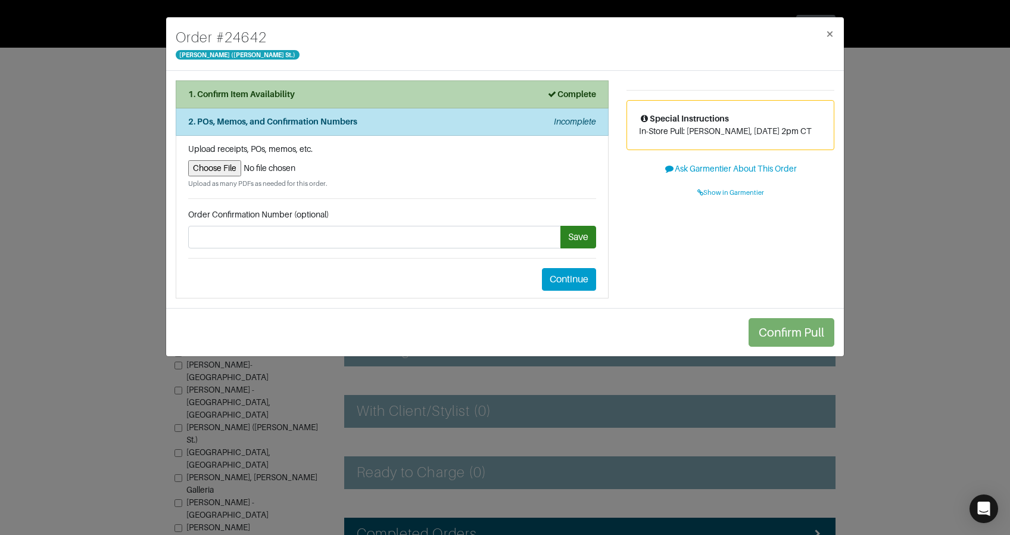
click at [390, 91] on div "1. Confirm Item Availability Complete" at bounding box center [392, 94] width 408 height 13
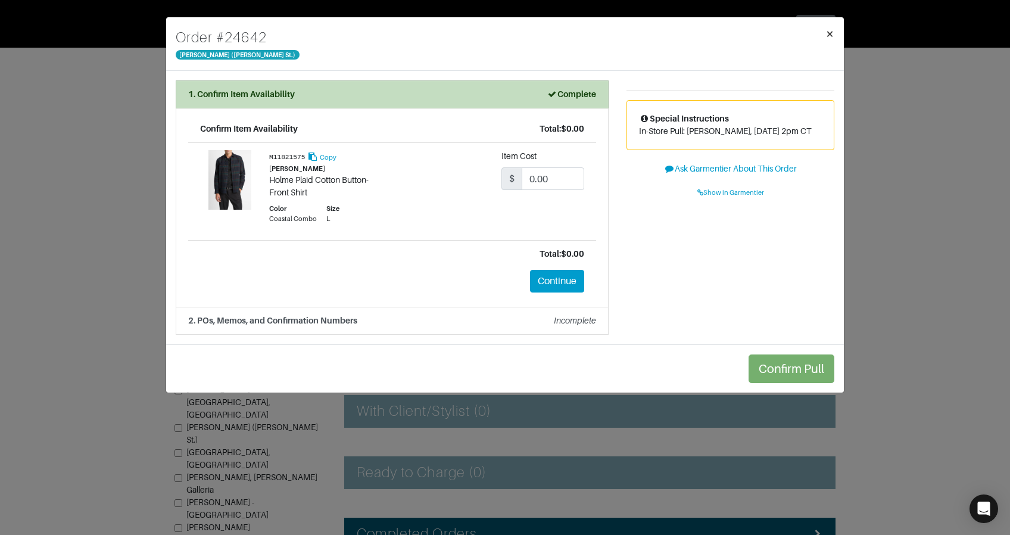
click at [828, 38] on span "×" at bounding box center [830, 34] width 9 height 16
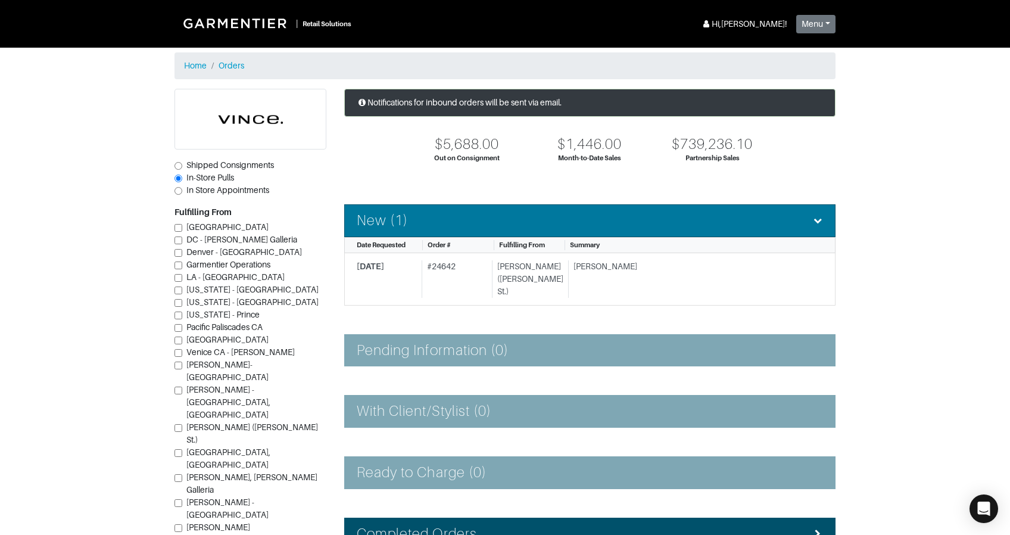
click at [408, 212] on div "New (1)" at bounding box center [590, 220] width 466 height 17
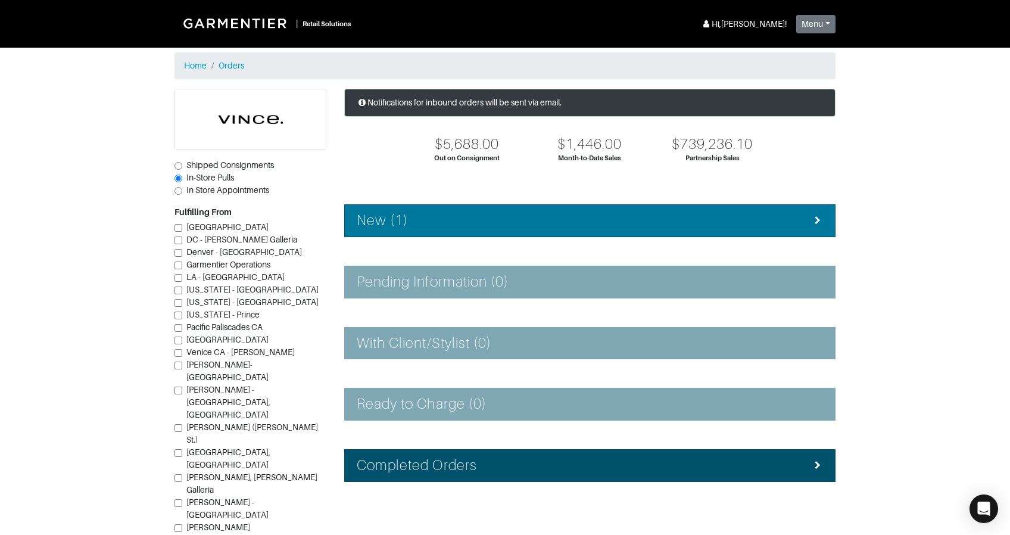
click at [408, 212] on div "New (1)" at bounding box center [590, 220] width 466 height 17
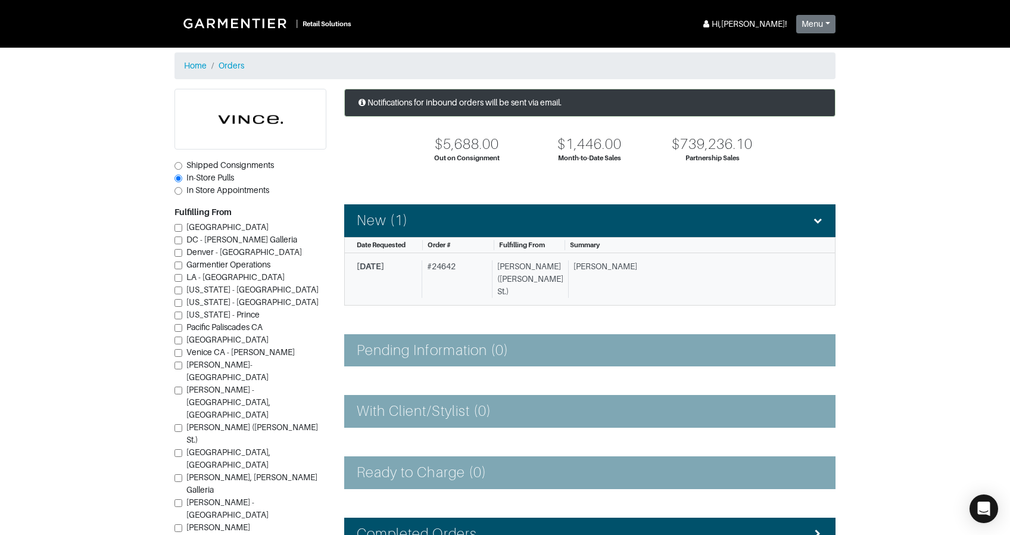
click at [465, 270] on div "# 24642" at bounding box center [455, 279] width 66 height 38
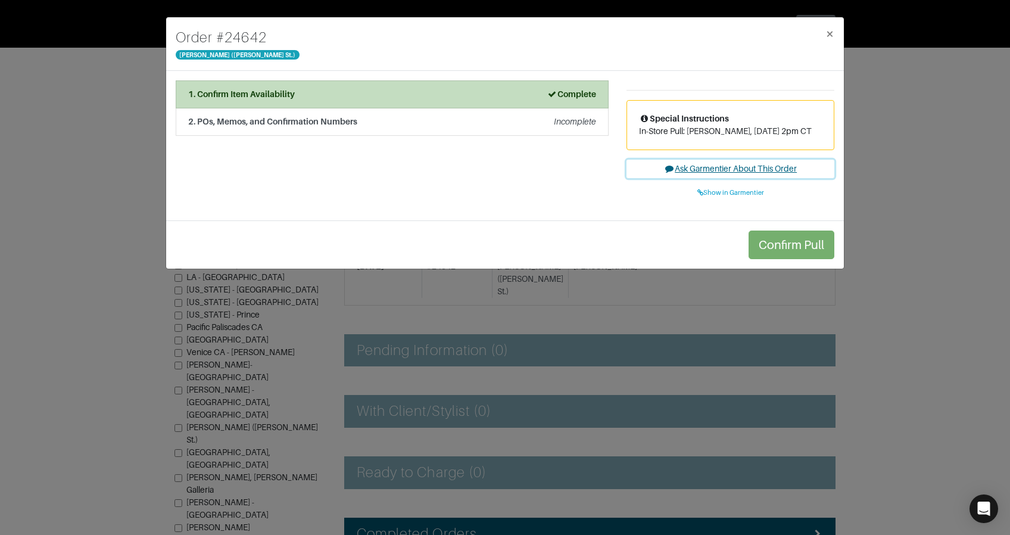
click at [725, 164] on button "Ask Garmentier About This Order" at bounding box center [731, 169] width 208 height 18
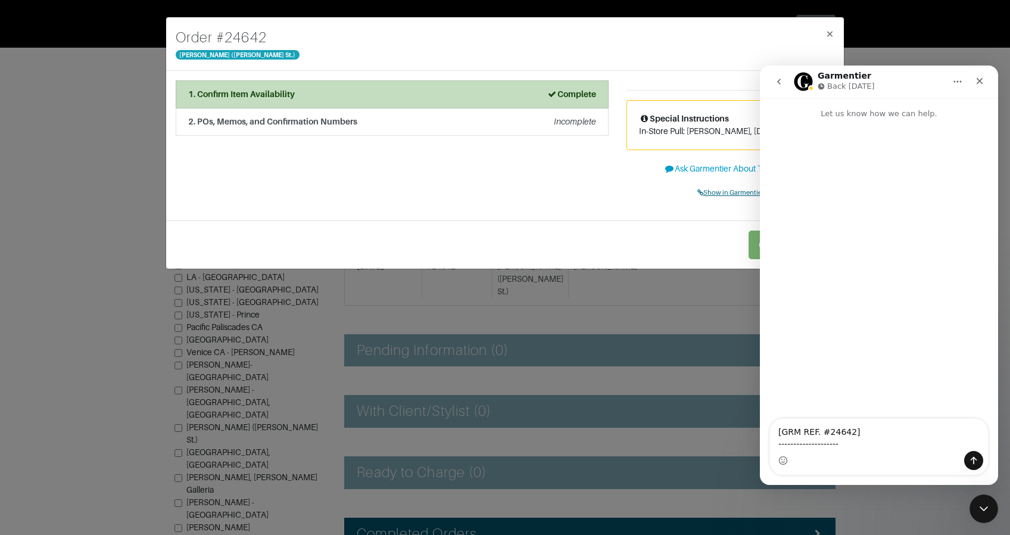
drag, startPoint x: 603, startPoint y: 206, endPoint x: 635, endPoint y: 199, distance: 32.8
click at [603, 206] on div "1. Confirm Item Availability Complete Confirm Item Availability Total: $0.00 M1…" at bounding box center [392, 145] width 451 height 130
click at [695, 194] on link "Show in Garmentier" at bounding box center [731, 192] width 208 height 18
click at [56, 110] on div "Order # 24642 [PERSON_NAME] ([PERSON_NAME] St.) × 1. Confirm Item Availability …" at bounding box center [505, 267] width 1010 height 535
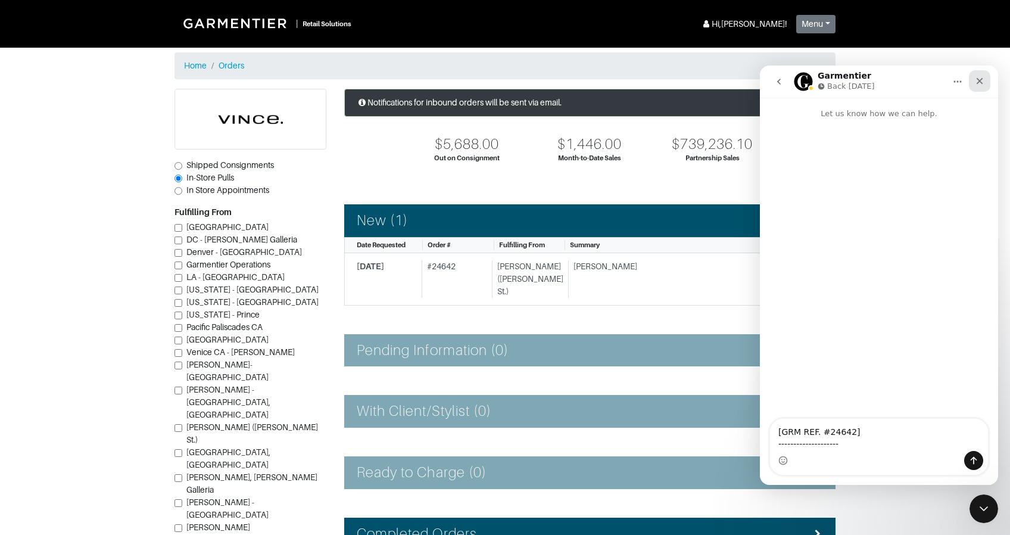
click at [983, 77] on icon "Close" at bounding box center [980, 81] width 10 height 10
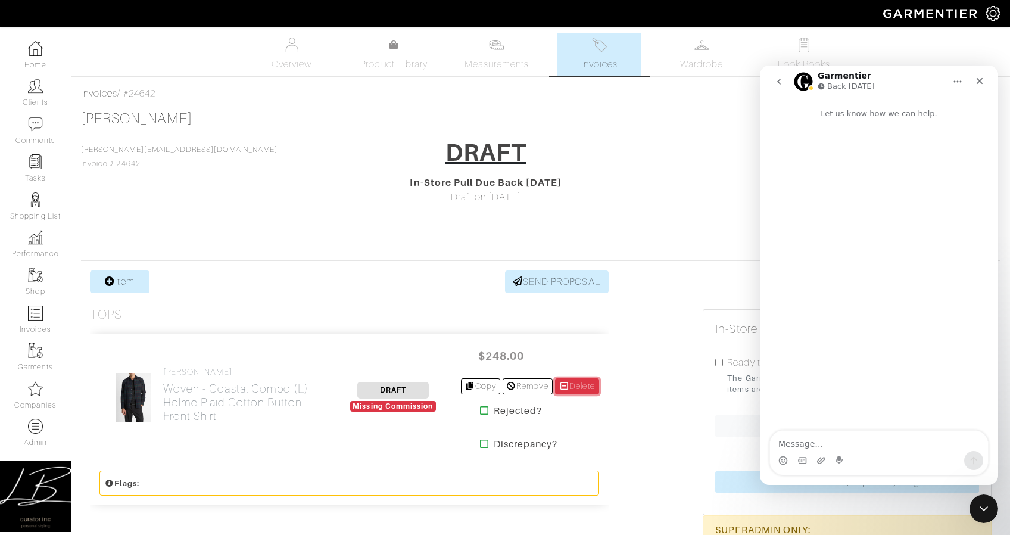
click at [578, 384] on link "Delete" at bounding box center [577, 386] width 44 height 16
click at [978, 80] on icon "Close" at bounding box center [980, 81] width 10 height 10
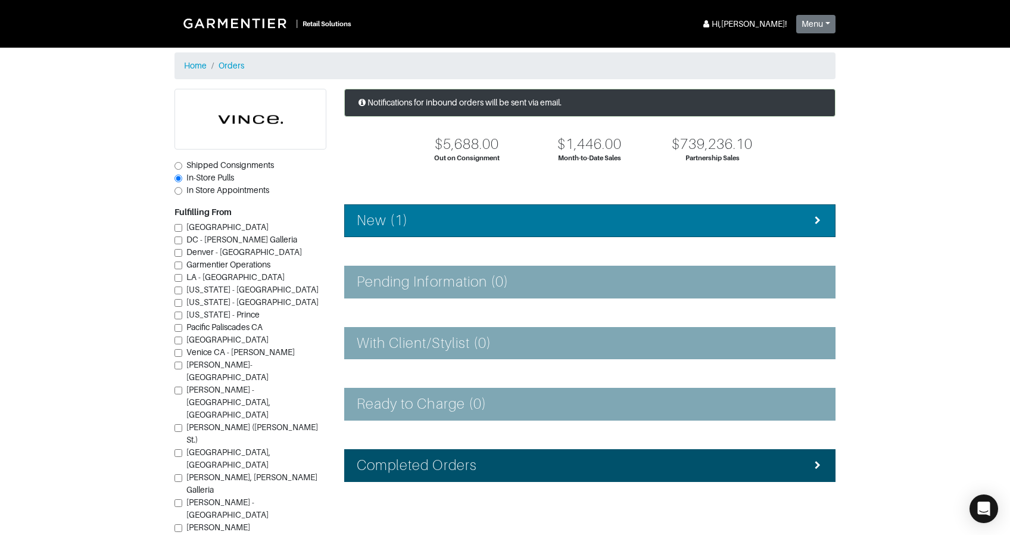
click at [453, 213] on div "New (1)" at bounding box center [590, 220] width 466 height 17
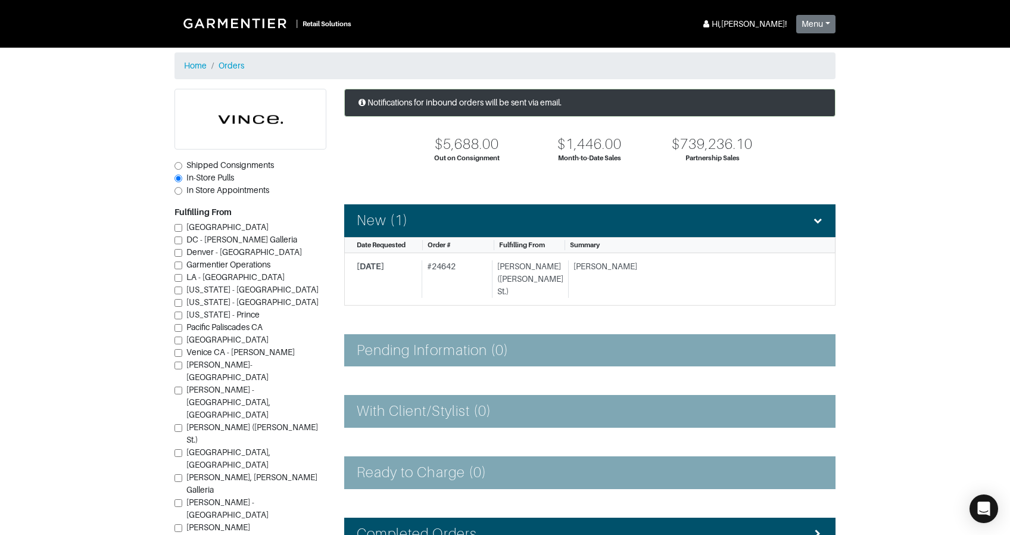
click at [209, 163] on span "Shipped Consignments" at bounding box center [230, 165] width 88 height 10
click at [182, 163] on input "Shipped Consignments" at bounding box center [179, 166] width 8 height 8
radio input "true"
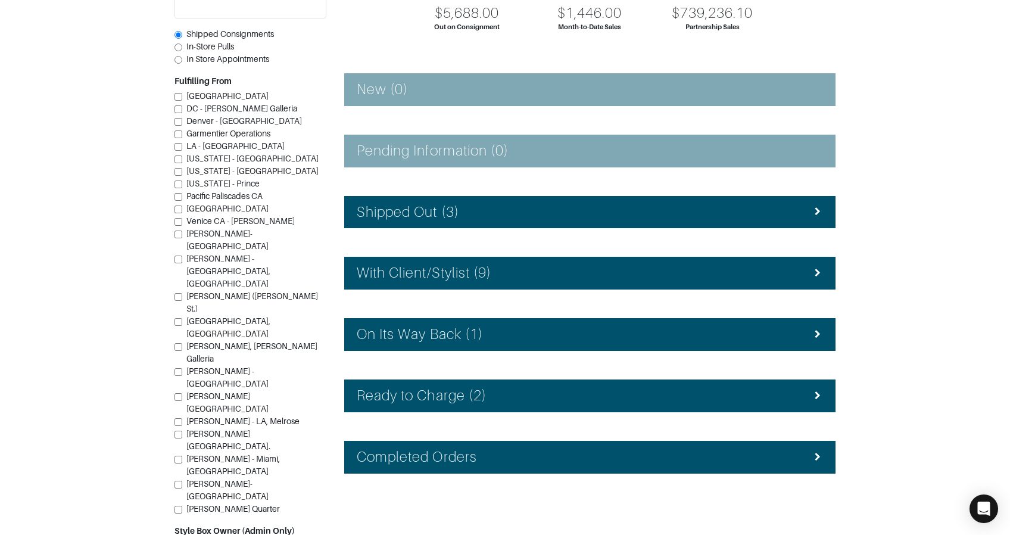
scroll to position [140, 0]
